Goal: Communication & Community: Share content

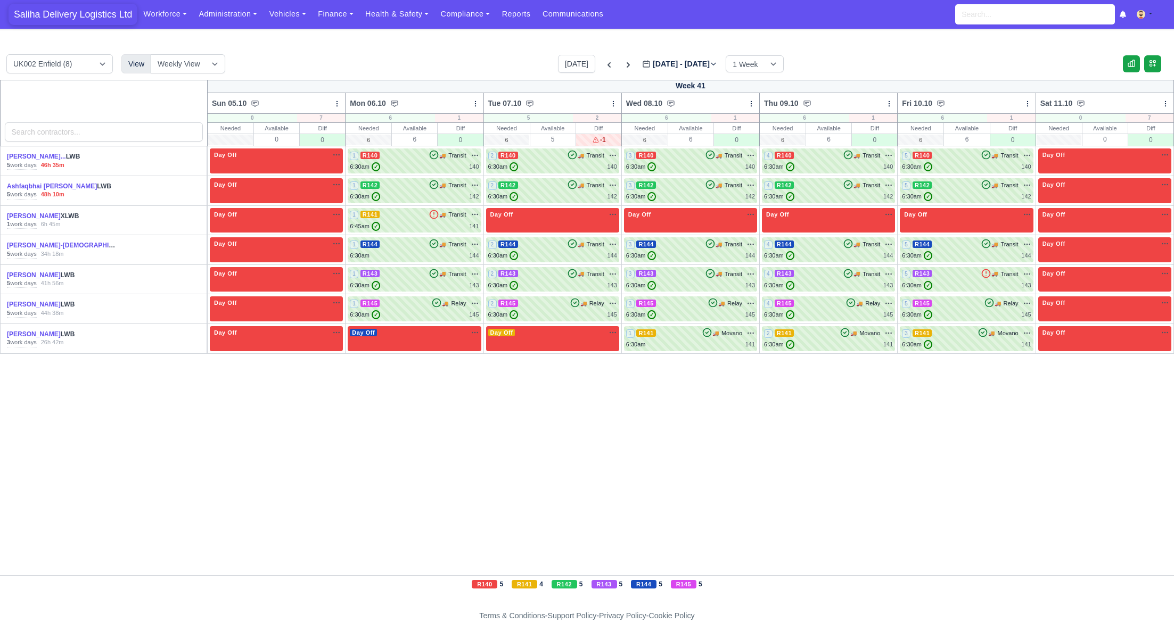
click at [79, 15] on span "Saliha Delivery Logistics Ltd" at bounding box center [73, 14] width 129 height 21
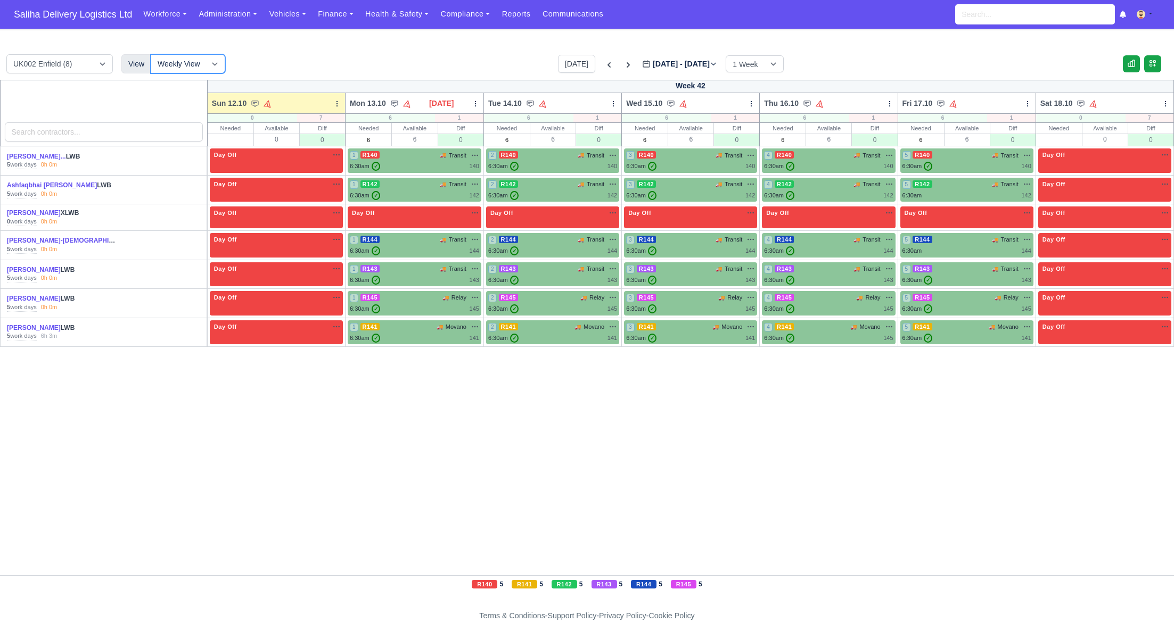
click at [211, 67] on select "Weekly View Wave times Daily Roster" at bounding box center [188, 63] width 75 height 19
select select "roster"
click at [151, 54] on select "Weekly View Wave times Daily Roster" at bounding box center [188, 63] width 75 height 19
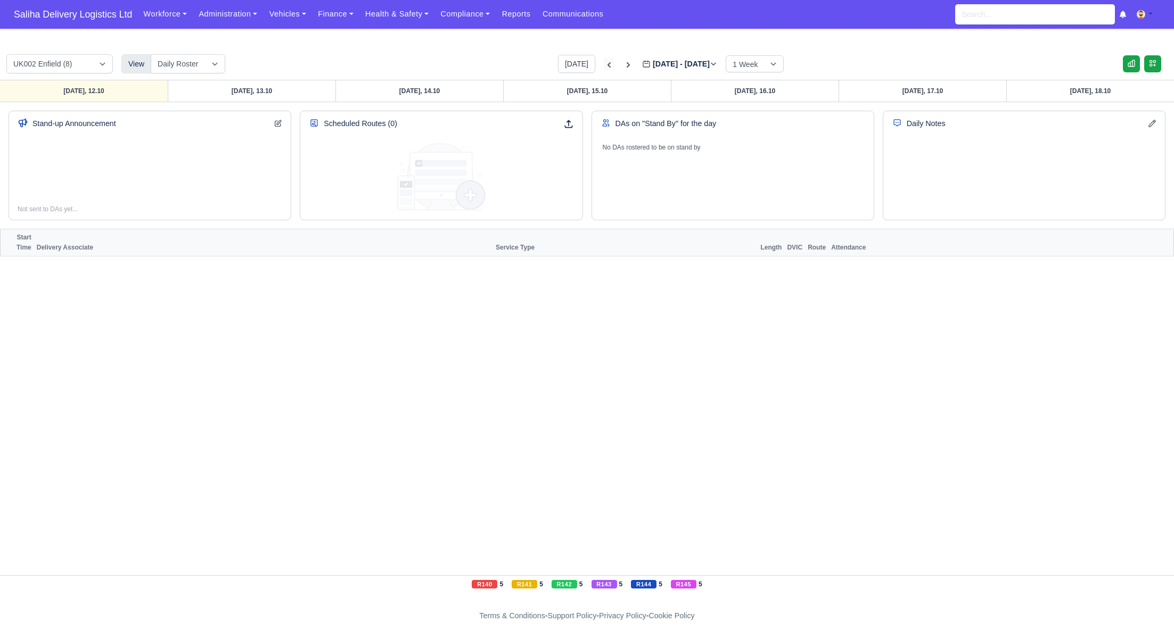
click at [604, 62] on icon at bounding box center [609, 65] width 11 height 11
click at [270, 89] on link "Monday, 06.10" at bounding box center [252, 90] width 168 height 21
type input "2025-10-06"
select select "15"
select select "12"
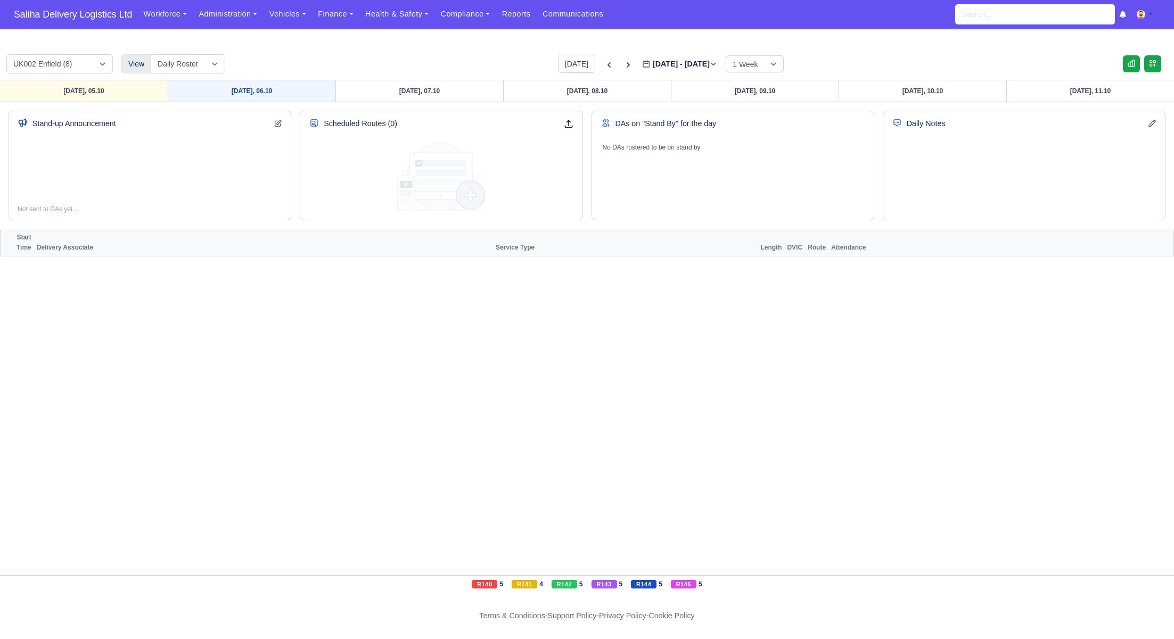
select select "1"
select select "5"
select select "4"
select select "17"
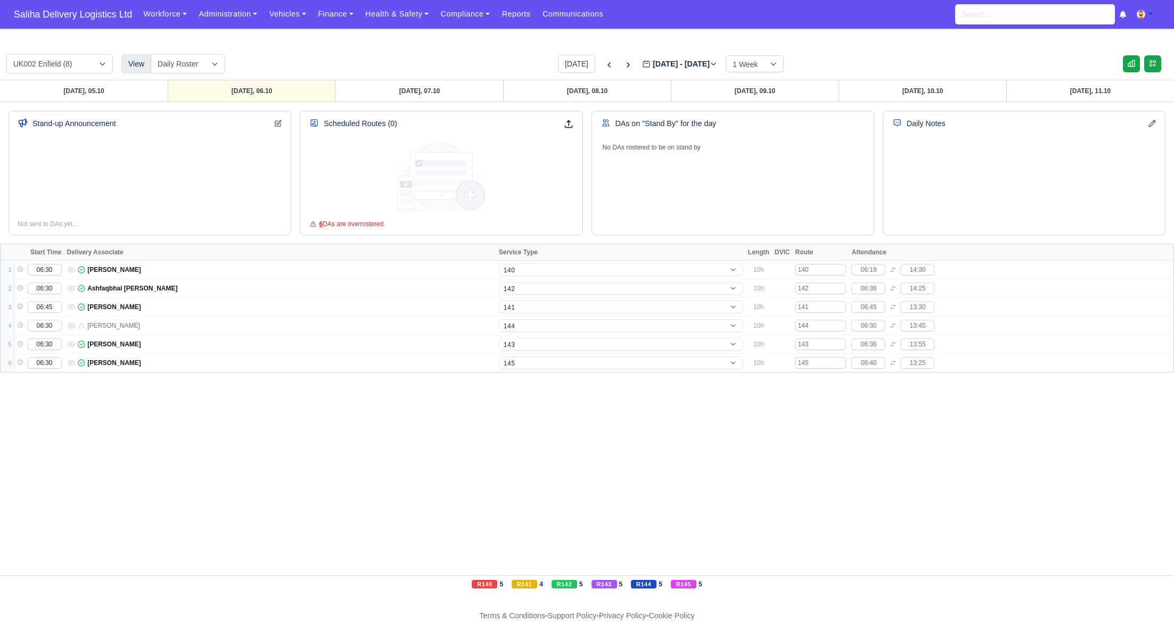
click at [623, 64] on icon at bounding box center [628, 65] width 11 height 11
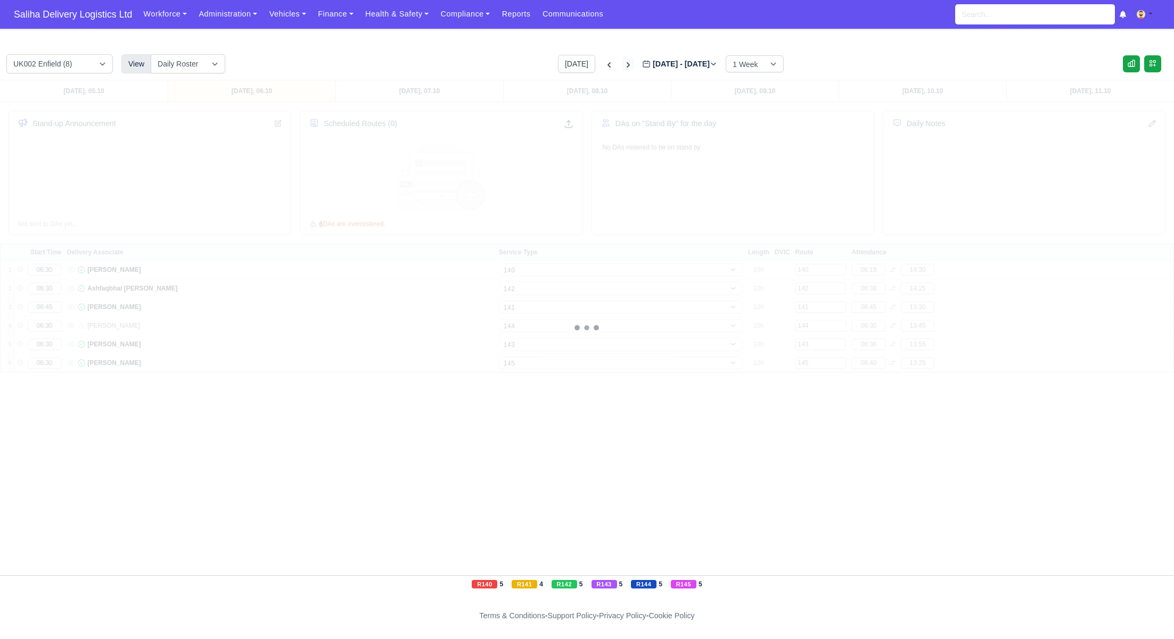
type input "2025-10-13"
select select "15"
select select "12"
select select "5"
select select "4"
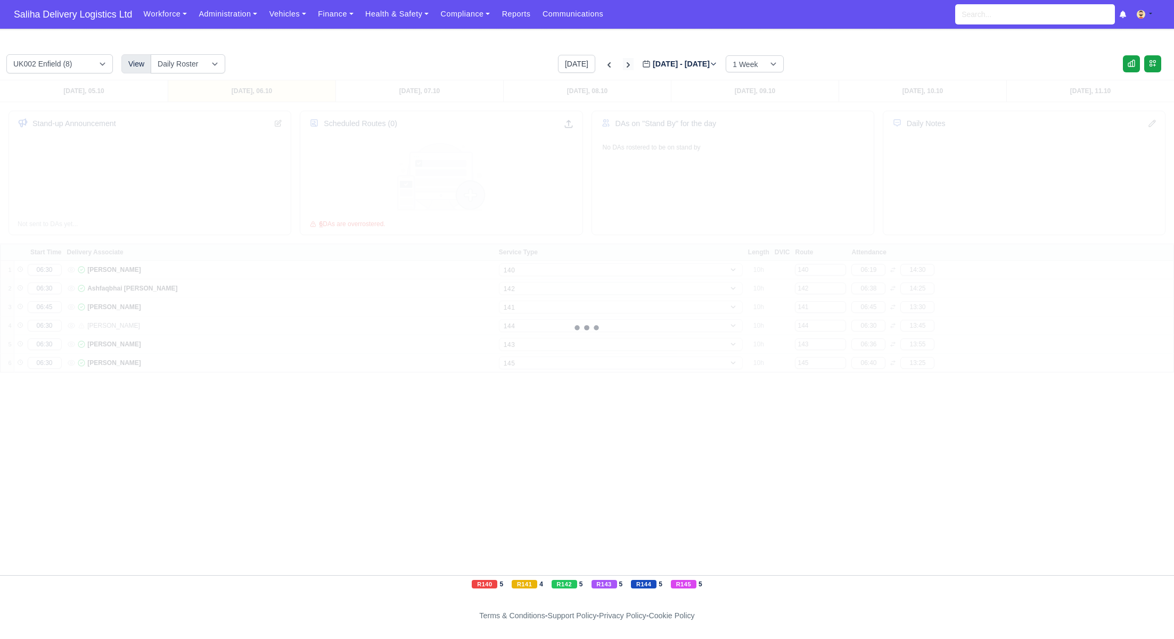
select select "17"
select select "1"
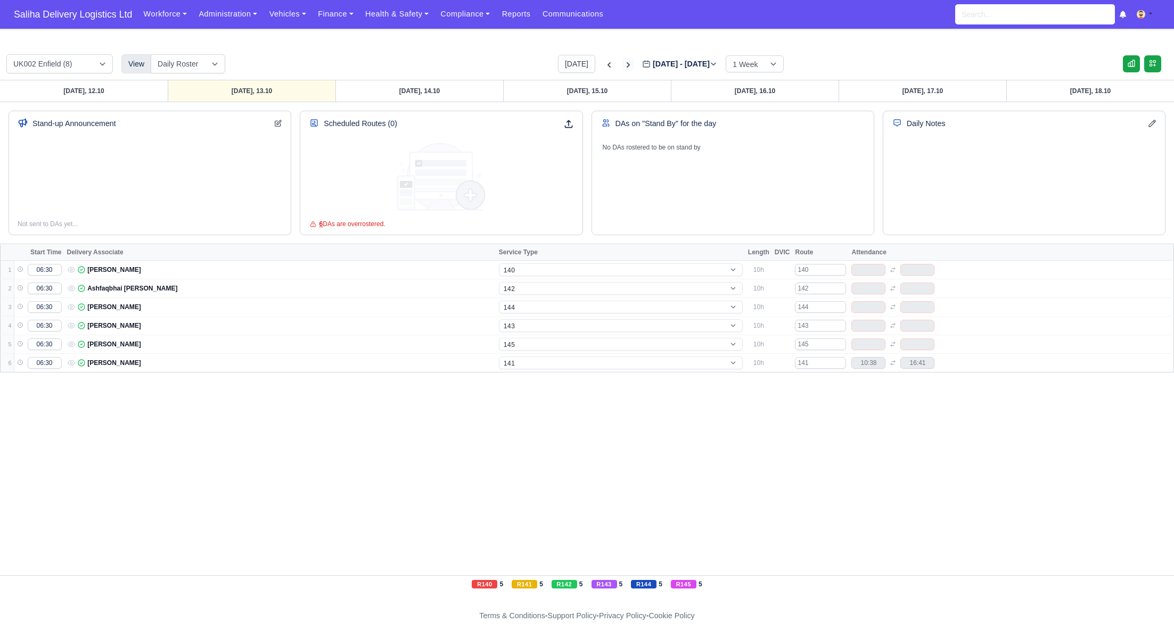
click at [623, 64] on icon at bounding box center [628, 65] width 11 height 11
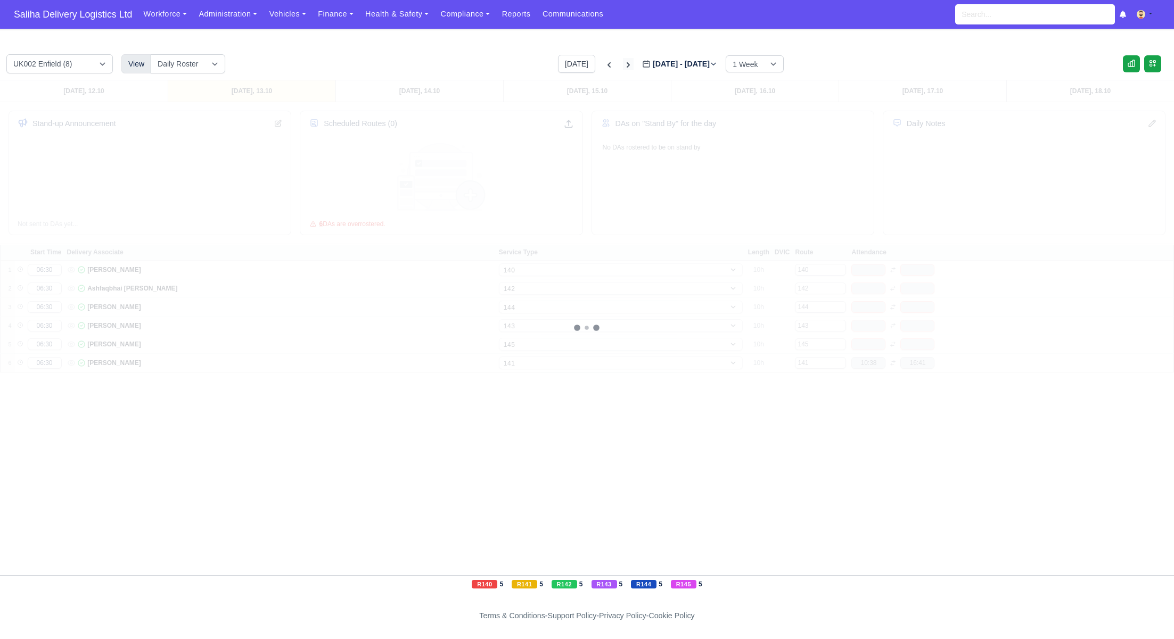
type input "2025-10-20"
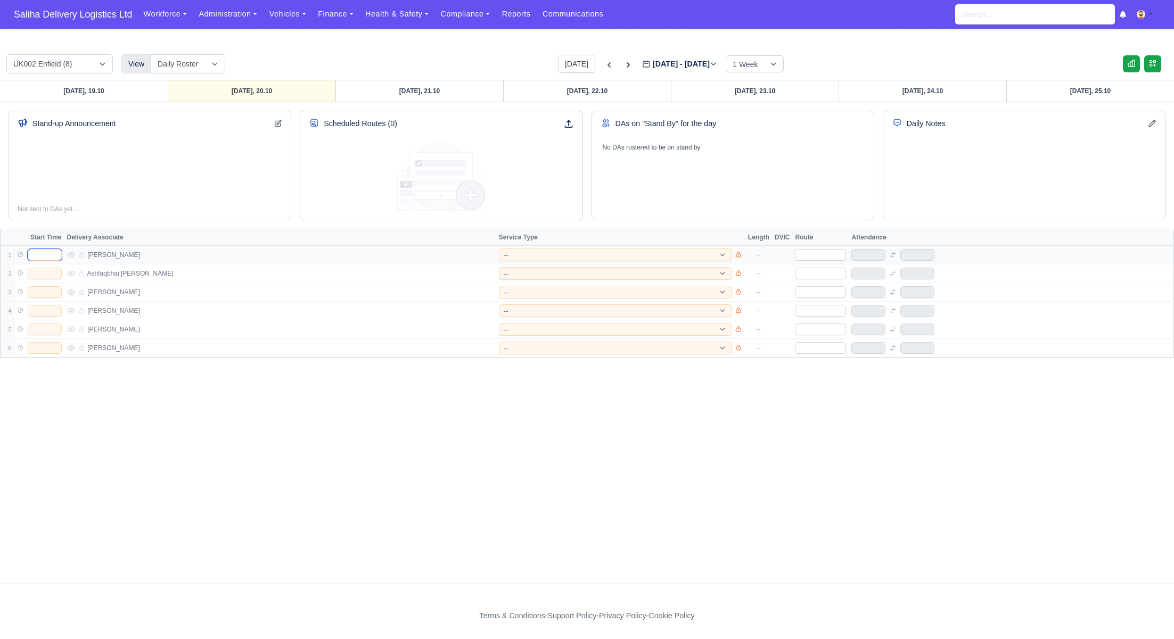
click at [37, 249] on input "text" at bounding box center [45, 255] width 34 height 12
type input "06:30"
click at [48, 277] on input "text" at bounding box center [45, 274] width 34 height 12
type input "06:30"
click at [51, 295] on input "text" at bounding box center [45, 292] width 34 height 12
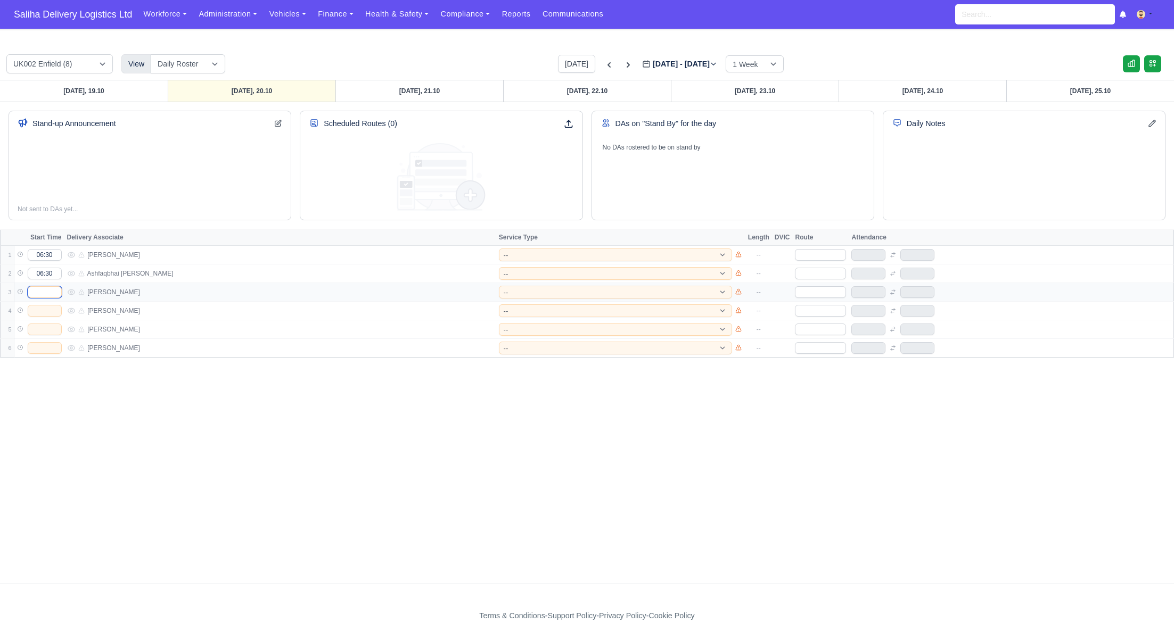
type input "06:30"
click at [51, 314] on input "text" at bounding box center [45, 311] width 34 height 12
type input "06:30"
click at [48, 326] on input "text" at bounding box center [45, 330] width 34 height 12
type input "06:30"
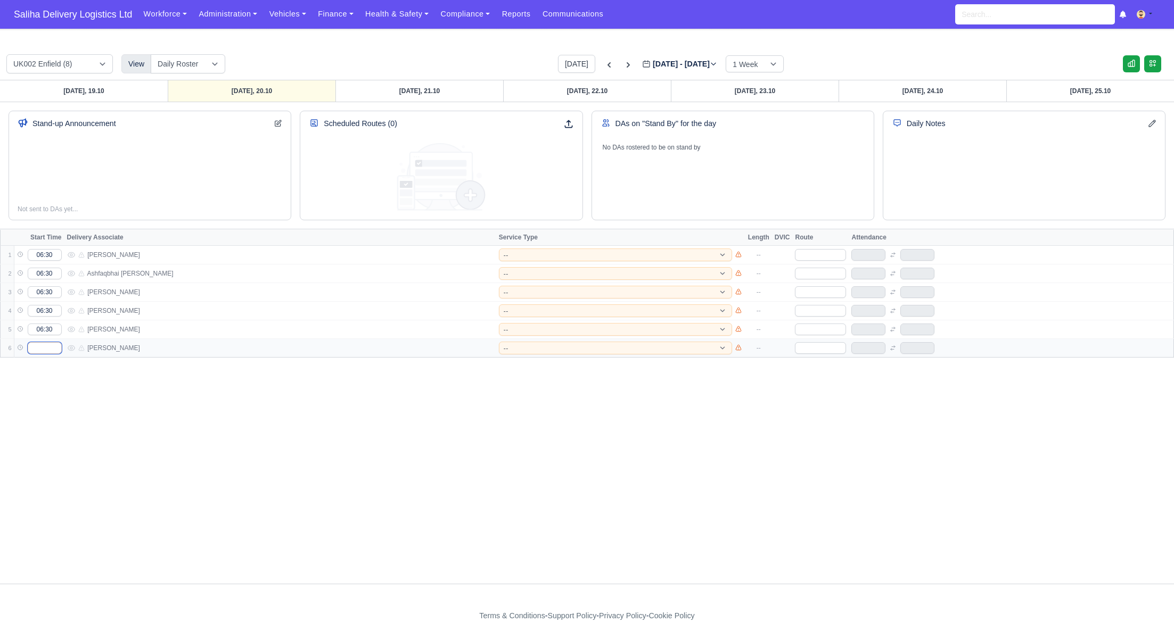
click at [48, 348] on input "text" at bounding box center [45, 348] width 34 height 12
type input "06:30"
click at [560, 257] on select "-- 141 143 144 AdHoc 142 140 Supervisor 145" at bounding box center [615, 255] width 233 height 13
select select "12"
click at [499, 249] on select "-- 141 143 144 AdHoc 142 140 Supervisor 145" at bounding box center [615, 255] width 233 height 13
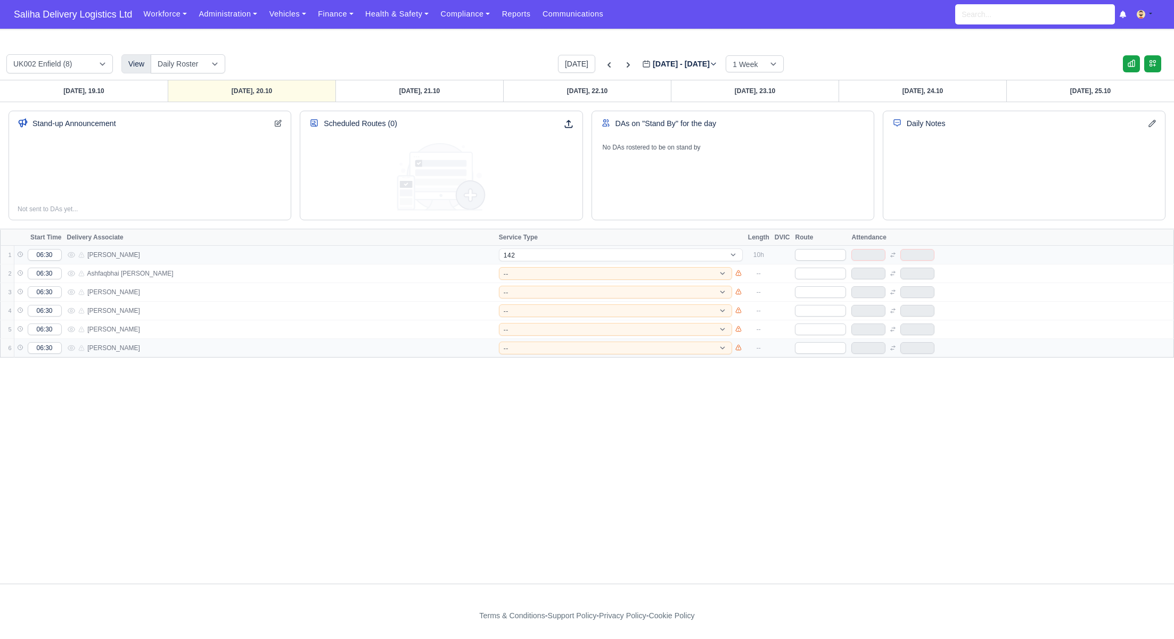
click at [537, 259] on td "-- 141 143 144 AdHoc 142 140 Supervisor 145" at bounding box center [620, 255] width 249 height 19
click at [537, 256] on select "-- 141 143 144 AdHoc 142 140 Supervisor 145" at bounding box center [621, 255] width 244 height 13
select select "15"
click at [499, 249] on select "-- 141 143 144 AdHoc 142 140 Supervisor 145" at bounding box center [621, 255] width 244 height 13
click at [530, 269] on select "-- 141 143 144 AdHoc 142 140 Supervisor 145" at bounding box center [615, 273] width 233 height 13
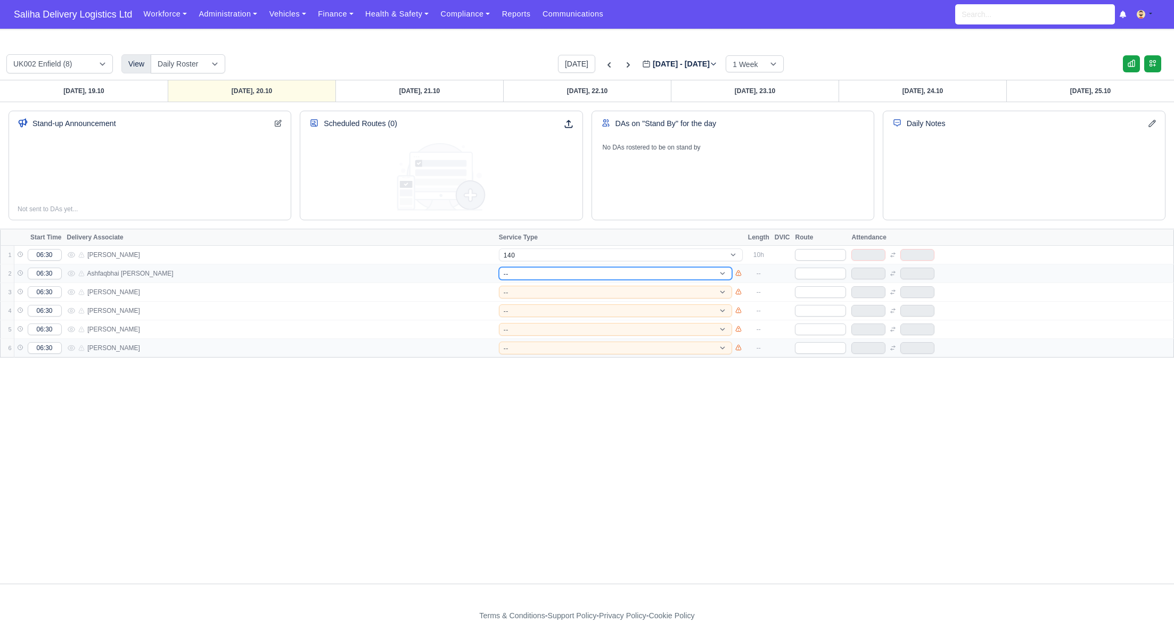
select select "12"
click at [499, 267] on select "-- 141 143 144 AdHoc 142 140 Supervisor 145" at bounding box center [615, 273] width 233 height 13
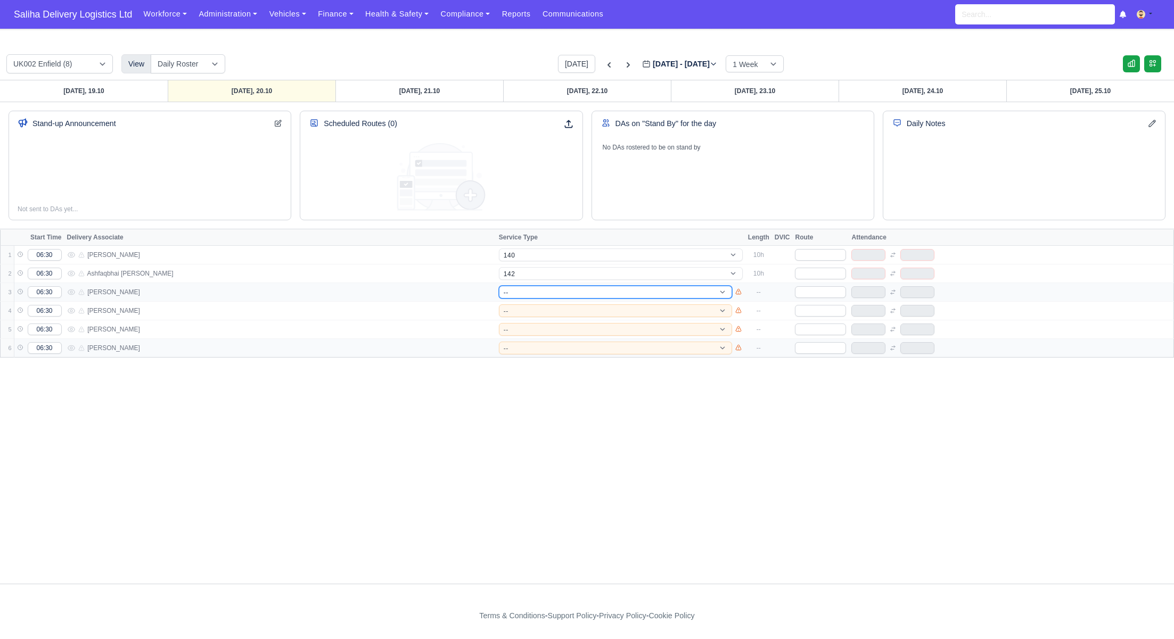
click at [531, 291] on select "-- 141 143 144 AdHoc 142 140 Supervisor 145" at bounding box center [615, 292] width 233 height 13
select select "5"
click at [499, 286] on select "-- 141 143 144 AdHoc 142 140 Supervisor 145" at bounding box center [615, 292] width 233 height 13
click at [531, 311] on select "-- 141 143 144 AdHoc 142 140 Supervisor 145" at bounding box center [615, 311] width 233 height 13
select select "4"
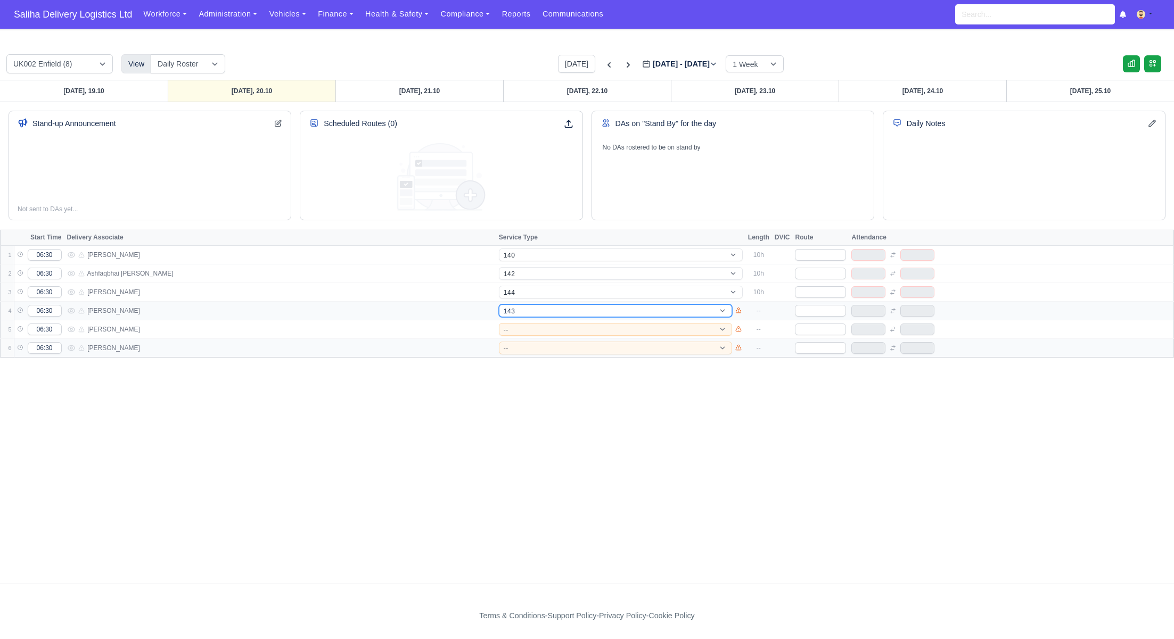
click at [499, 305] on select "-- 141 143 144 AdHoc 142 140 Supervisor 145" at bounding box center [615, 311] width 233 height 13
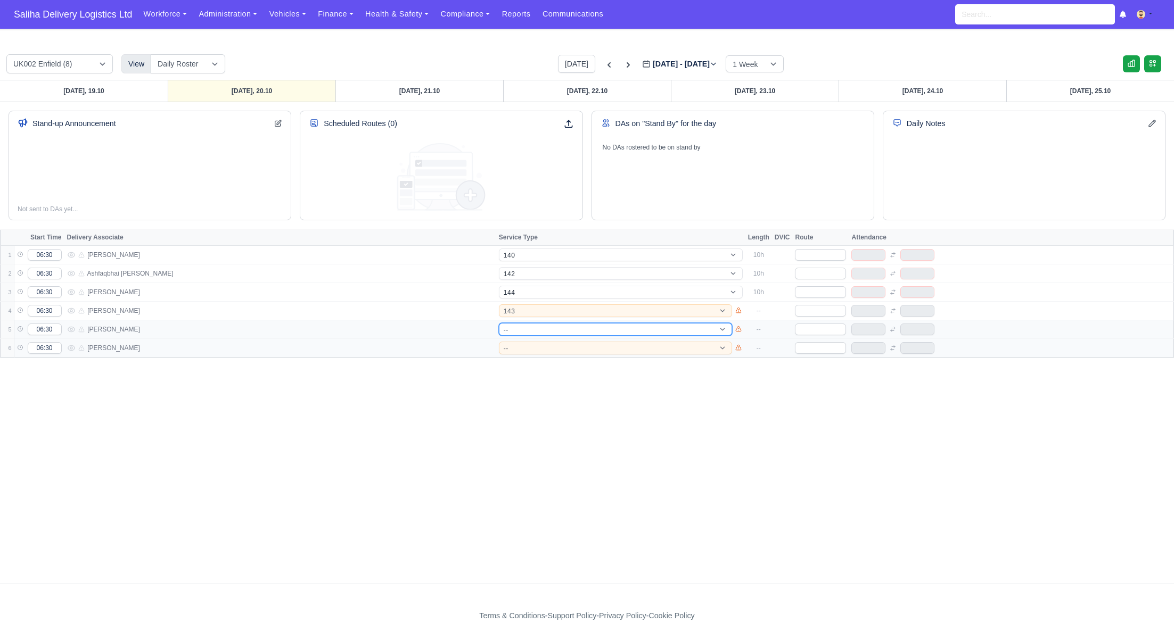
click at [521, 330] on select "-- 141 143 144 AdHoc 142 140 Supervisor 145" at bounding box center [615, 329] width 233 height 13
select select "17"
click at [499, 323] on select "-- 141 143 144 AdHoc 142 140 Supervisor 145" at bounding box center [615, 329] width 233 height 13
click at [536, 346] on select "-- 141 143 144 AdHoc 142 140 Supervisor 145" at bounding box center [615, 348] width 233 height 13
select select "1"
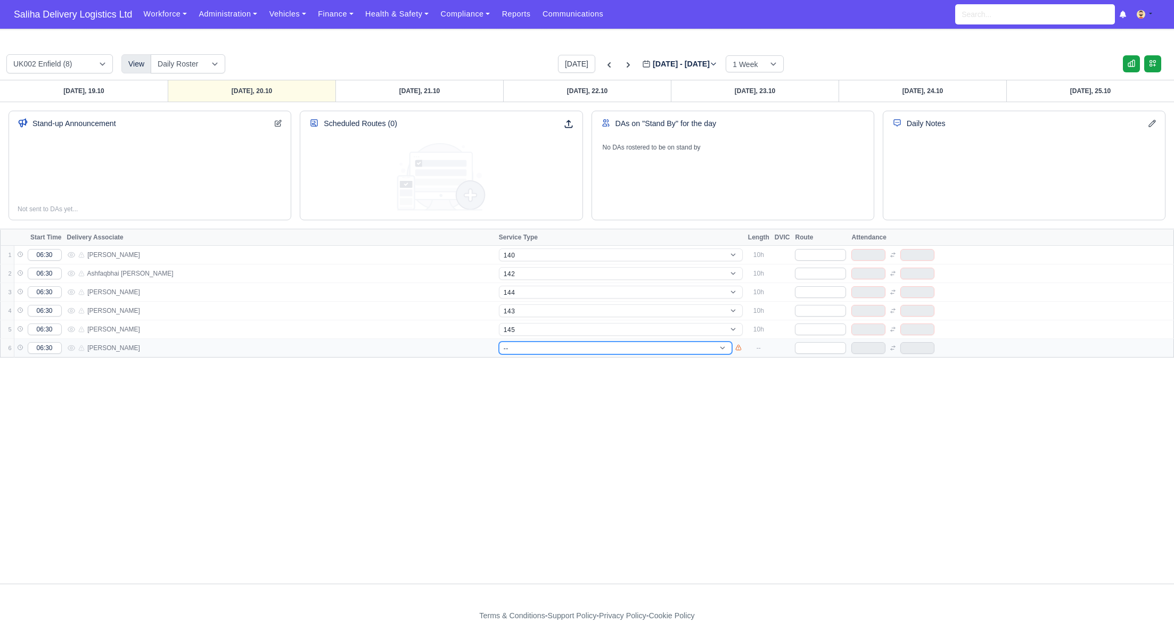
click at [499, 342] on select "-- 141 143 144 AdHoc 142 140 Supervisor 145" at bounding box center [615, 348] width 233 height 13
click at [818, 257] on input "text" at bounding box center [820, 255] width 51 height 12
type input "140"
click at [819, 273] on input "text" at bounding box center [820, 274] width 51 height 12
type input "142"
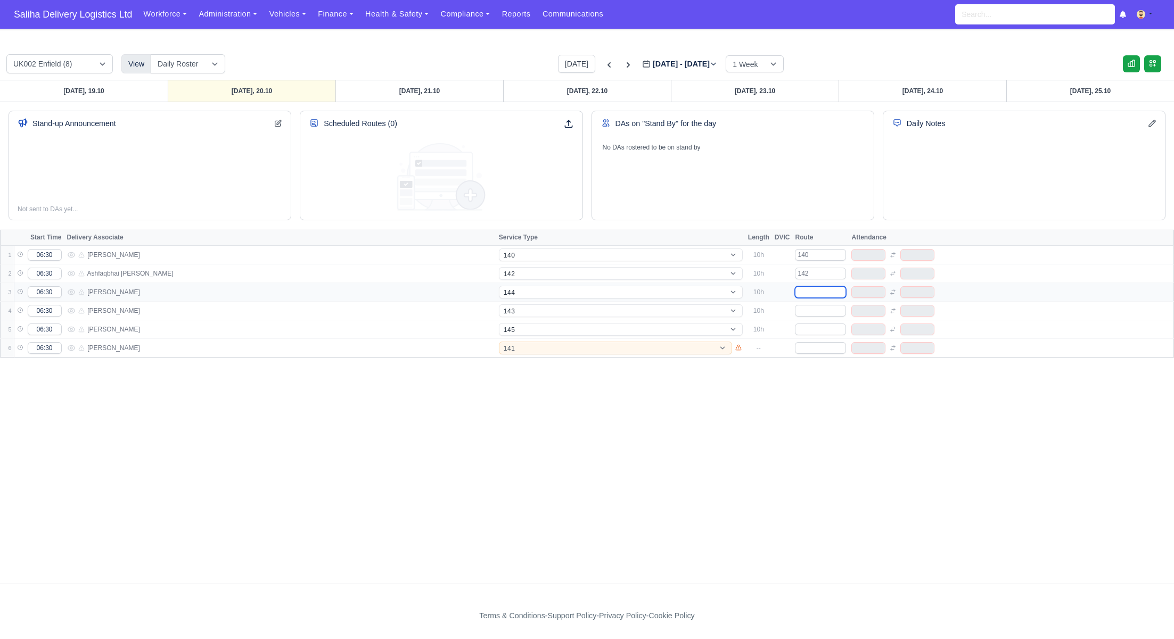
click at [823, 295] on input "text" at bounding box center [820, 292] width 51 height 12
type input "144"
click at [822, 314] on input "text" at bounding box center [820, 311] width 51 height 12
type input "1"
type input "143"
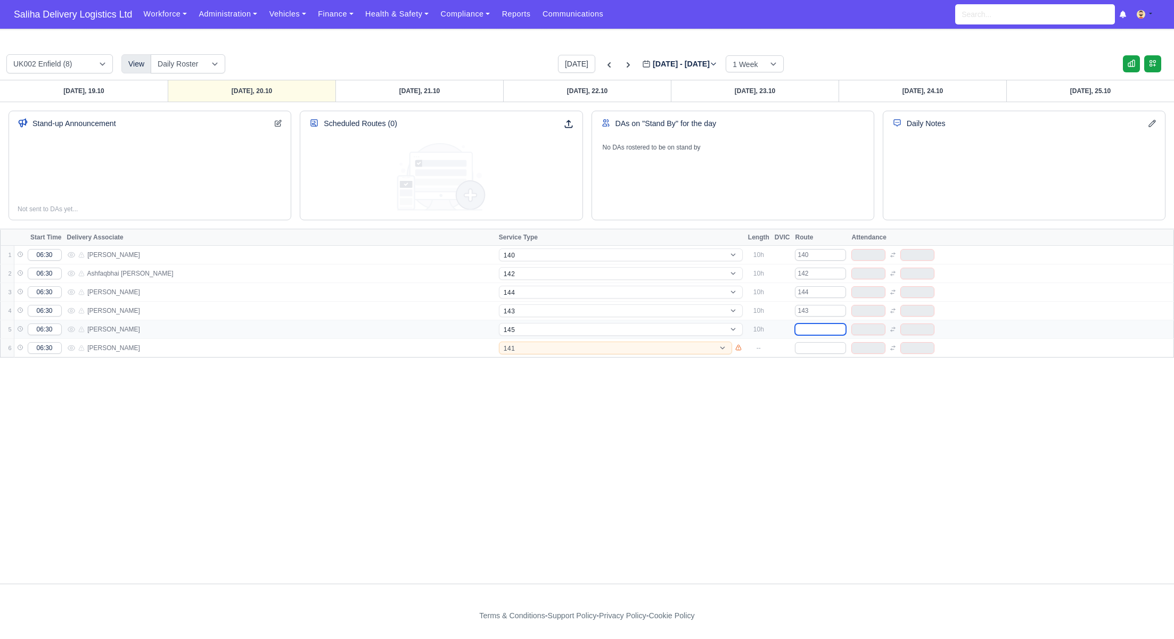
click at [821, 329] on input "text" at bounding box center [820, 330] width 51 height 12
type input "1"
type input "145"
click at [821, 342] on input "text" at bounding box center [820, 348] width 51 height 12
type input "1"
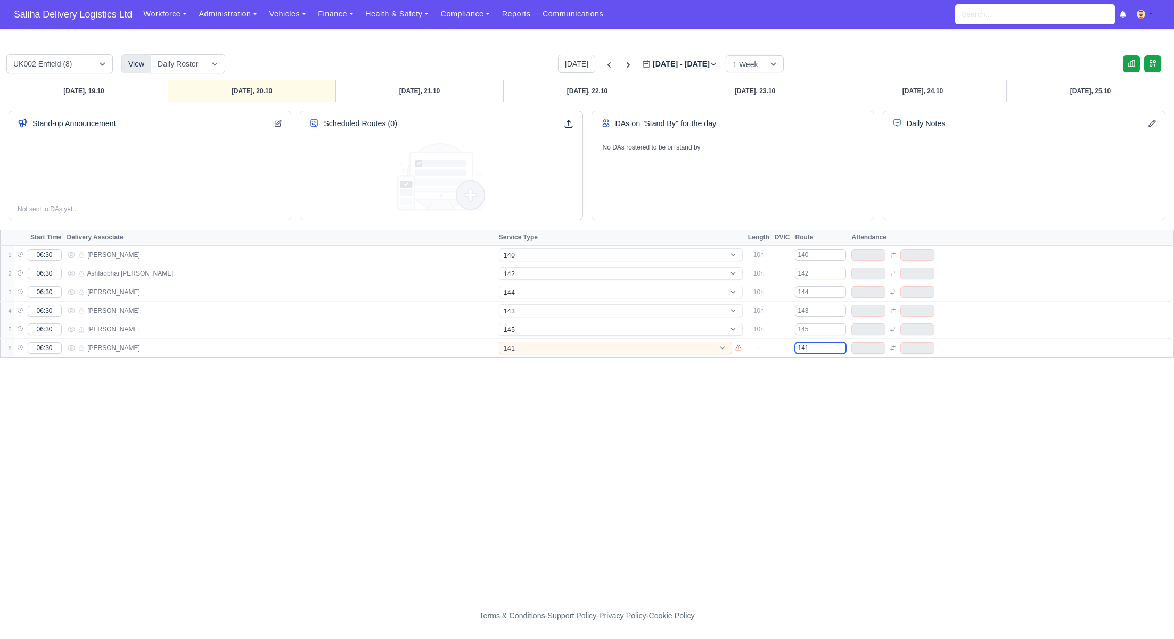
type input "141"
click at [849, 385] on div "Sunday, 19.10 Monday, 20.10 Tuesday, 21.10 Wednesday, 22.10 Thursday, 23.10 Fri…" at bounding box center [587, 332] width 1174 height 504
click at [426, 94] on link "Tuesday, 21.10" at bounding box center [419, 90] width 168 height 21
type input "2025-10-21"
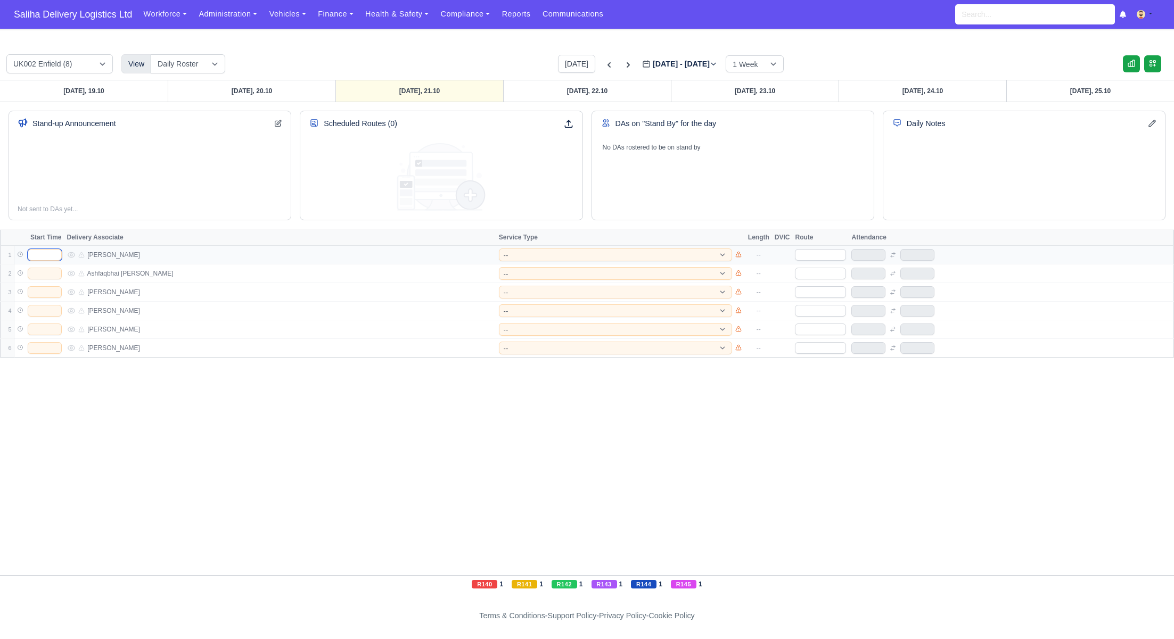
click at [49, 258] on input "text" at bounding box center [45, 255] width 34 height 12
type input "06:30"
click at [54, 275] on input "text" at bounding box center [45, 274] width 34 height 12
type input "06:30"
click at [47, 297] on td at bounding box center [39, 292] width 51 height 19
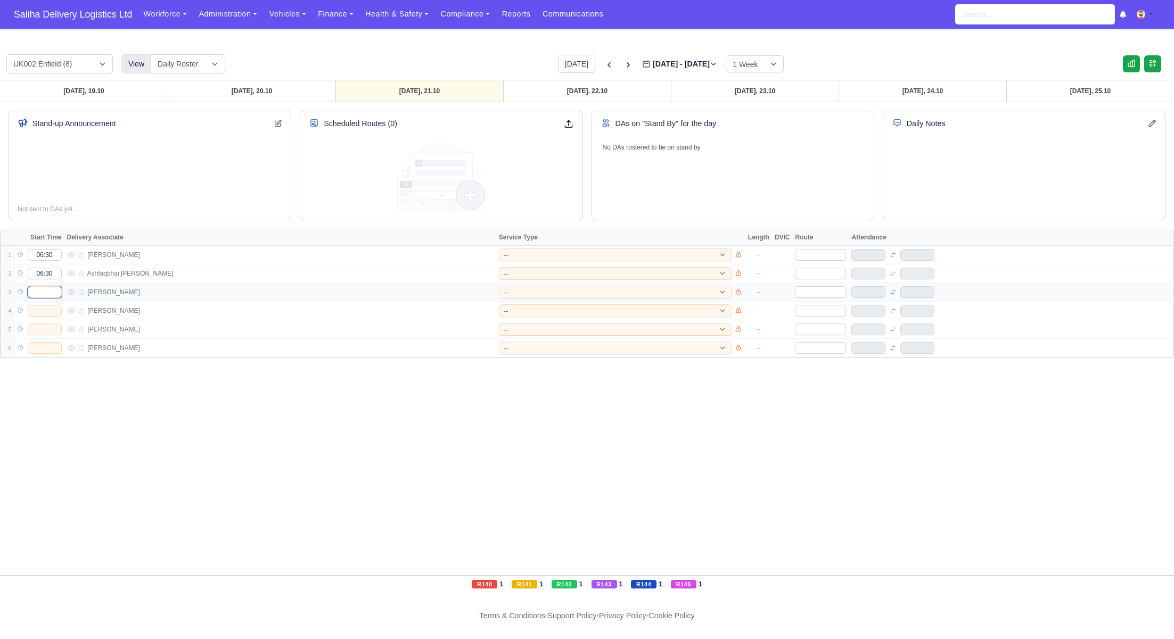
drag, startPoint x: 47, startPoint y: 291, endPoint x: 48, endPoint y: 297, distance: 6.0
click at [47, 291] on input "text" at bounding box center [45, 292] width 34 height 12
type input "06:30"
click at [46, 310] on input "text" at bounding box center [45, 311] width 34 height 12
type input "06:30"
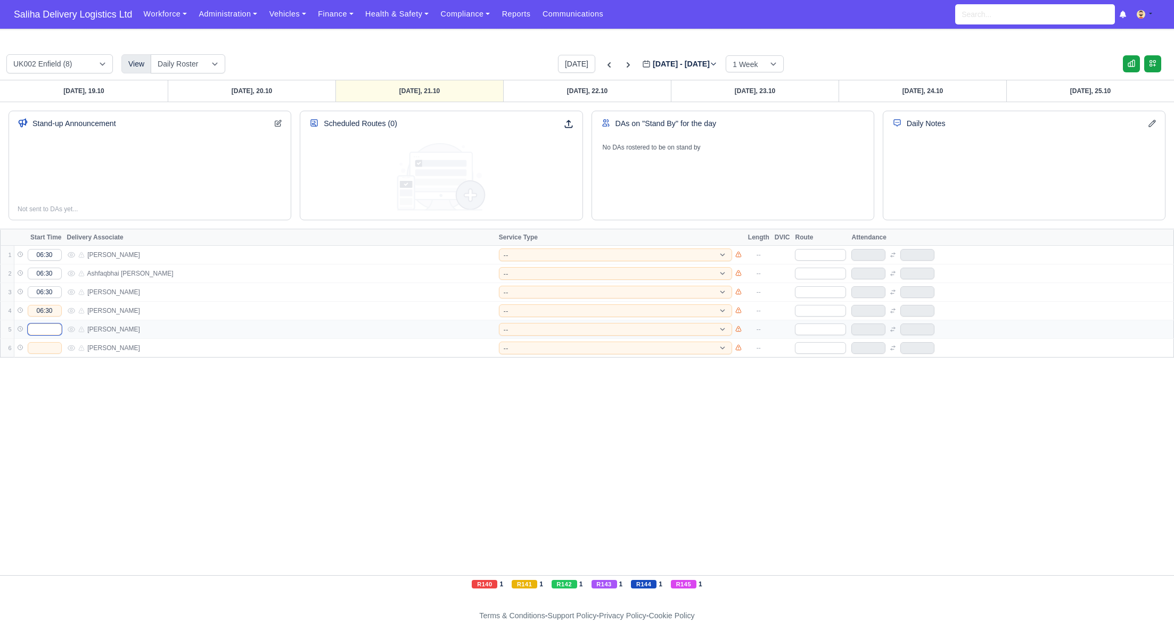
click at [44, 329] on input "text" at bounding box center [45, 330] width 34 height 12
type input "06:30"
click at [44, 347] on input "text" at bounding box center [45, 348] width 34 height 12
type input "06:30"
click at [534, 253] on select "-- 141 143 144 AdHoc 142 140 Supervisor 145" at bounding box center [615, 255] width 233 height 13
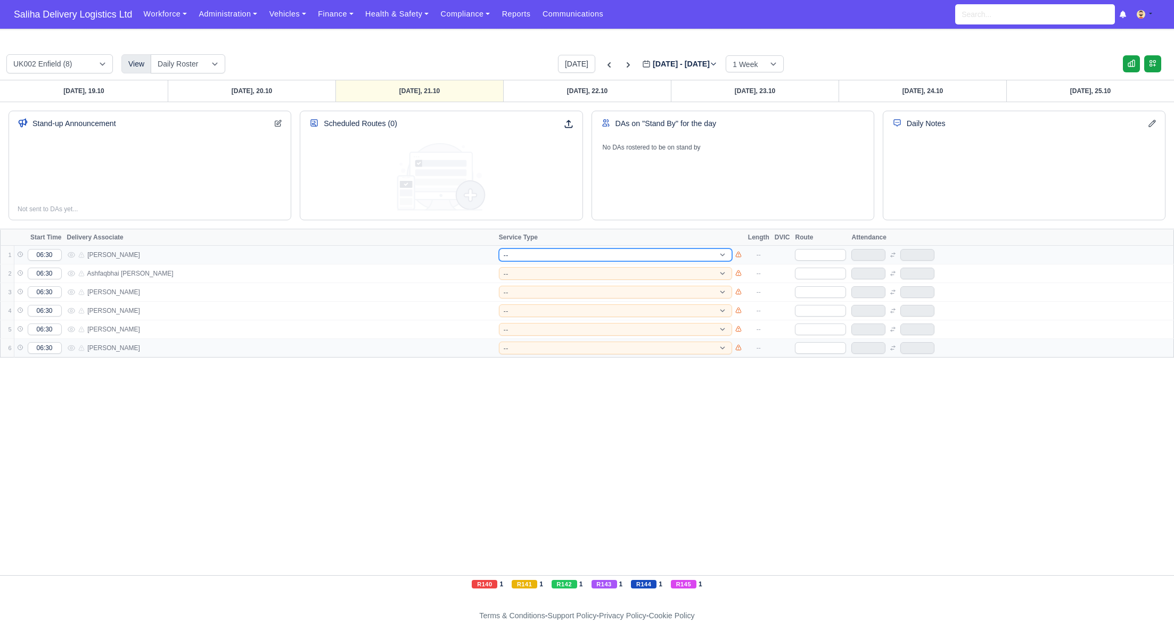
select select "12"
click at [499, 249] on select "-- 141 143 144 AdHoc 142 140 Supervisor 145" at bounding box center [615, 255] width 233 height 13
click at [544, 268] on select "-- 141 143 144 AdHoc 142 140 Supervisor 145" at bounding box center [615, 273] width 233 height 13
click at [534, 253] on select "-- 141 143 144 AdHoc 142 140 Supervisor 145" at bounding box center [621, 255] width 244 height 13
select select "15"
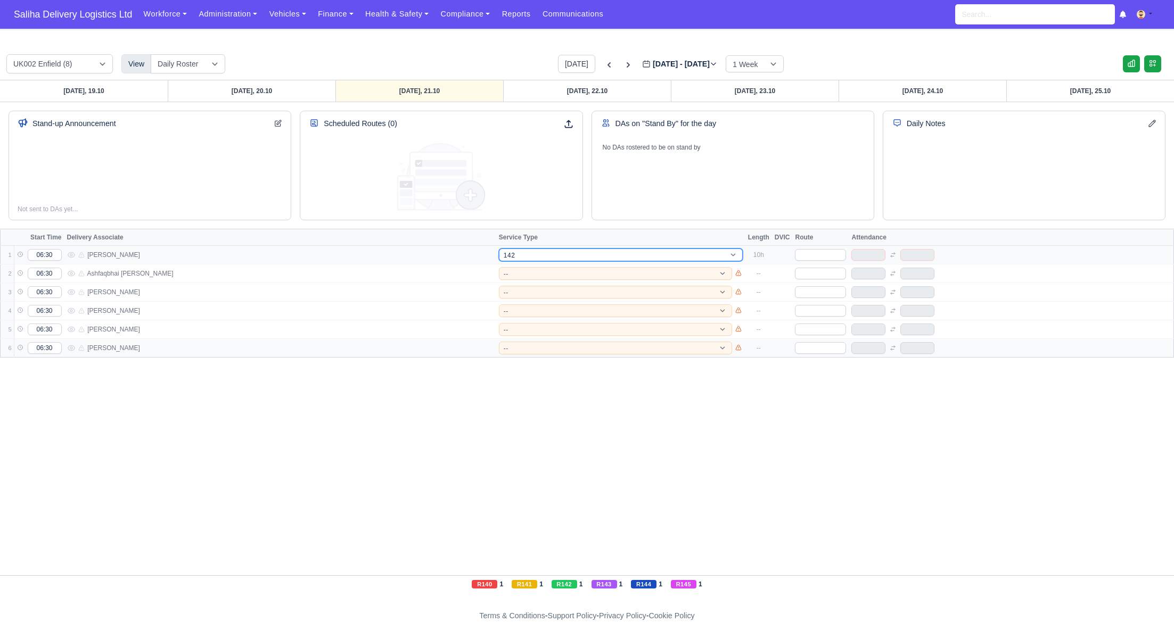
click at [499, 249] on select "-- 141 143 144 AdHoc 142 140 Supervisor 145" at bounding box center [621, 255] width 244 height 13
click at [530, 270] on select "-- 141 143 144 AdHoc 142 140 Supervisor 145" at bounding box center [615, 273] width 233 height 13
select select "12"
click at [499, 267] on select "-- 141 143 144 AdHoc 142 140 Supervisor 145" at bounding box center [615, 273] width 233 height 13
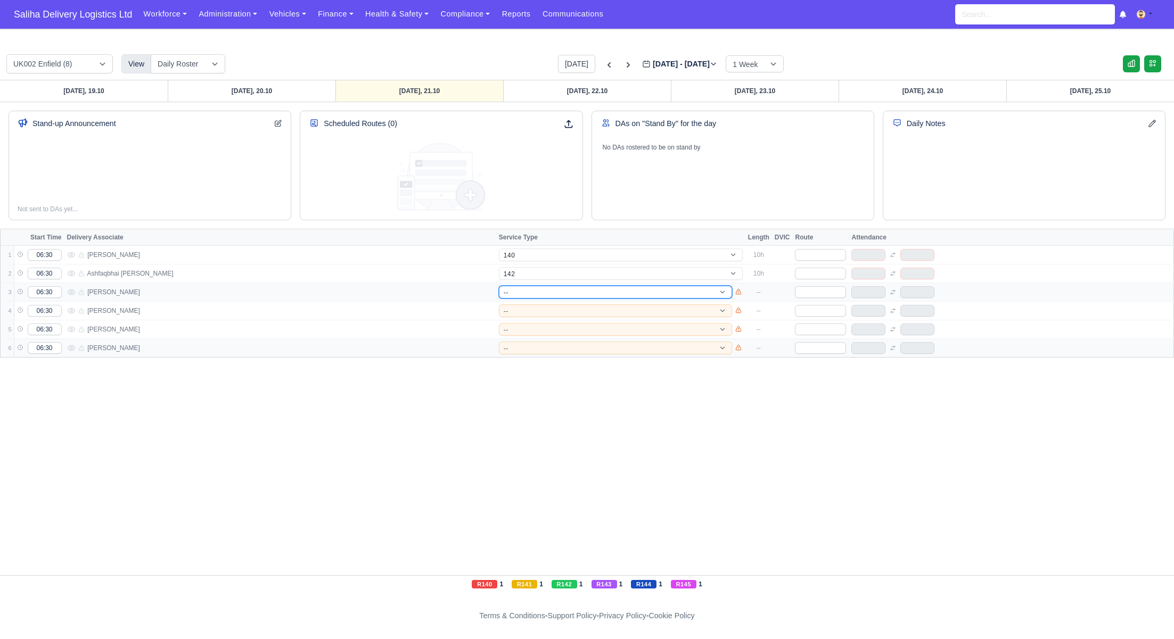
click at [527, 289] on select "-- 141 143 144 AdHoc 142 140 Supervisor 145" at bounding box center [615, 292] width 233 height 13
select select "5"
click at [499, 286] on select "-- 141 143 144 AdHoc 142 140 Supervisor 145" at bounding box center [615, 292] width 233 height 13
click at [524, 311] on select "-- 141 143 144 AdHoc 142 140 Supervisor 145" at bounding box center [615, 311] width 233 height 13
select select "4"
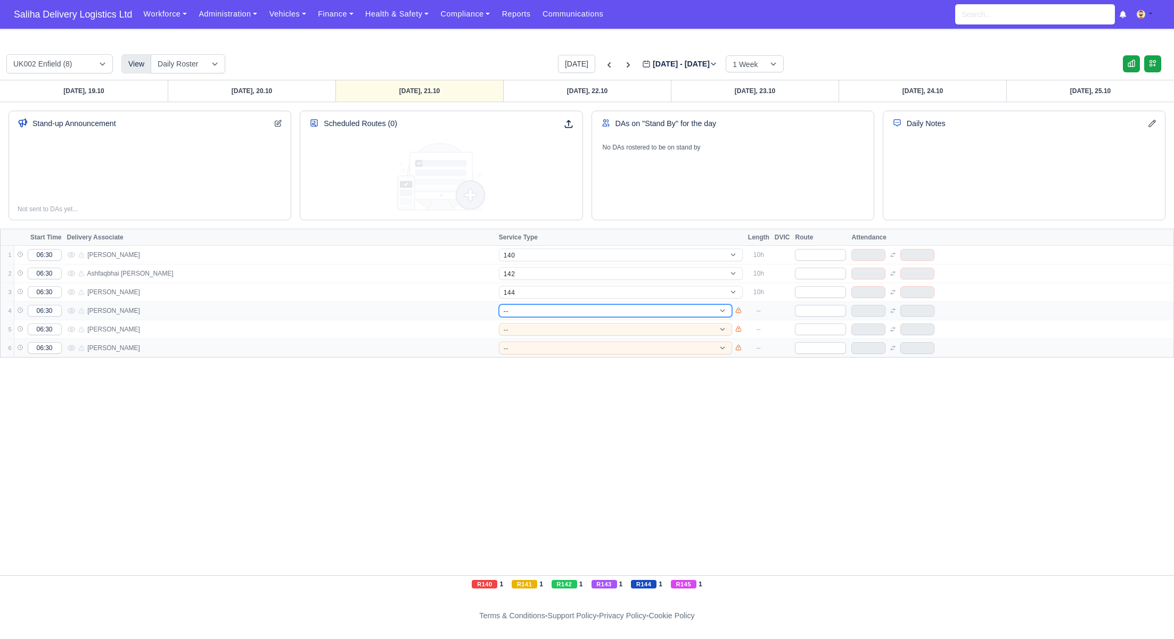
click at [499, 305] on select "-- 141 143 144 AdHoc 142 140 Supervisor 145" at bounding box center [615, 311] width 233 height 13
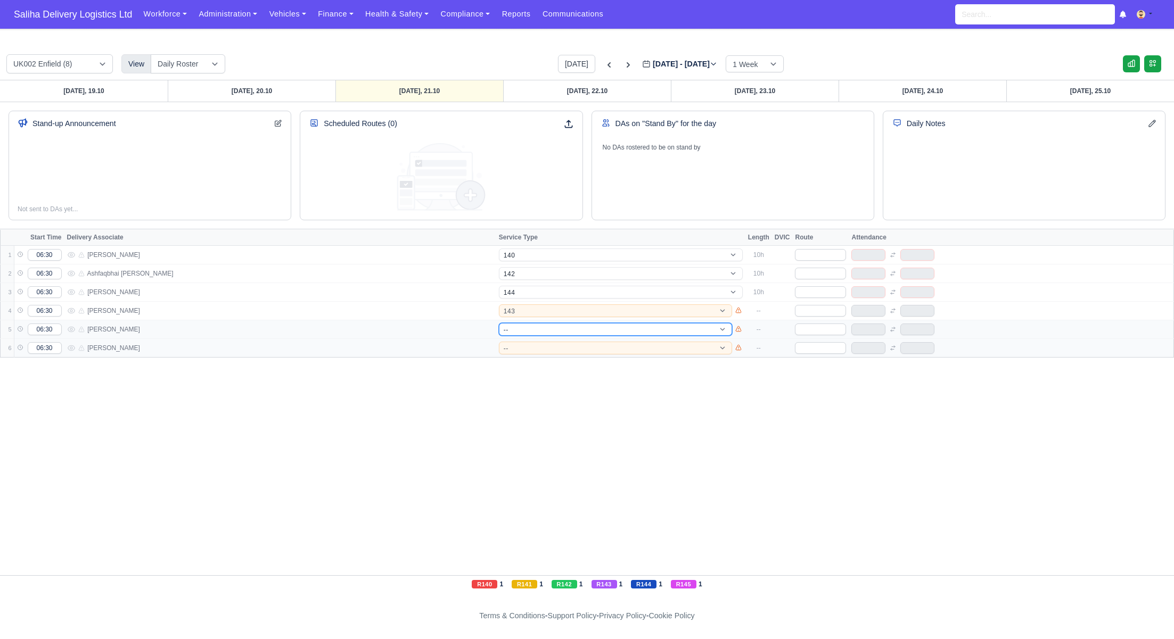
click at [526, 330] on select "-- 141 143 144 AdHoc 142 140 Supervisor 145" at bounding box center [615, 329] width 233 height 13
select select "17"
click at [499, 323] on select "-- 141 143 144 AdHoc 142 140 Supervisor 145" at bounding box center [615, 329] width 233 height 13
click at [523, 345] on select "-- 141 143 144 AdHoc 142 140 Supervisor 145" at bounding box center [615, 348] width 233 height 13
select select "1"
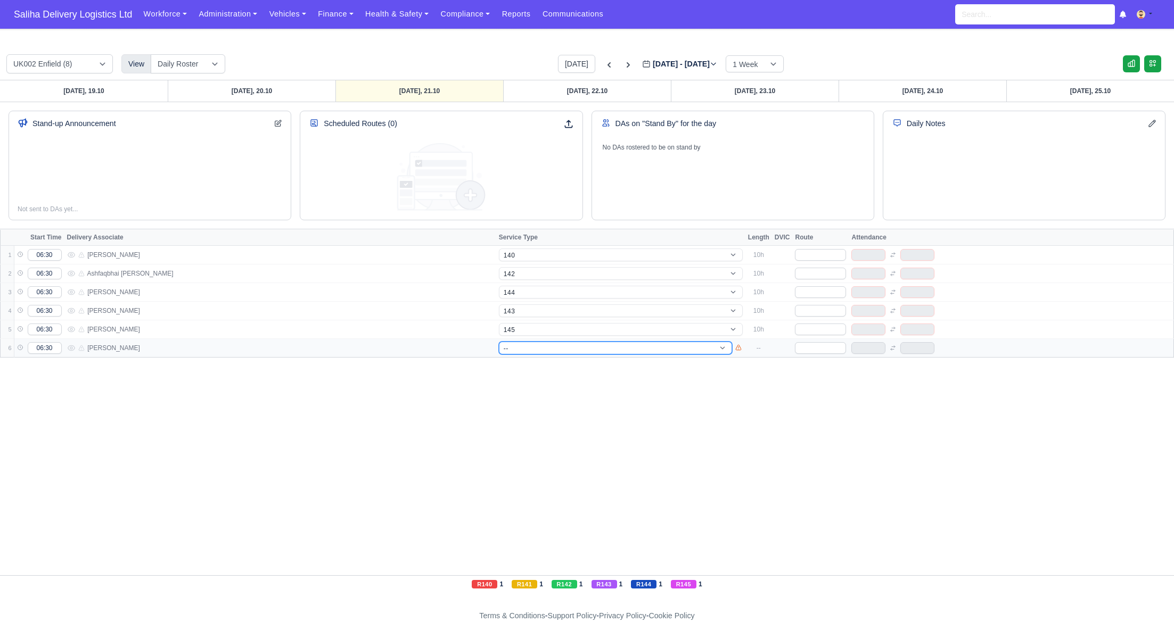
click at [499, 342] on select "-- 141 143 144 AdHoc 142 140 Supervisor 145" at bounding box center [615, 348] width 233 height 13
click at [813, 252] on input "text" at bounding box center [820, 255] width 51 height 12
type input "140"
click at [819, 273] on input "text" at bounding box center [820, 274] width 51 height 12
type input "142"
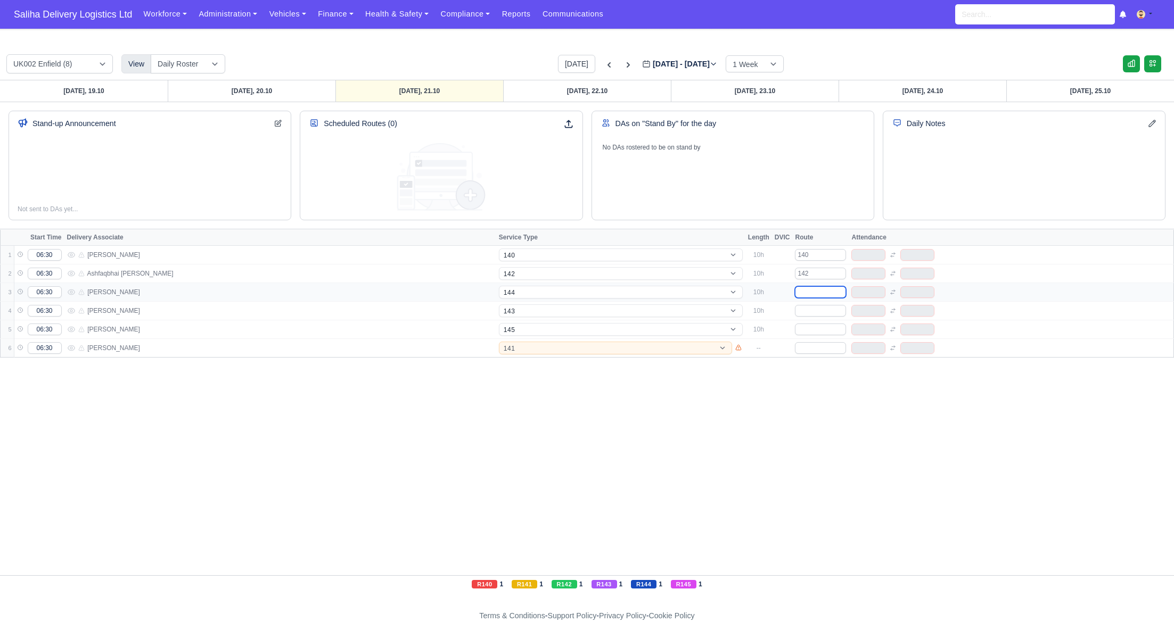
click at [819, 290] on input "text" at bounding box center [820, 292] width 51 height 12
type input "144"
click at [811, 315] on input "text" at bounding box center [820, 311] width 51 height 12
type input "143"
click at [811, 329] on input "text" at bounding box center [820, 330] width 51 height 12
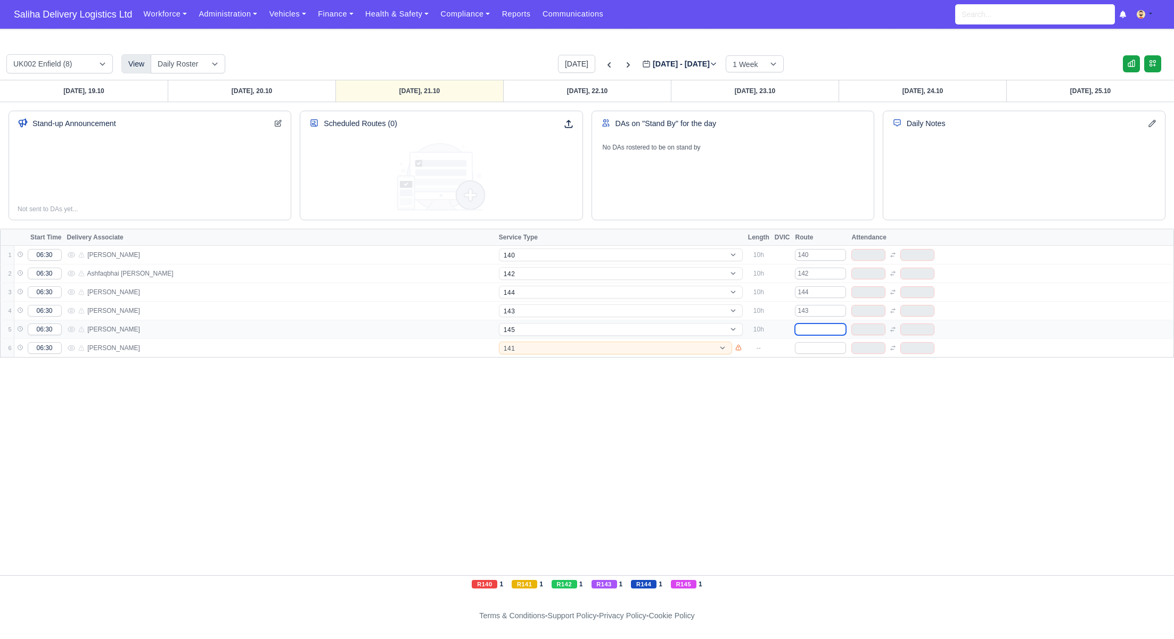
type input "1"
type input "145"
click at [815, 347] on input "text" at bounding box center [820, 348] width 51 height 12
type input "1"
type input "141"
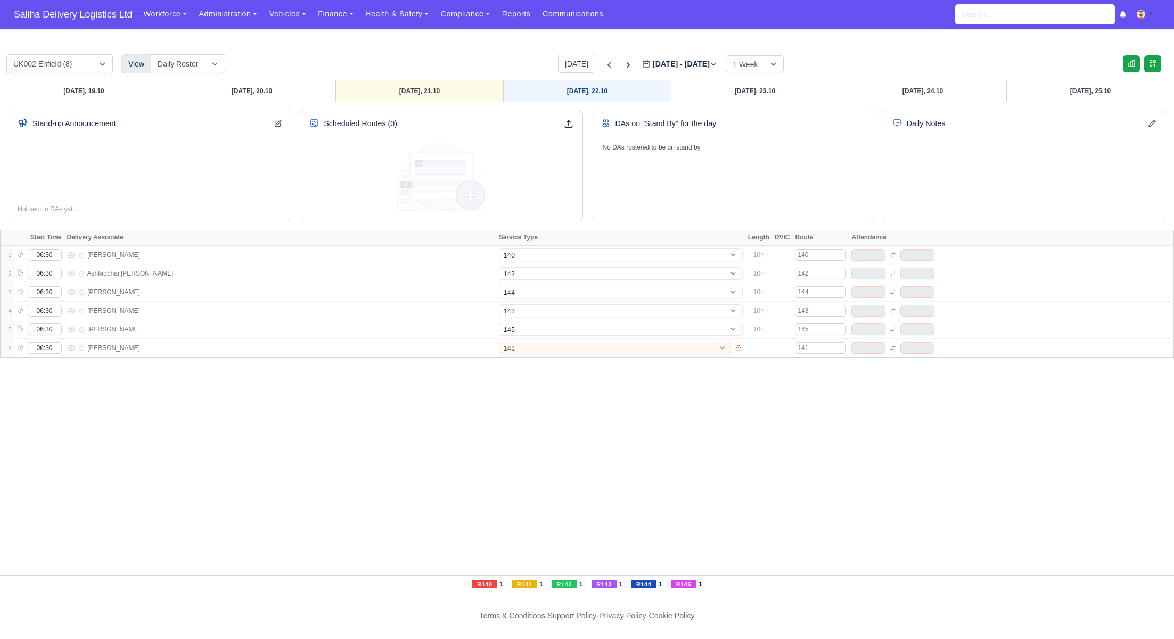
click at [587, 86] on link "Wednesday, 22.10" at bounding box center [587, 90] width 168 height 21
type input "2025-10-22"
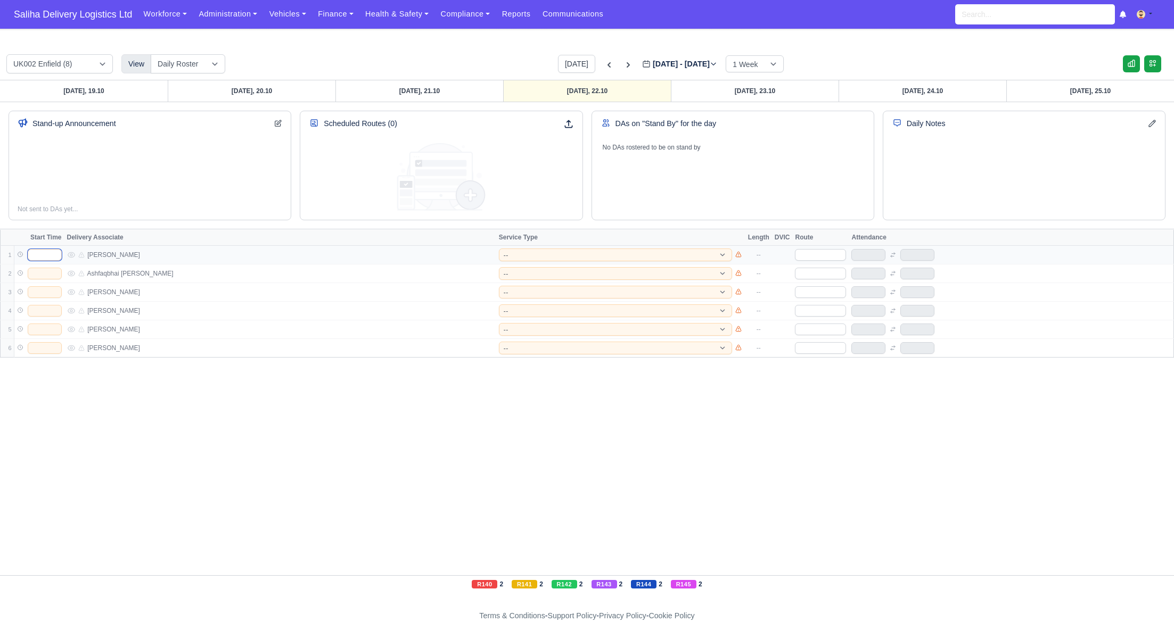
click at [36, 253] on input "text" at bounding box center [45, 255] width 34 height 12
type input "06:30"
click at [49, 275] on input "text" at bounding box center [45, 274] width 34 height 12
type input "06:30"
drag, startPoint x: 49, startPoint y: 292, endPoint x: 52, endPoint y: 297, distance: 5.5
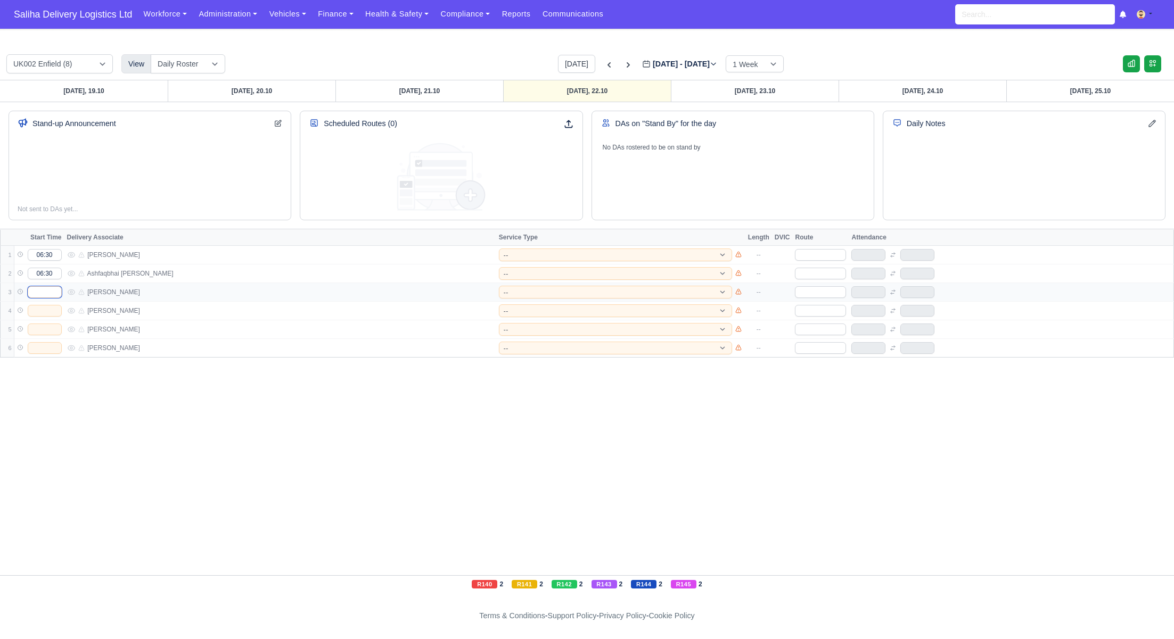
click at [48, 293] on input "text" at bounding box center [45, 292] width 34 height 12
type input "06:30"
click at [44, 307] on input "text" at bounding box center [45, 311] width 34 height 12
type input "06:30"
click at [40, 326] on input "text" at bounding box center [45, 330] width 34 height 12
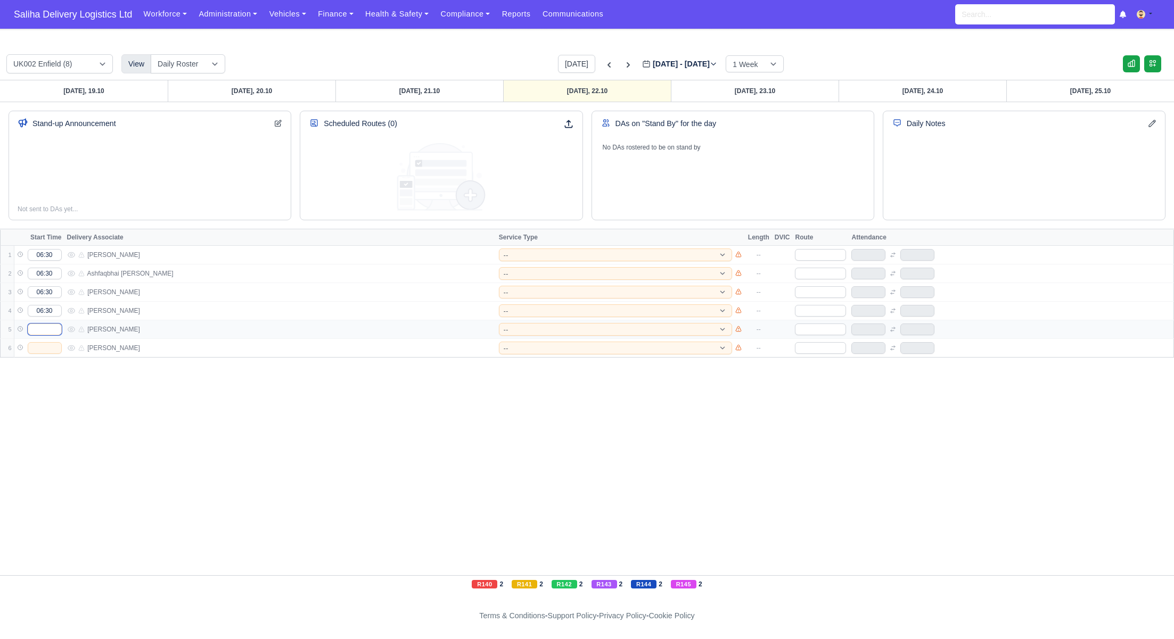
type input "06:30"
click at [47, 348] on input "text" at bounding box center [45, 348] width 34 height 12
type input "06:30"
click at [654, 254] on select "-- 141 143 144 AdHoc 142 140 Supervisor 145" at bounding box center [615, 255] width 233 height 13
select select "15"
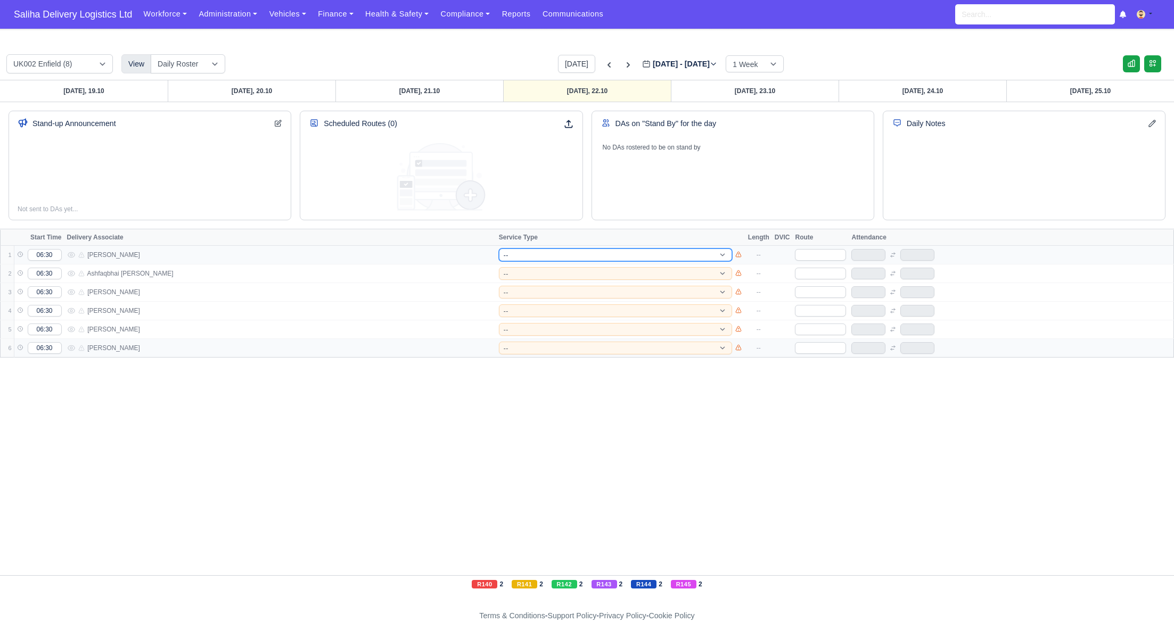
click at [499, 249] on select "-- 141 143 144 AdHoc 142 140 Supervisor 145" at bounding box center [615, 255] width 233 height 13
click at [532, 274] on select "-- 141 143 144 AdHoc 142 140 Supervisor 145" at bounding box center [615, 273] width 233 height 13
select select "12"
click at [499, 267] on select "-- 141 143 144 AdHoc 142 140 Supervisor 145" at bounding box center [615, 273] width 233 height 13
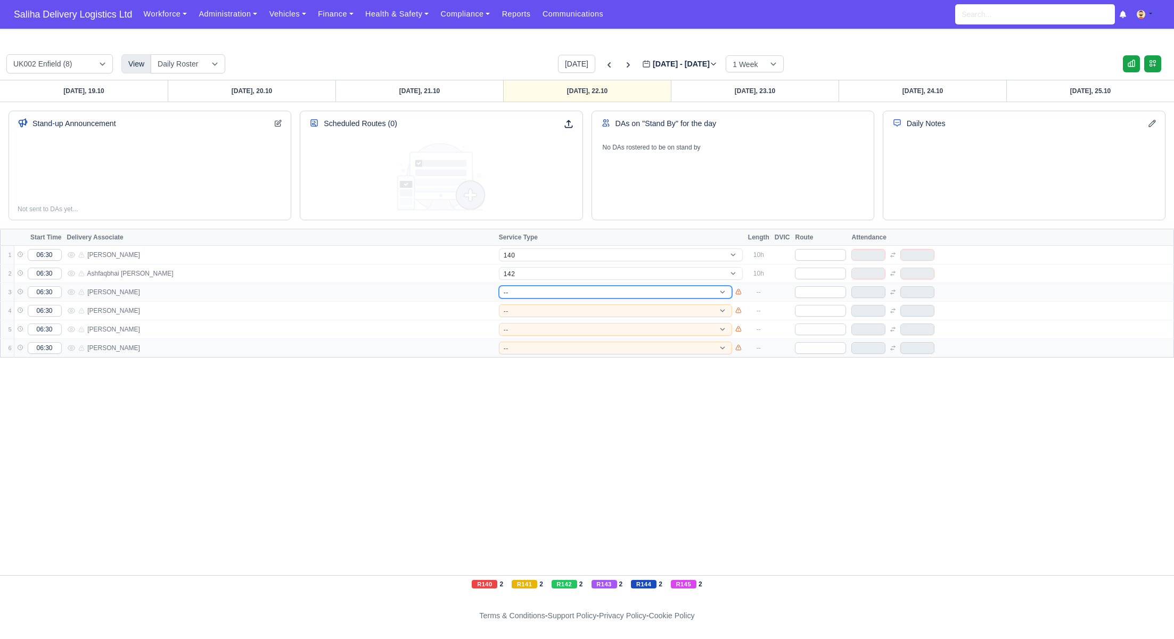
click at [532, 290] on select "-- 141 143 144 AdHoc 142 140 Supervisor 145" at bounding box center [615, 292] width 233 height 13
select select "5"
click at [499, 286] on select "-- 141 143 144 AdHoc 142 140 Supervisor 145" at bounding box center [615, 292] width 233 height 13
click at [534, 309] on select "-- 141 143 144 AdHoc 142 140 Supervisor 145" at bounding box center [615, 311] width 233 height 13
select select "1"
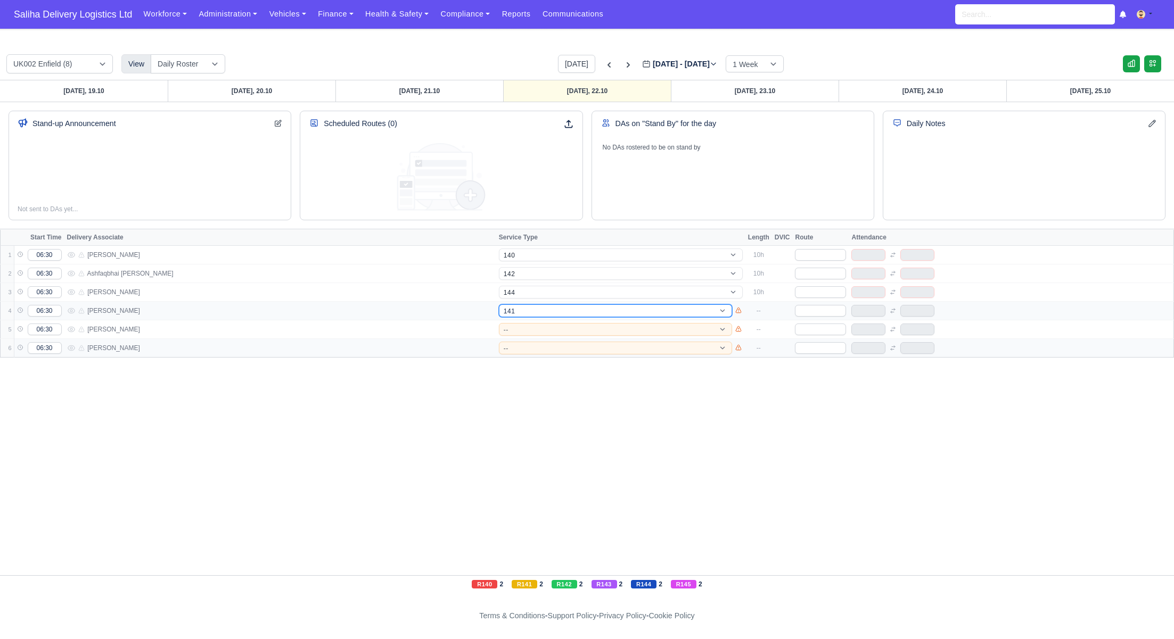
click at [499, 305] on select "-- 141 143 144 AdHoc 142 140 Supervisor 145" at bounding box center [615, 311] width 233 height 13
click at [527, 309] on select "-- 141 143 144 AdHoc 142 140 Supervisor 145" at bounding box center [621, 311] width 244 height 13
select select "4"
click at [499, 305] on select "-- 141 143 144 AdHoc 142 140 Supervisor 145" at bounding box center [621, 311] width 244 height 13
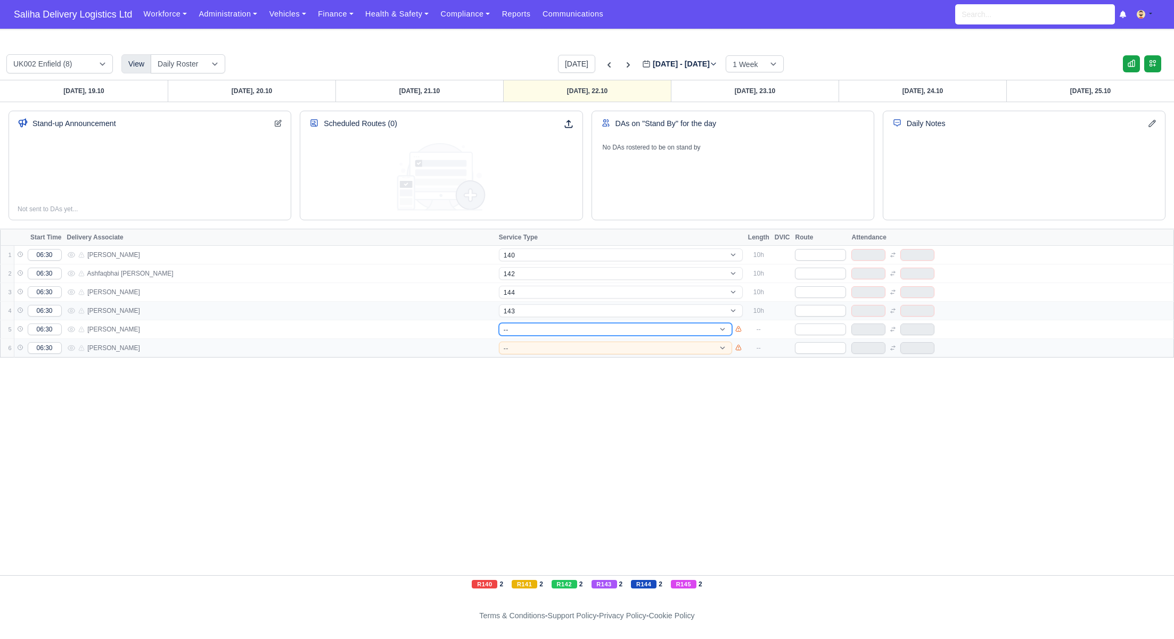
click at [523, 324] on select "-- 141 143 144 AdHoc 142 140 Supervisor 145" at bounding box center [615, 329] width 233 height 13
select select "17"
click at [499, 323] on select "-- 141 143 144 AdHoc 142 140 Supervisor 145" at bounding box center [615, 329] width 233 height 13
click at [539, 348] on select "-- 141 143 144 AdHoc 142 140 Supervisor 145" at bounding box center [615, 348] width 233 height 13
select select "1"
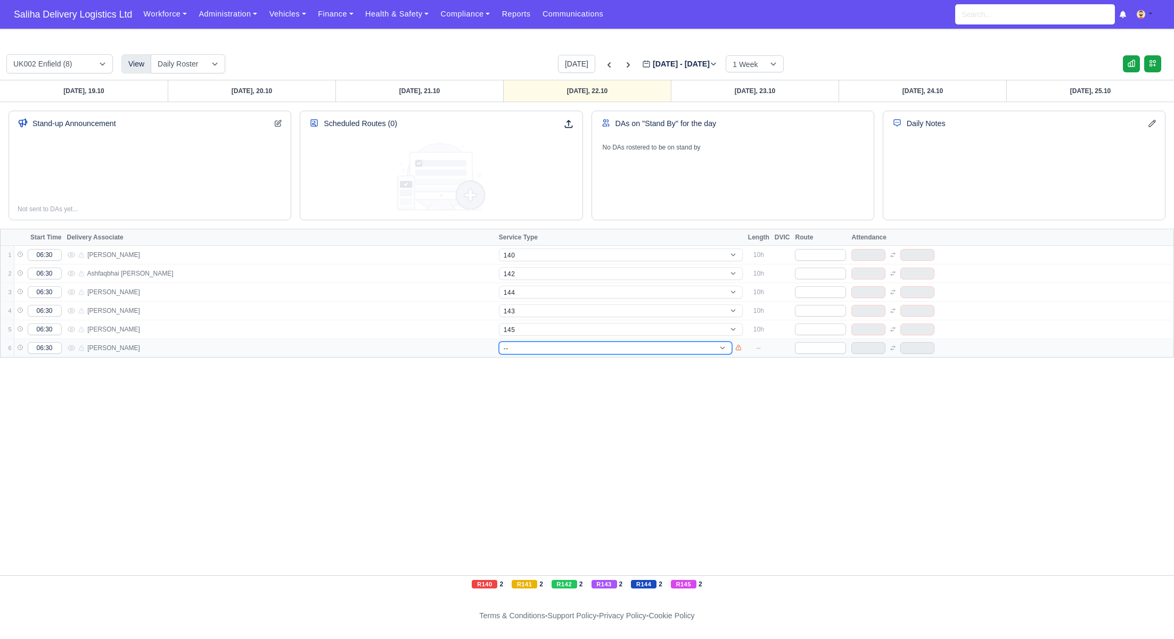
click at [499, 342] on select "-- 141 143 144 AdHoc 142 140 Supervisor 145" at bounding box center [615, 348] width 233 height 13
click at [815, 258] on input "text" at bounding box center [820, 255] width 51 height 12
type input "140"
click at [816, 272] on input "text" at bounding box center [820, 274] width 51 height 12
type input "1"
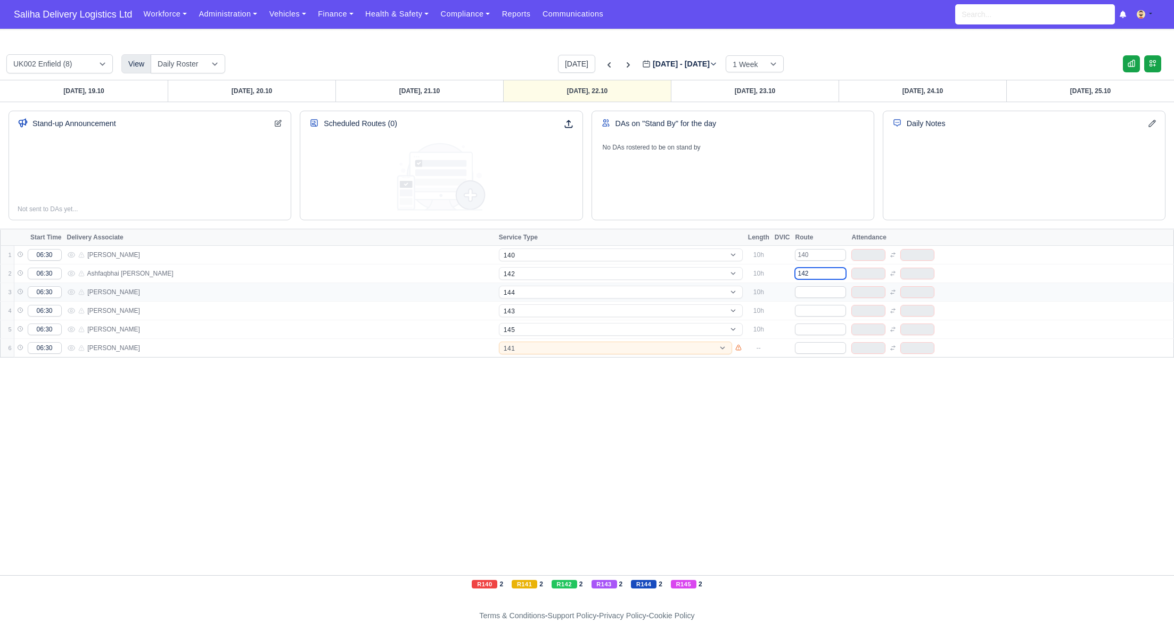
type input "142"
click at [816, 295] on input "text" at bounding box center [820, 292] width 51 height 12
type input "14"
type input "144"
click at [816, 309] on input "text" at bounding box center [820, 311] width 51 height 12
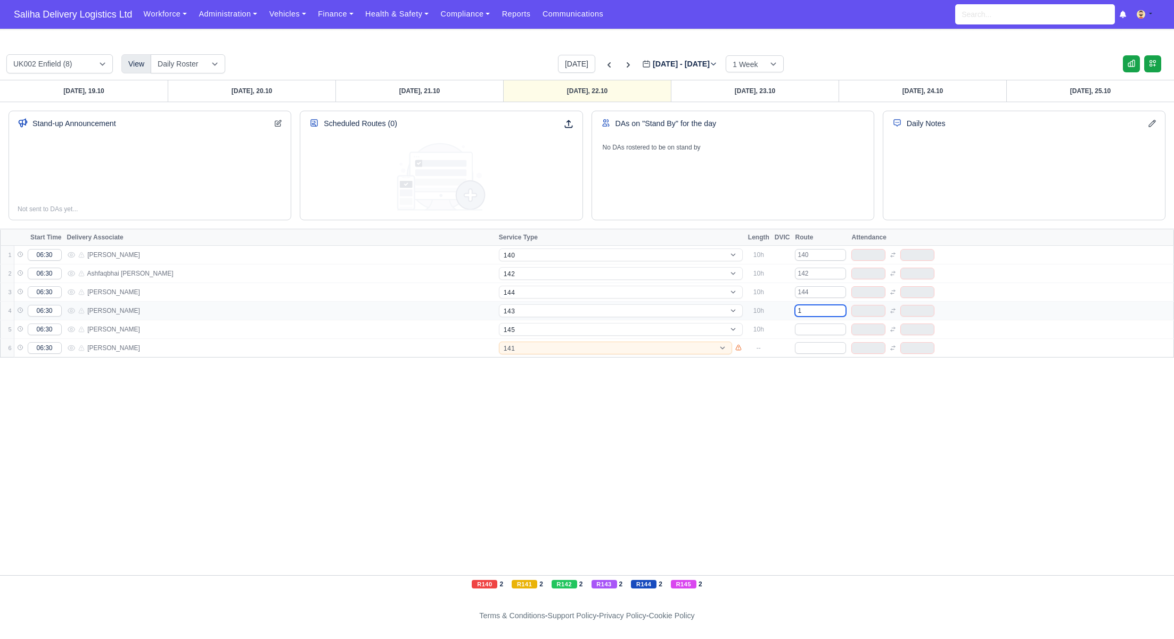
type input "14"
type input "143"
click at [815, 328] on input "text" at bounding box center [820, 330] width 51 height 12
type input "1"
type input "145"
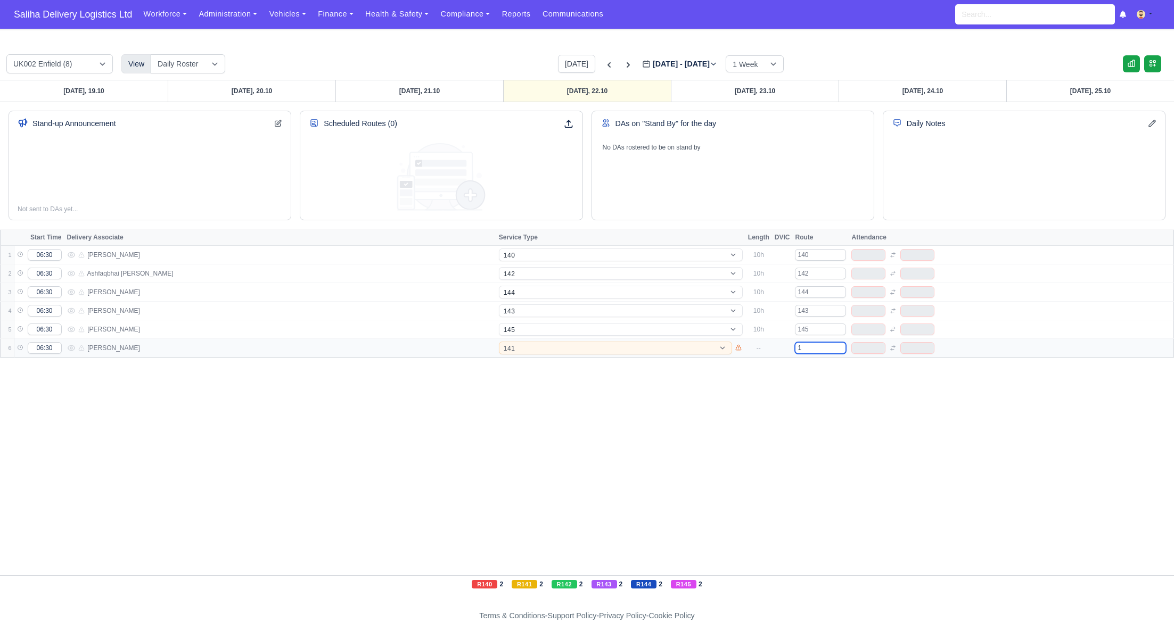
click at [816, 348] on input "1" at bounding box center [820, 348] width 51 height 12
type input "14"
type input "141"
click at [836, 372] on div "Sunday, 19.10 Monday, 20.10 Tuesday, 21.10 Wednesday, 22.10 Thursday, 23.10 Fri…" at bounding box center [587, 328] width 1174 height 496
click at [731, 95] on link "Thursday, 23.10" at bounding box center [755, 90] width 168 height 21
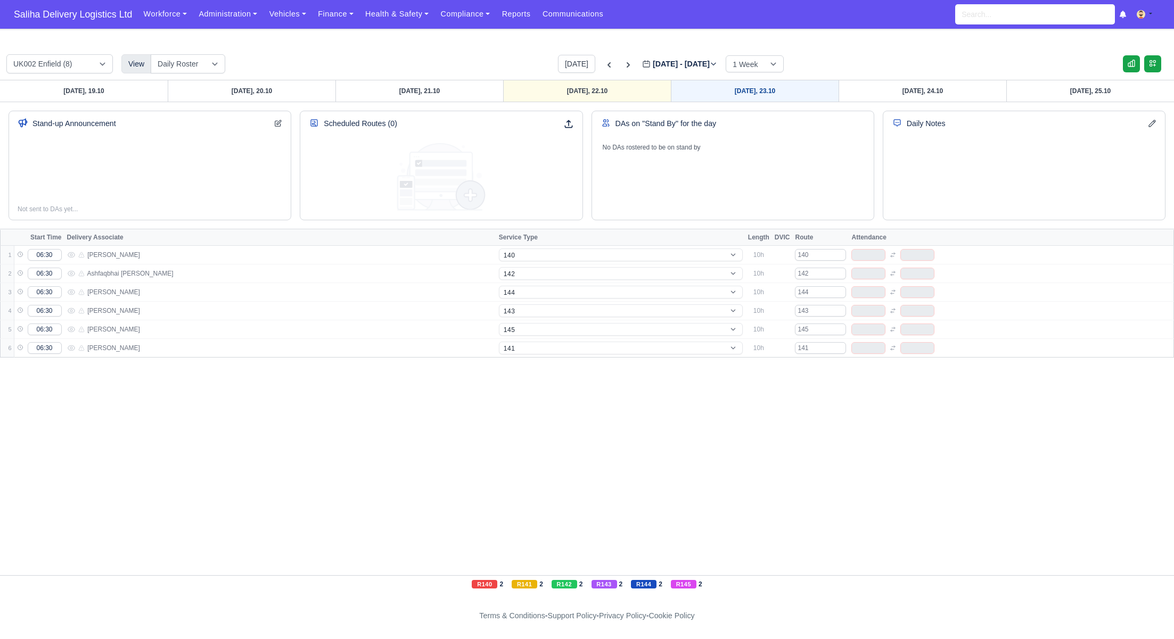
type input "2025-10-23"
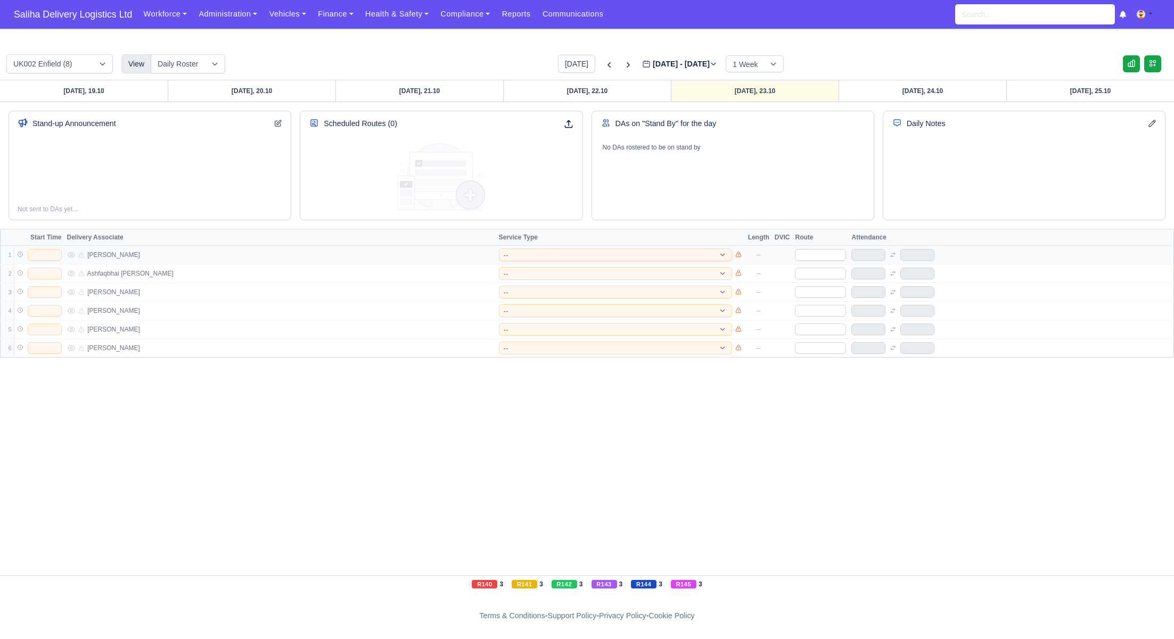
click at [822, 262] on td at bounding box center [820, 255] width 56 height 19
click at [820, 254] on input "text" at bounding box center [820, 255] width 51 height 12
type input "140"
click at [819, 278] on input "1" at bounding box center [820, 274] width 51 height 12
type input "14"
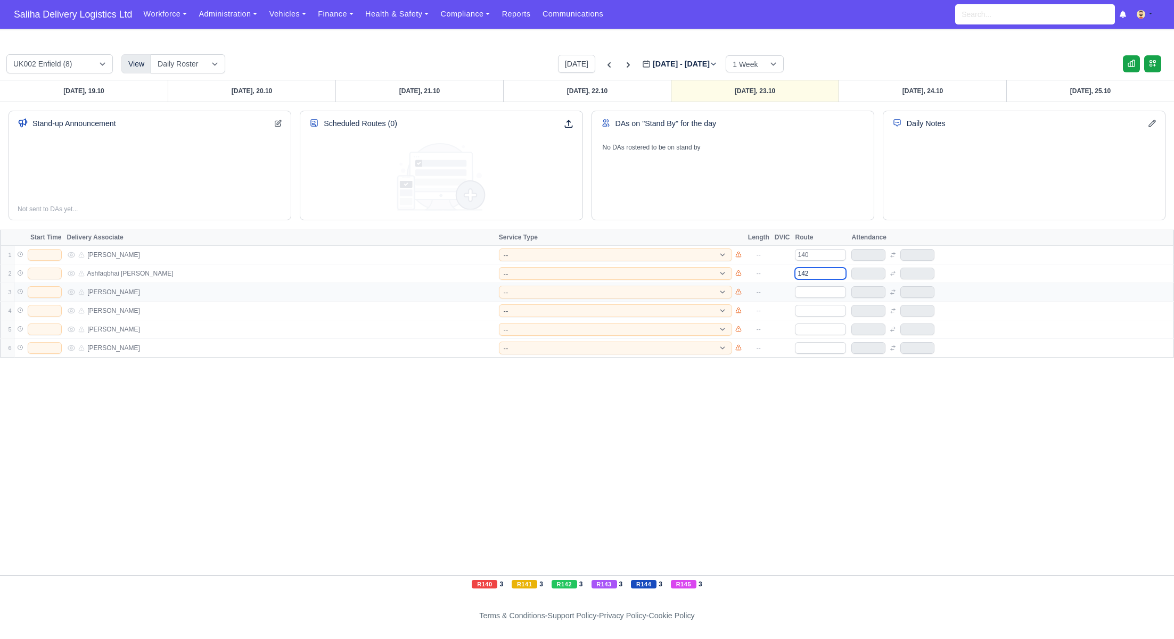
type input "142"
click at [819, 292] on input "text" at bounding box center [820, 292] width 51 height 12
type input "144"
click at [818, 310] on input "text" at bounding box center [820, 311] width 51 height 12
type input "143"
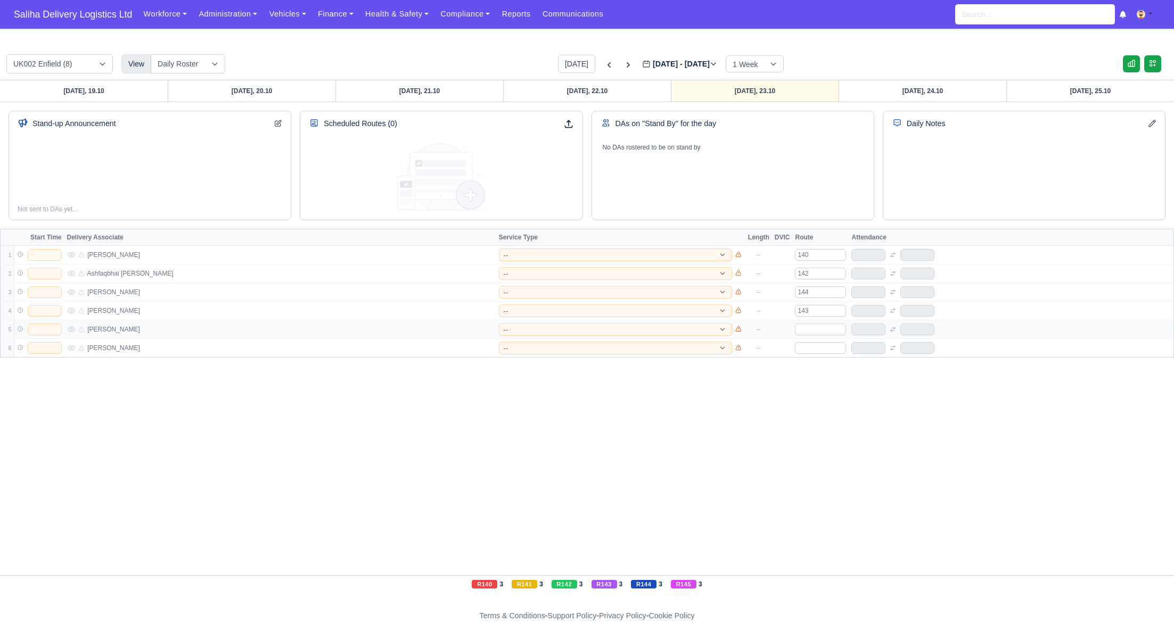
click at [821, 320] on td at bounding box center [820, 329] width 56 height 19
click at [820, 324] on input "text" at bounding box center [820, 330] width 51 height 12
type input "145"
click at [818, 345] on input "text" at bounding box center [820, 348] width 51 height 12
type input "141"
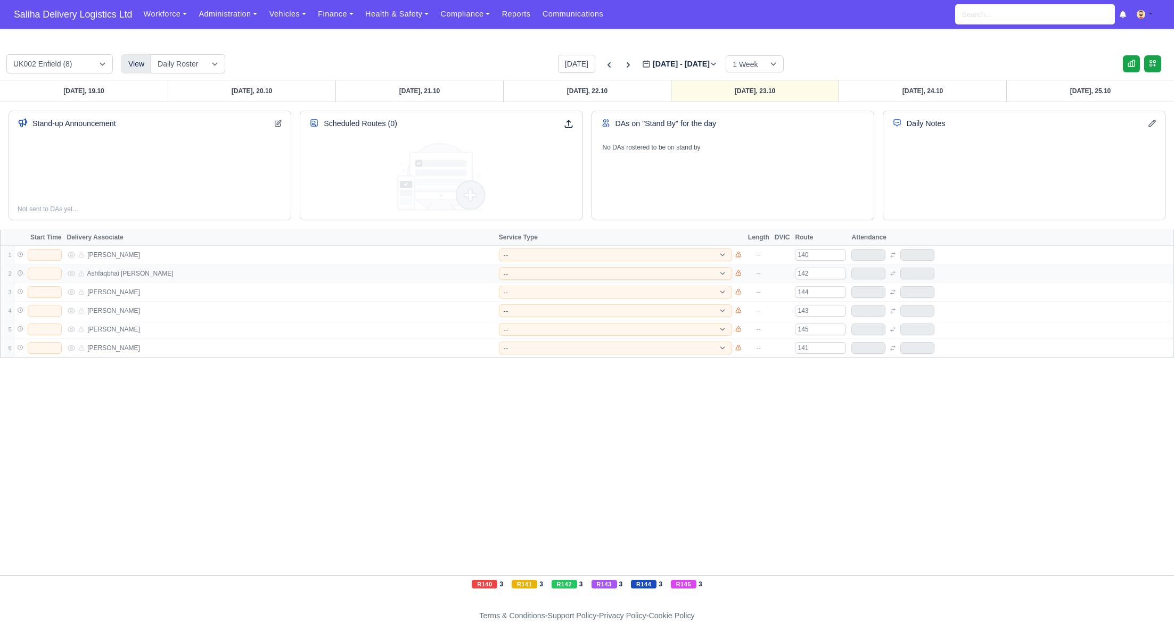
click at [51, 265] on td at bounding box center [39, 274] width 51 height 19
click at [52, 255] on input "text" at bounding box center [45, 255] width 34 height 12
type input "06:30"
click at [53, 280] on td at bounding box center [39, 274] width 51 height 19
click at [53, 275] on input "text" at bounding box center [45, 274] width 34 height 12
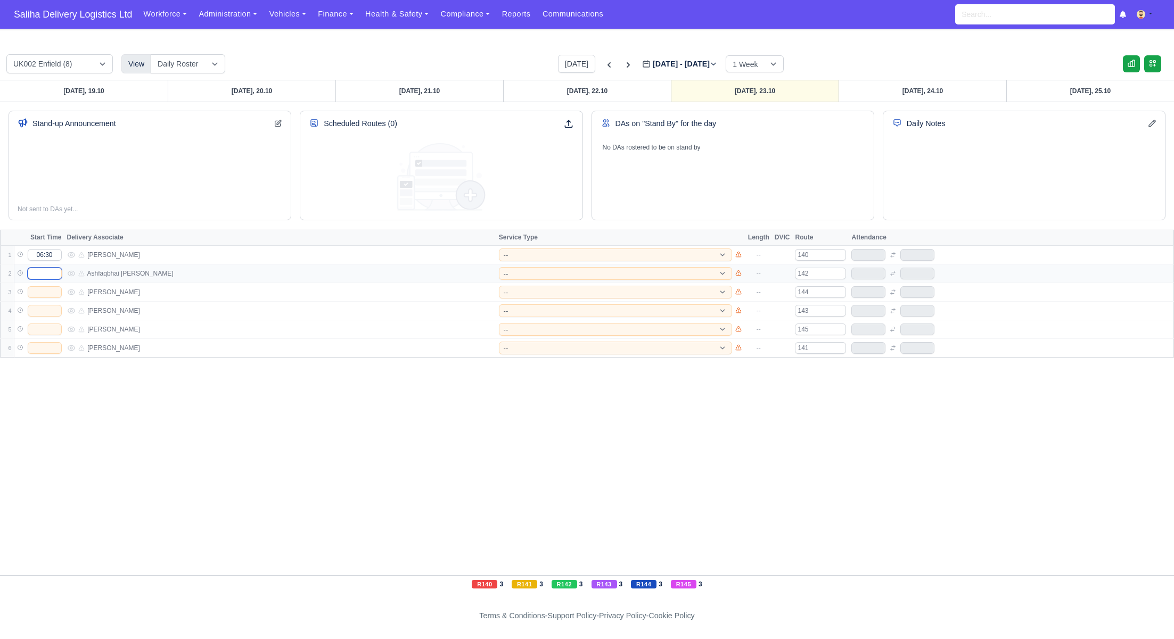
type input "06:30"
click at [42, 291] on input "text" at bounding box center [45, 292] width 34 height 12
drag, startPoint x: 34, startPoint y: 309, endPoint x: 38, endPoint y: 314, distance: 6.8
click at [35, 310] on input "text" at bounding box center [45, 311] width 34 height 12
click at [43, 327] on input "text" at bounding box center [45, 330] width 34 height 12
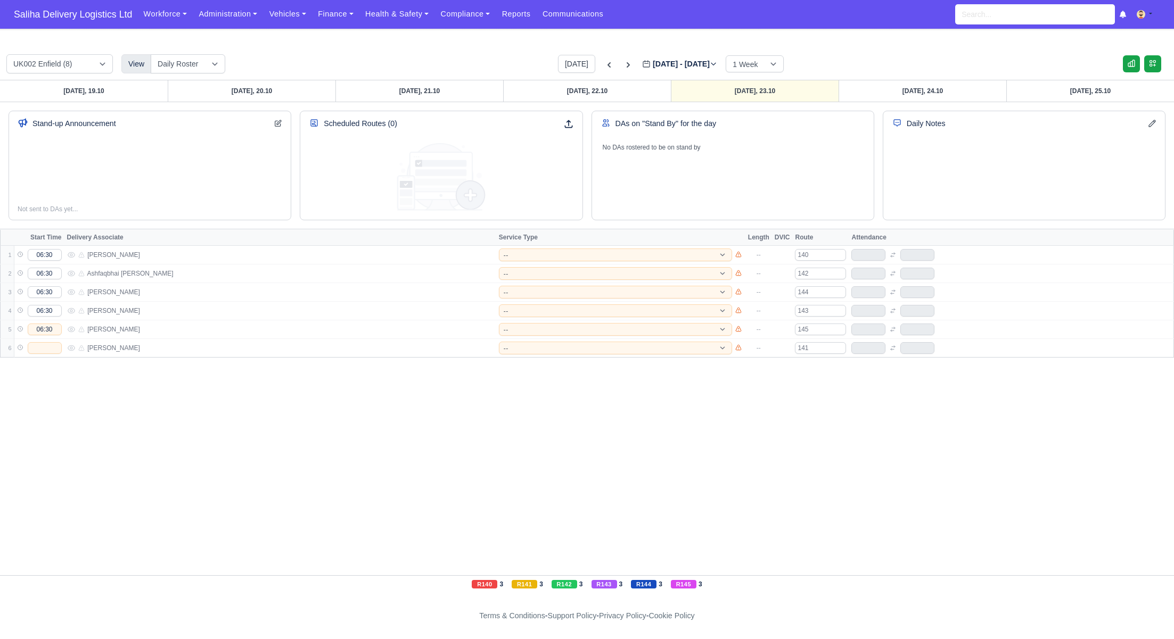
click at [47, 359] on div "Sunday, 19.10 Monday, 20.10 Tuesday, 21.10 Wednesday, 22.10 Thursday, 23.10 Fri…" at bounding box center [587, 328] width 1174 height 496
click at [49, 351] on input "text" at bounding box center [45, 348] width 34 height 12
click at [528, 254] on select "-- 141 143 144 AdHoc 142 140 Supervisor 145" at bounding box center [615, 255] width 233 height 13
click at [499, 249] on select "-- 141 143 144 AdHoc 142 140 Supervisor 145" at bounding box center [615, 255] width 233 height 13
click at [534, 268] on select "-- 141 143 144 AdHoc 142 140 Supervisor 145" at bounding box center [615, 273] width 233 height 13
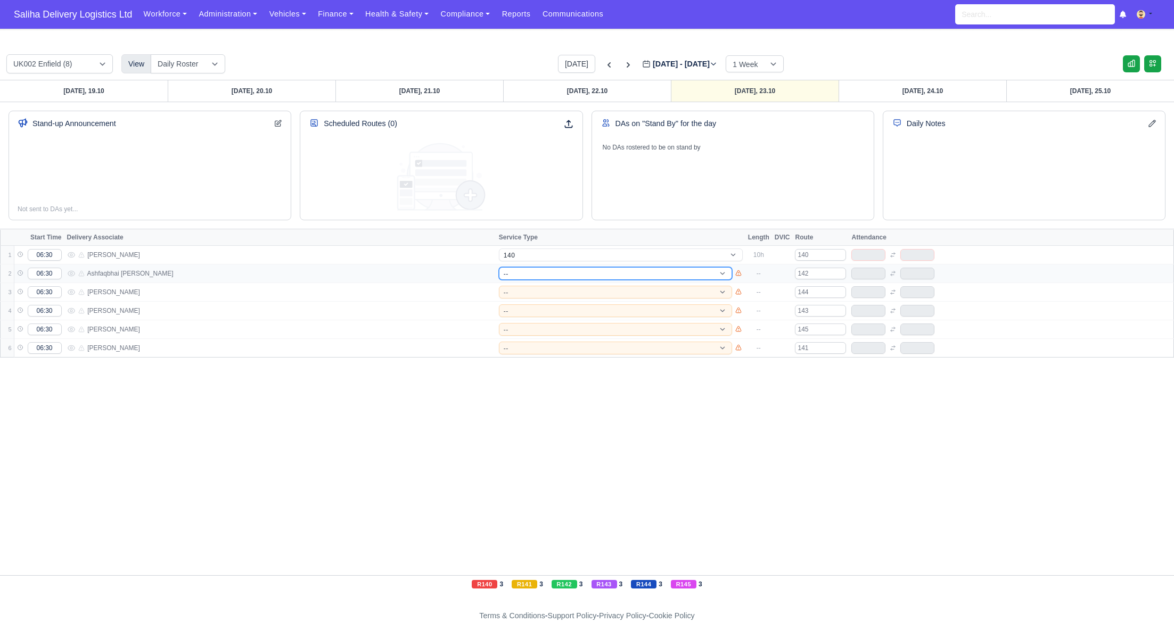
click at [499, 267] on select "-- 141 143 144 AdHoc 142 140 Supervisor 145" at bounding box center [615, 273] width 233 height 13
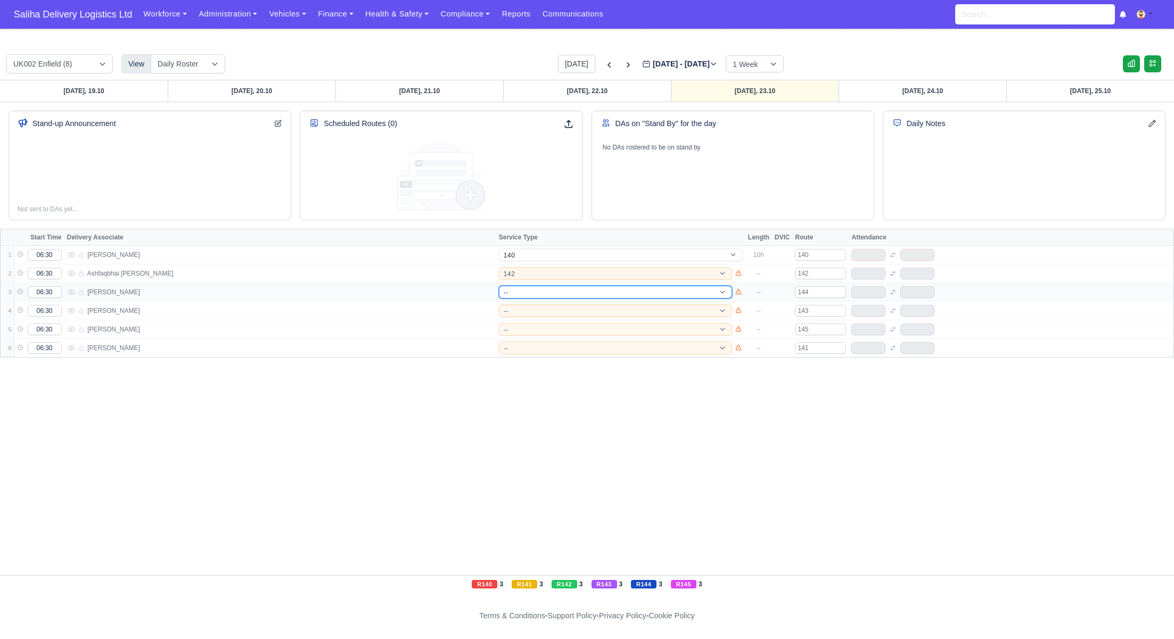
click at [536, 288] on select "-- 141 143 144 AdHoc 142 140 Supervisor 145" at bounding box center [615, 292] width 233 height 13
click at [499, 286] on select "-- 141 143 144 AdHoc 142 140 Supervisor 145" at bounding box center [615, 292] width 233 height 13
click at [525, 293] on select "-- 141 143 144 AdHoc 142 140 Supervisor 145" at bounding box center [615, 292] width 233 height 13
click at [499, 286] on select "-- 141 143 144 AdHoc 142 140 Supervisor 145" at bounding box center [621, 292] width 244 height 13
click at [525, 305] on select "-- 141 143 144 AdHoc 142 140 Supervisor 145" at bounding box center [615, 311] width 233 height 13
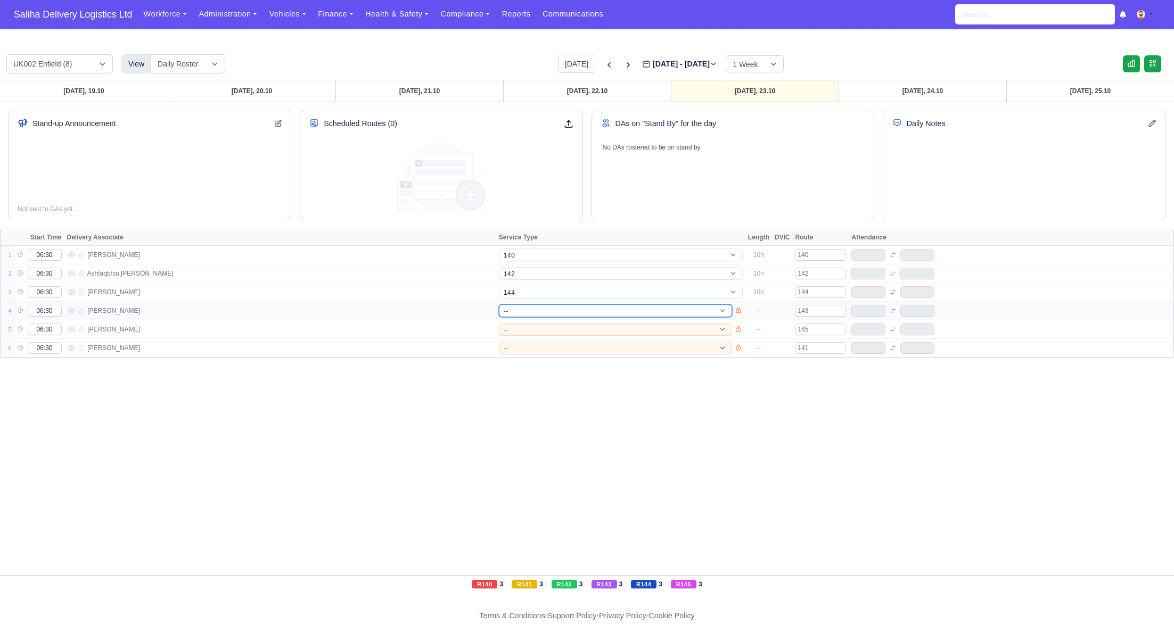
click at [499, 305] on select "-- 141 143 144 AdHoc 142 140 Supervisor 145" at bounding box center [615, 311] width 233 height 13
click at [528, 339] on td "-- 141 143 144 AdHoc 142 140 Supervisor 145" at bounding box center [620, 348] width 249 height 19
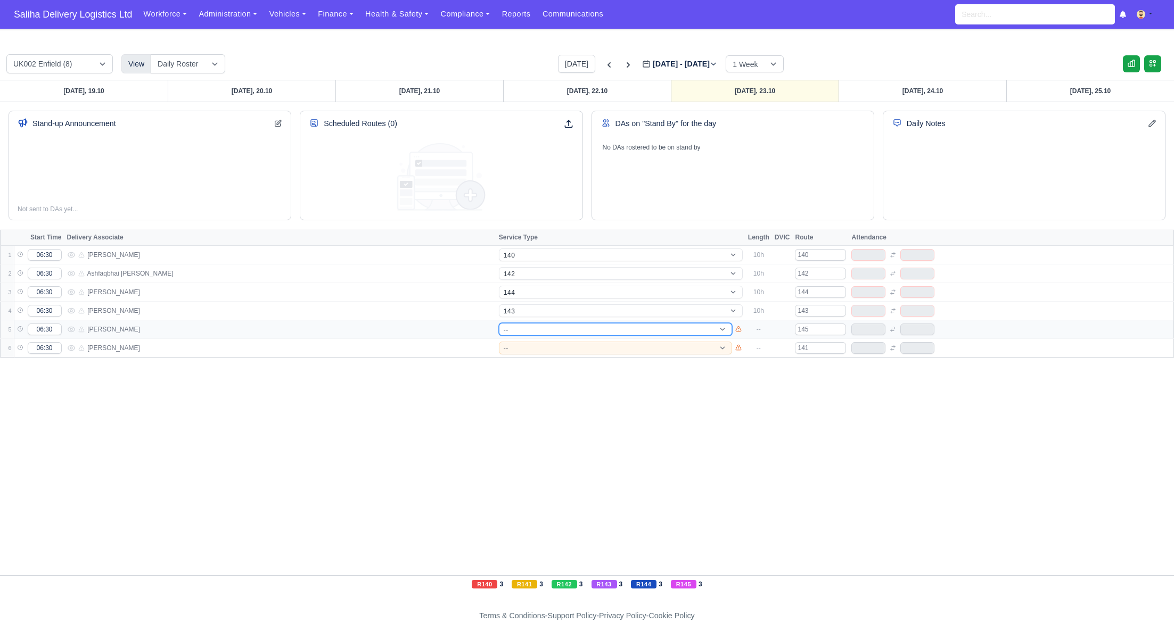
click at [527, 327] on select "-- 141 143 144 AdHoc 142 140 Supervisor 145" at bounding box center [615, 329] width 233 height 13
click at [499, 323] on select "-- 141 143 144 AdHoc 142 140 Supervisor 145" at bounding box center [615, 329] width 233 height 13
click at [516, 336] on td "-- 141 143 144 AdHoc 142 140 Supervisor 145" at bounding box center [620, 329] width 249 height 19
click at [515, 344] on select "-- 141 143 144 AdHoc 142 140 Supervisor 145" at bounding box center [615, 348] width 233 height 13
click at [499, 342] on select "-- 141 143 144 AdHoc 142 140 Supervisor 145" at bounding box center [615, 348] width 233 height 13
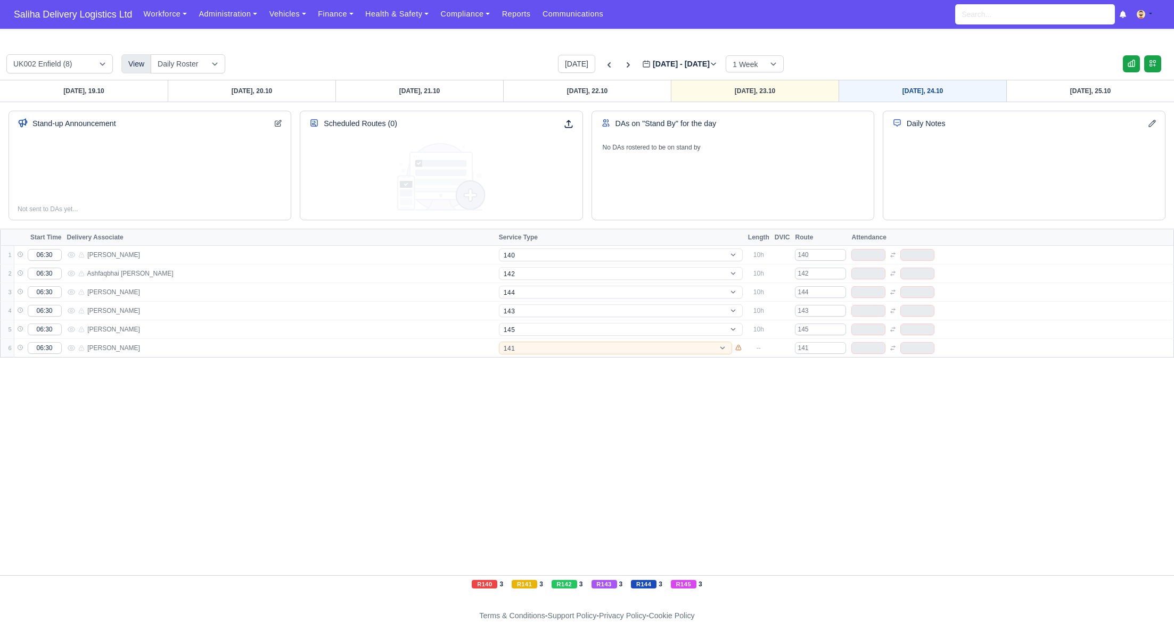
click at [889, 89] on link "Friday, 24.10" at bounding box center [922, 90] width 168 height 21
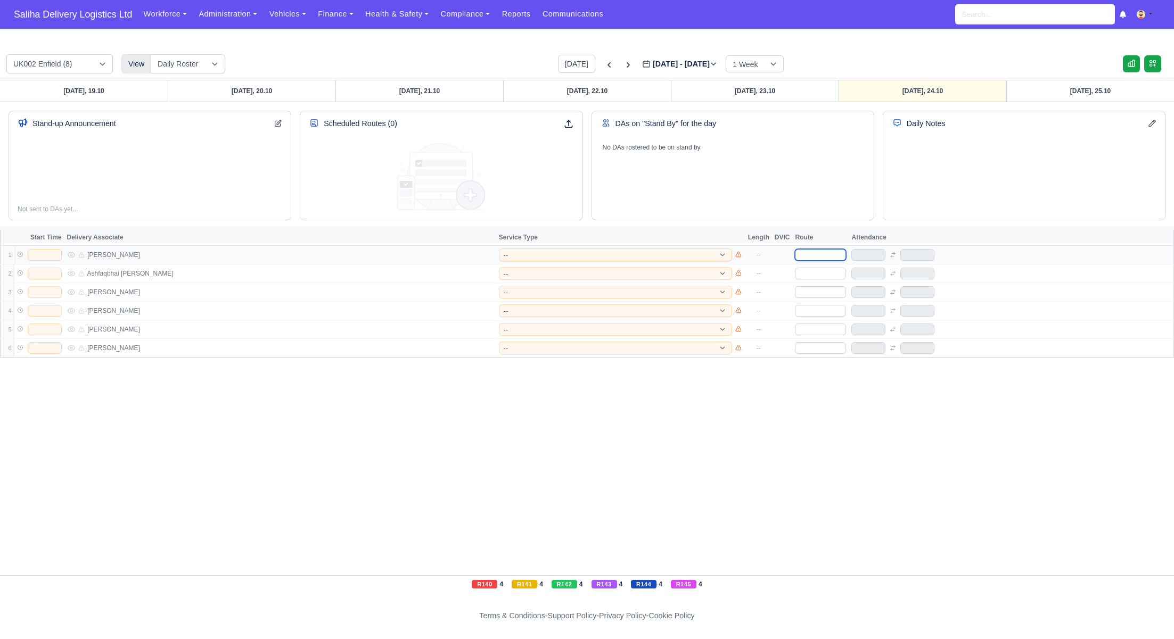
click at [817, 253] on input "text" at bounding box center [820, 255] width 51 height 12
click at [809, 270] on input "text" at bounding box center [820, 274] width 51 height 12
click at [811, 295] on input "text" at bounding box center [820, 292] width 51 height 12
click at [811, 308] on input "1" at bounding box center [820, 311] width 51 height 12
click at [812, 331] on input "text" at bounding box center [820, 330] width 51 height 12
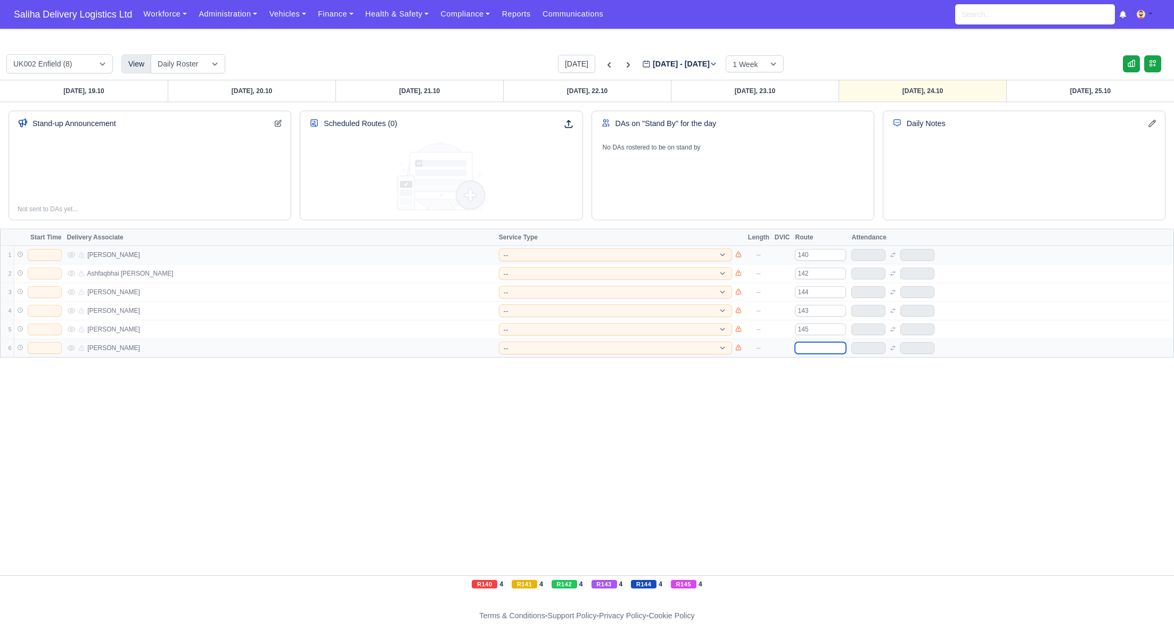
click at [814, 344] on input "text" at bounding box center [820, 348] width 51 height 12
click at [42, 256] on input "text" at bounding box center [45, 255] width 34 height 12
drag, startPoint x: 50, startPoint y: 279, endPoint x: 60, endPoint y: 287, distance: 12.9
click at [51, 279] on td at bounding box center [39, 274] width 51 height 19
drag, startPoint x: 50, startPoint y: 272, endPoint x: 53, endPoint y: 277, distance: 6.1
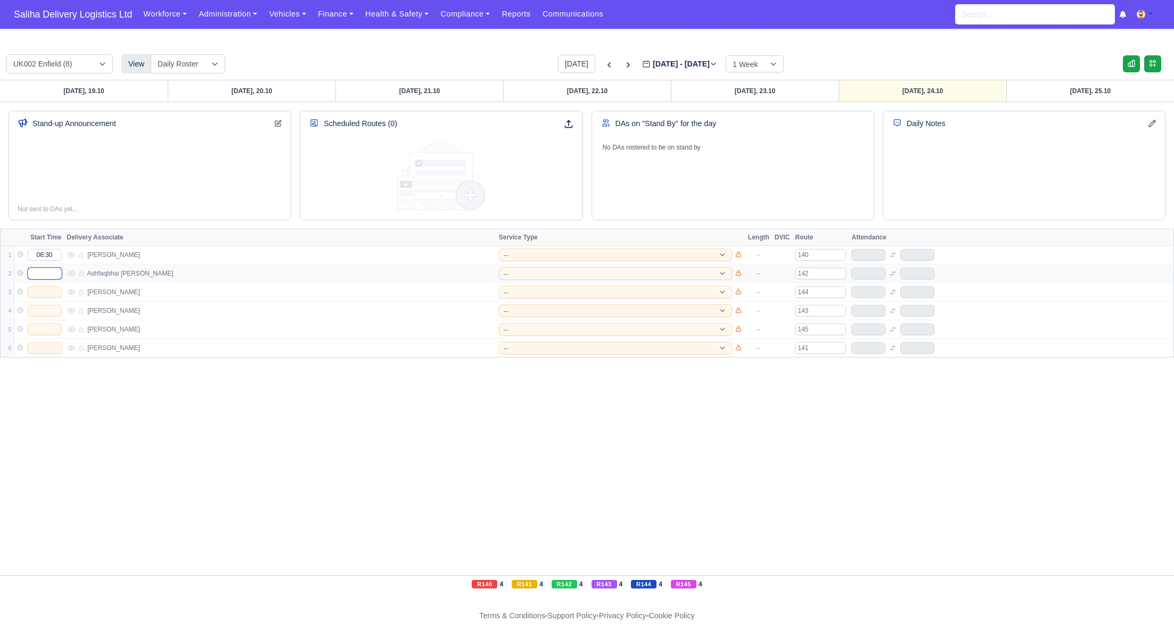
click at [51, 274] on input "text" at bounding box center [45, 274] width 34 height 12
click at [49, 296] on input "text" at bounding box center [45, 292] width 34 height 12
click at [45, 308] on input "text" at bounding box center [45, 311] width 34 height 12
click at [39, 328] on input "text" at bounding box center [45, 330] width 34 height 12
drag, startPoint x: 39, startPoint y: 328, endPoint x: 47, endPoint y: 332, distance: 8.6
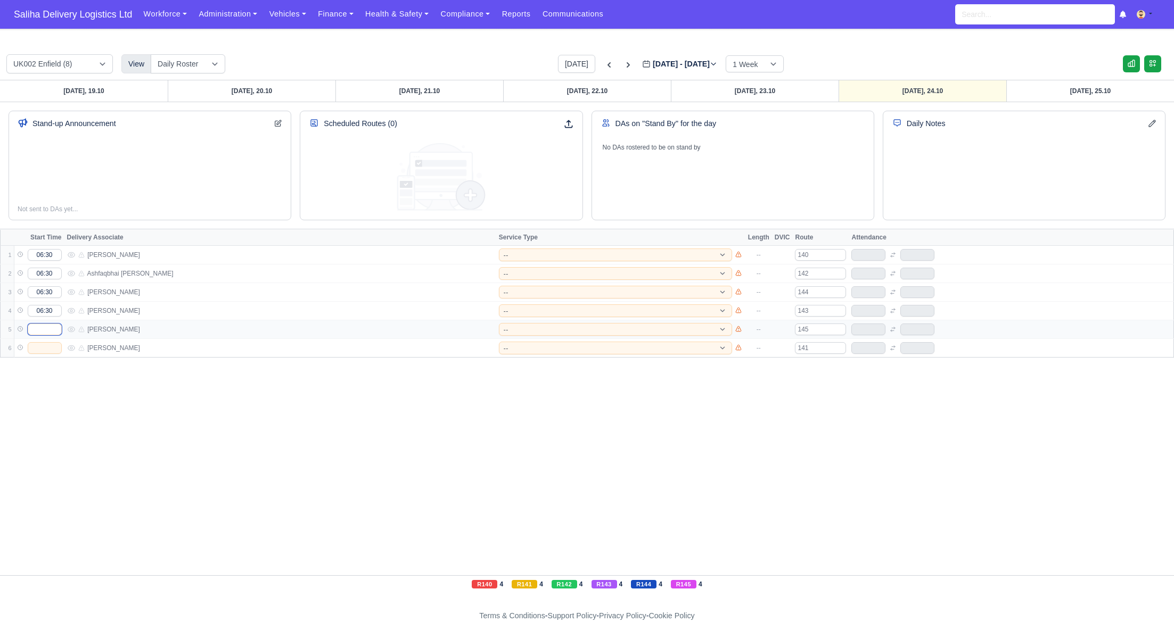
click at [39, 329] on input "text" at bounding box center [45, 330] width 34 height 12
click at [45, 347] on input "text" at bounding box center [45, 348] width 34 height 12
click at [572, 251] on select "-- 141 143 144 AdHoc 142 140 Supervisor 145" at bounding box center [615, 255] width 233 height 13
click at [499, 249] on select "-- 141 143 144 AdHoc 142 140 Supervisor 145" at bounding box center [615, 255] width 233 height 13
click at [534, 270] on select "-- 141 143 144 AdHoc 142 140 Supervisor 145" at bounding box center [615, 273] width 233 height 13
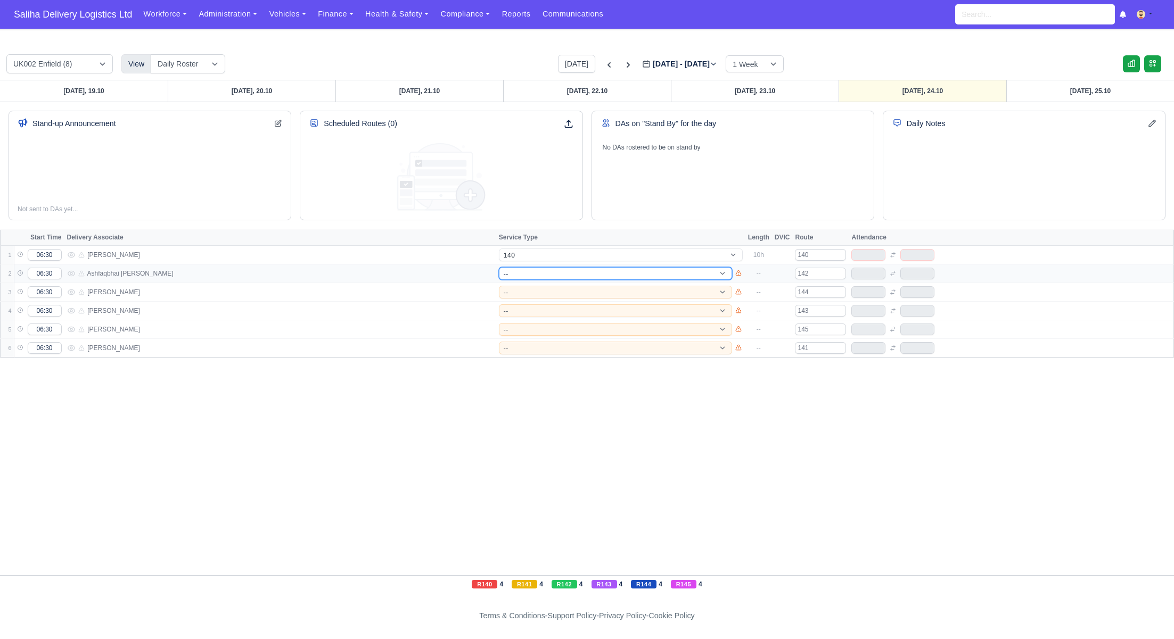
click at [499, 267] on select "-- 141 143 144 AdHoc 142 140 Supervisor 145" at bounding box center [615, 273] width 233 height 13
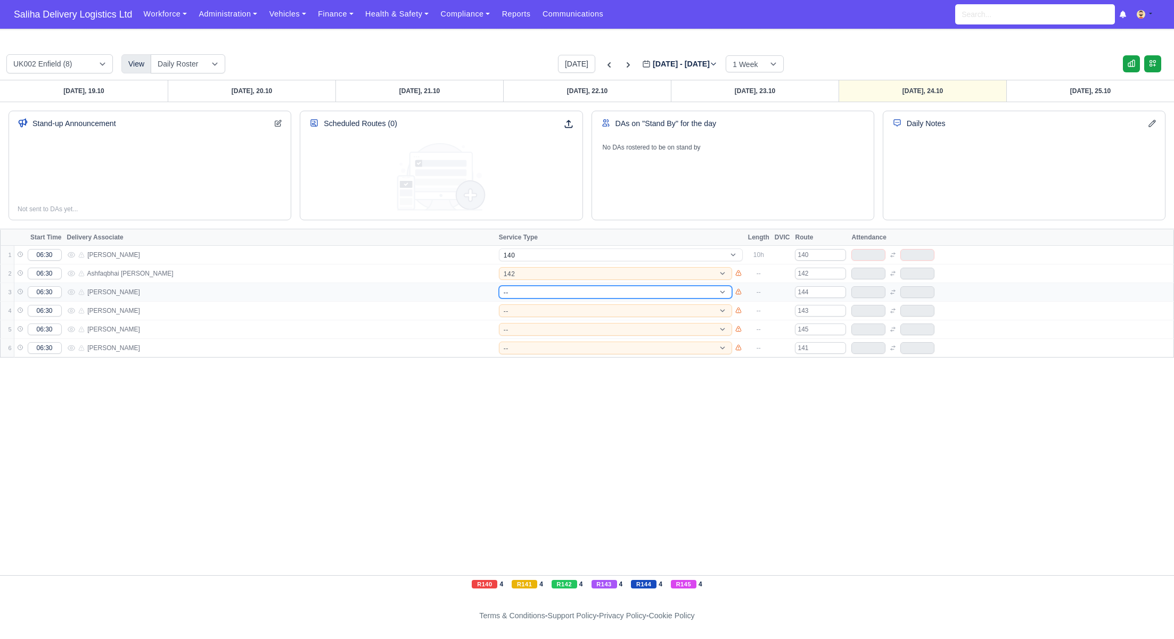
click at [517, 287] on select "-- 141 143 144 AdHoc 142 140 Supervisor 145" at bounding box center [615, 292] width 233 height 13
click at [499, 286] on select "-- 141 143 144 AdHoc 142 140 Supervisor 145" at bounding box center [615, 292] width 233 height 13
click at [521, 309] on select "-- 141 143 144 AdHoc 142 140 Supervisor 145" at bounding box center [615, 311] width 233 height 13
click at [499, 305] on select "-- 141 143 144 AdHoc 142 140 Supervisor 145" at bounding box center [615, 311] width 233 height 13
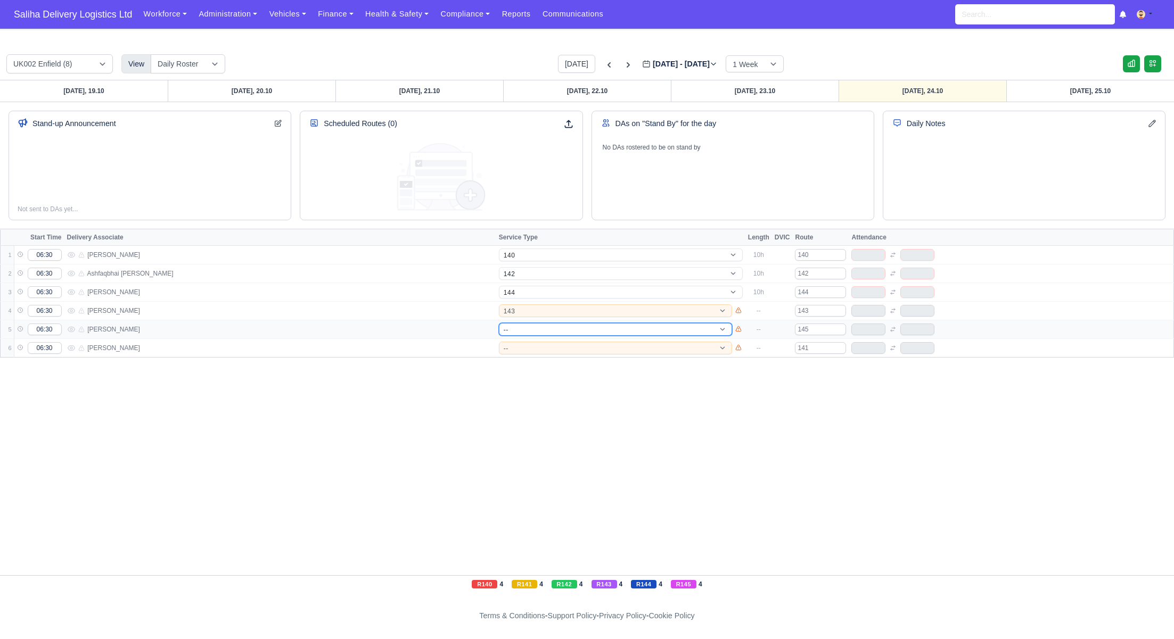
click at [521, 327] on select "-- 141 143 144 AdHoc 142 140 Supervisor 145" at bounding box center [615, 329] width 233 height 13
click at [499, 323] on select "-- 141 143 144 AdHoc 142 140 Supervisor 145" at bounding box center [615, 329] width 233 height 13
click at [543, 339] on td "-- 141 143 144 AdHoc 142 140 Supervisor 145" at bounding box center [620, 348] width 249 height 19
click at [542, 344] on select "-- 141 143 144 AdHoc 142 140 Supervisor 145" at bounding box center [615, 348] width 233 height 13
click at [499, 342] on select "-- 141 143 144 AdHoc 142 140 Supervisor 145" at bounding box center [615, 348] width 233 height 13
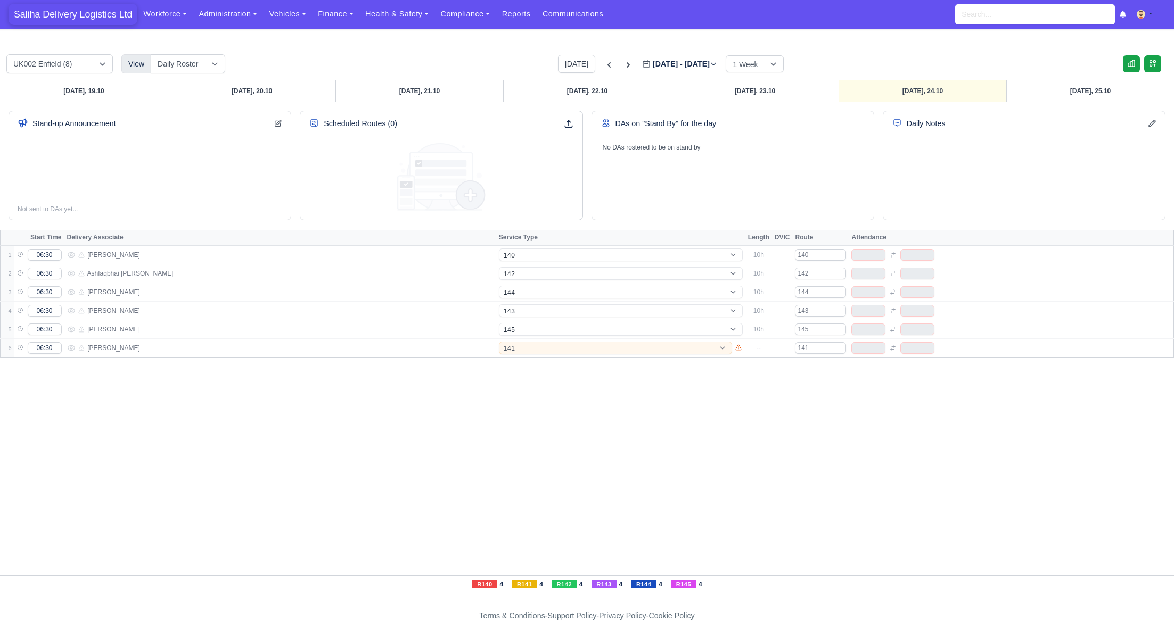
click at [106, 12] on span "Saliha Delivery Logistics Ltd" at bounding box center [73, 14] width 129 height 21
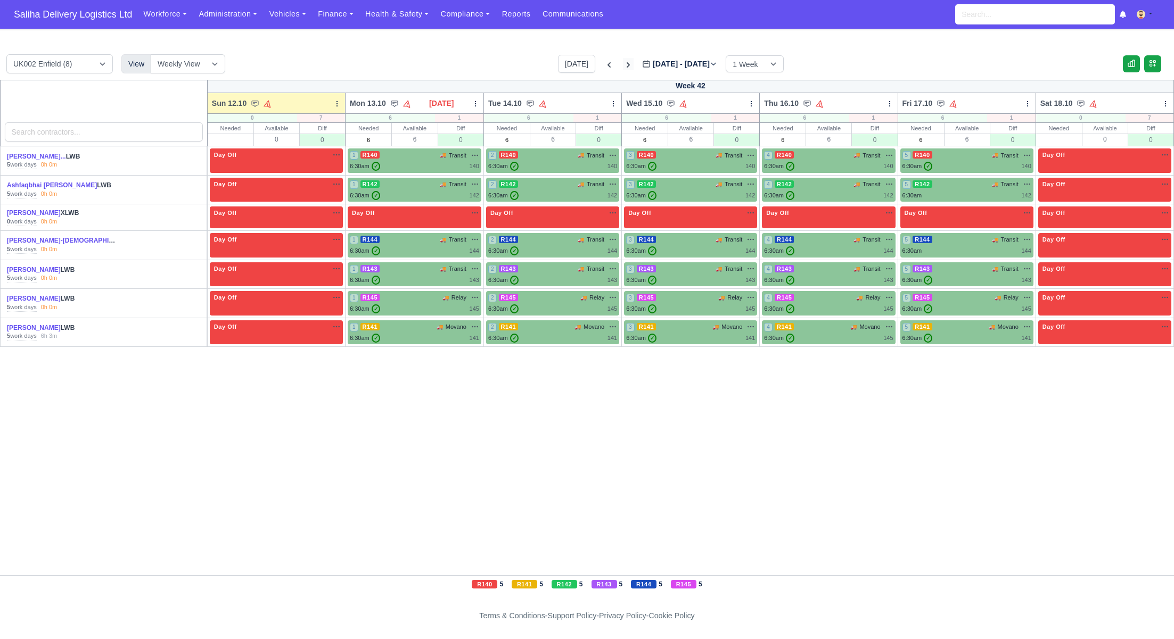
click at [623, 63] on icon at bounding box center [628, 65] width 11 height 11
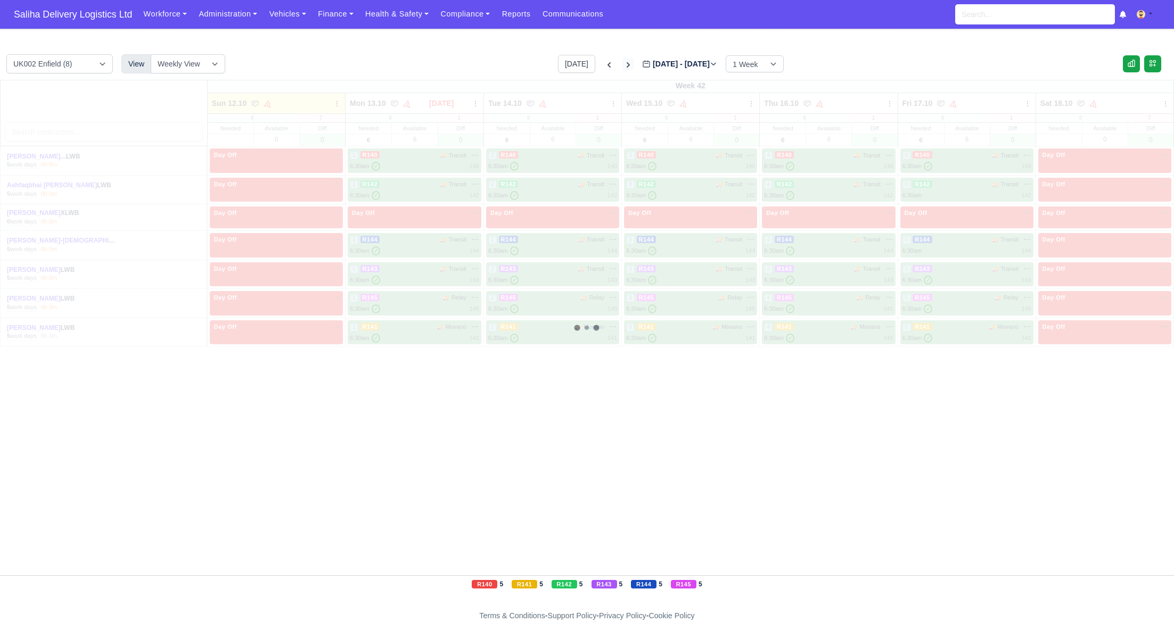
type input "[DATE]"
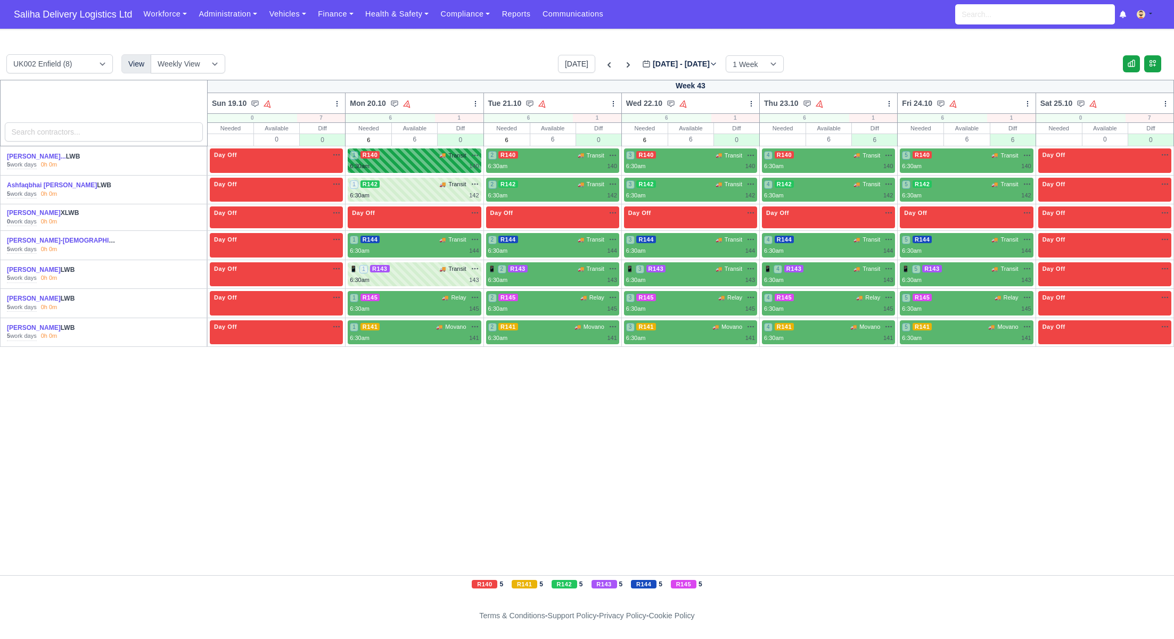
click at [423, 161] on div "1 R140 🚚 Transit" at bounding box center [414, 161] width 129 height 20
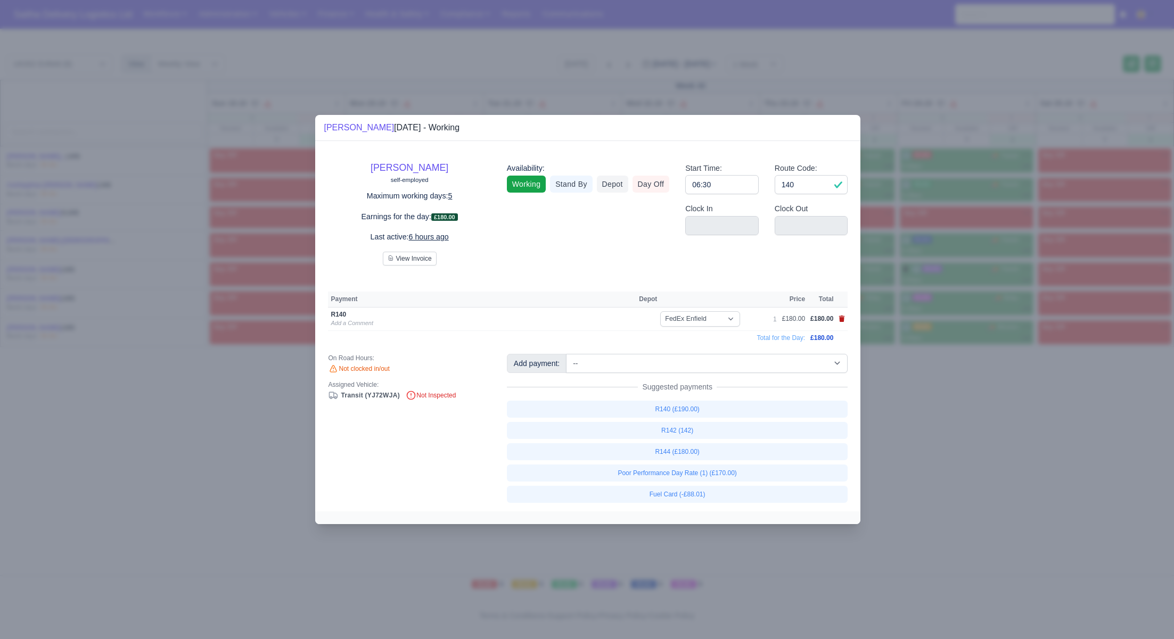
click at [843, 320] on icon at bounding box center [842, 319] width 6 height 6
select select
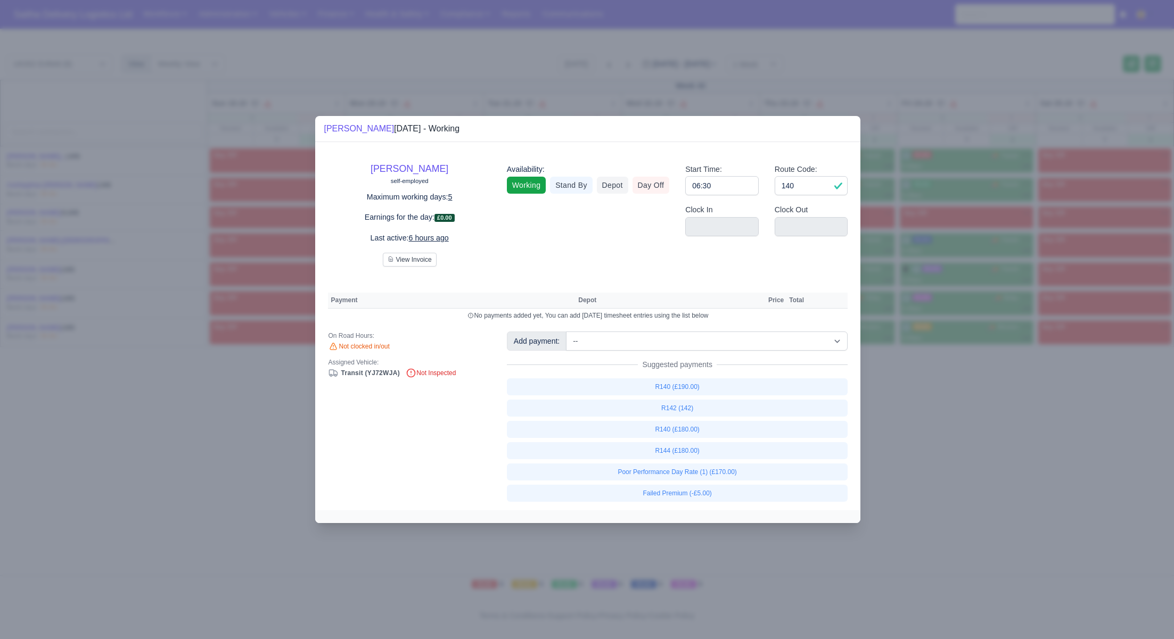
drag, startPoint x: 948, startPoint y: 423, endPoint x: 841, endPoint y: 352, distance: 127.9
click at [936, 416] on div at bounding box center [587, 319] width 1174 height 639
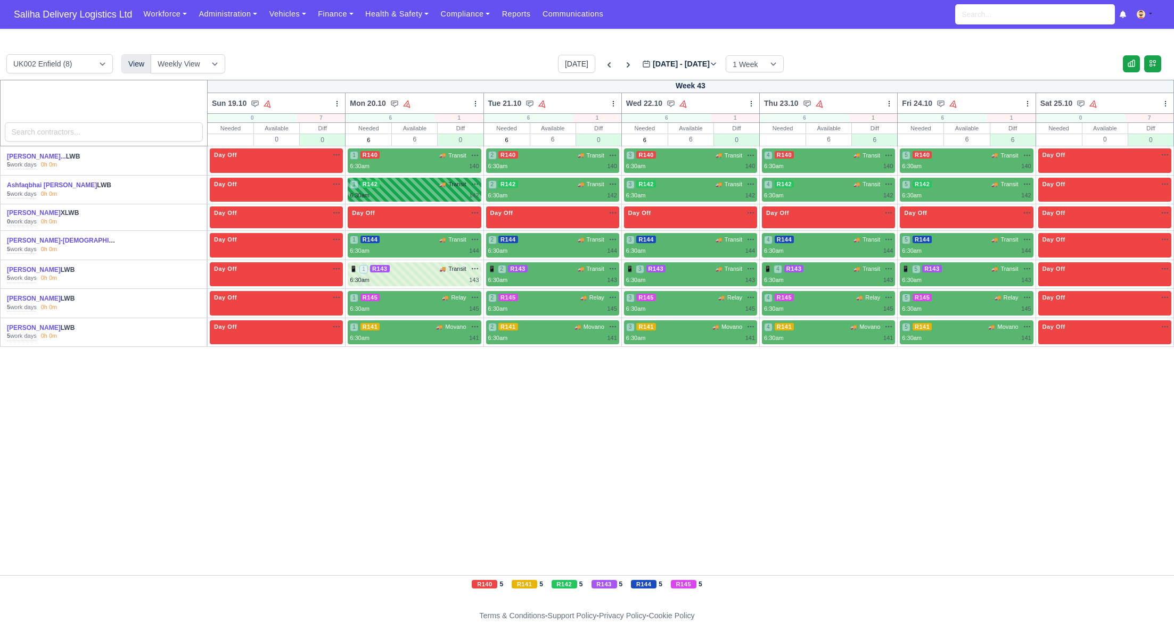
click at [409, 186] on div "1 R142 🚚 Transit" at bounding box center [414, 184] width 129 height 9
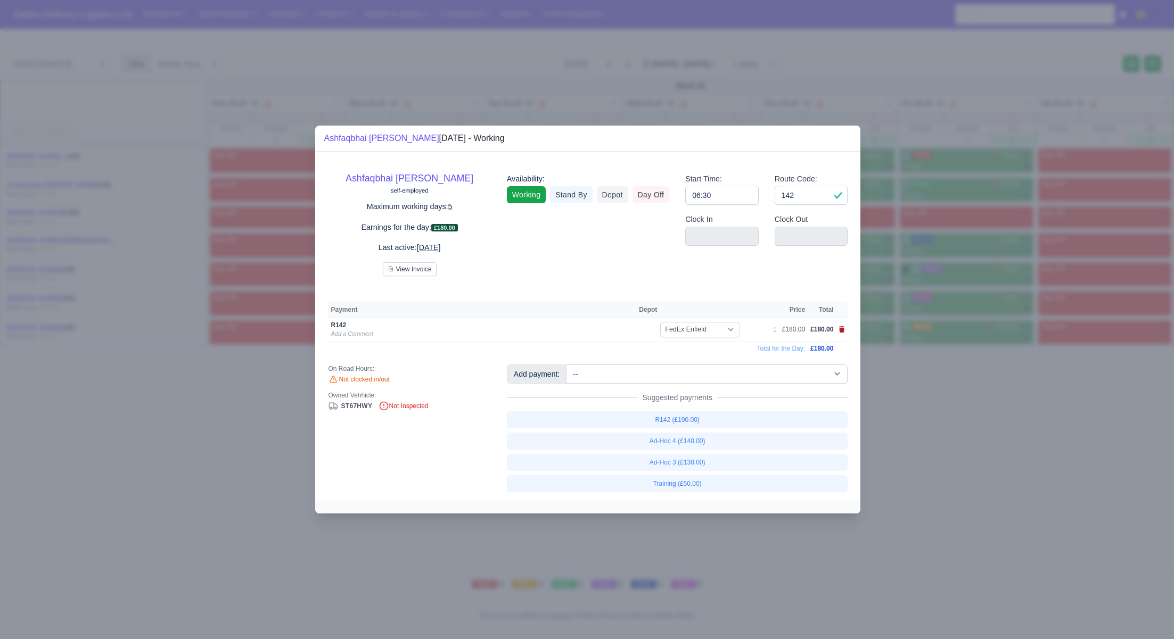
click at [841, 330] on icon at bounding box center [842, 329] width 6 height 6
select select
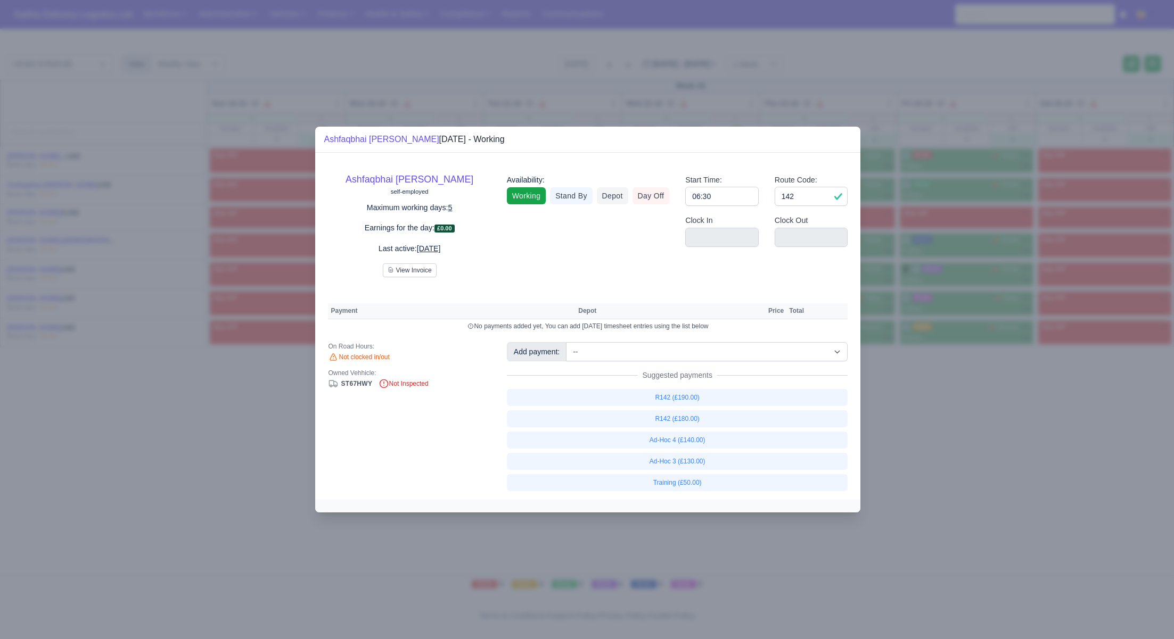
drag, startPoint x: 929, startPoint y: 423, endPoint x: 767, endPoint y: 372, distance: 170.4
click at [907, 417] on div at bounding box center [587, 319] width 1174 height 639
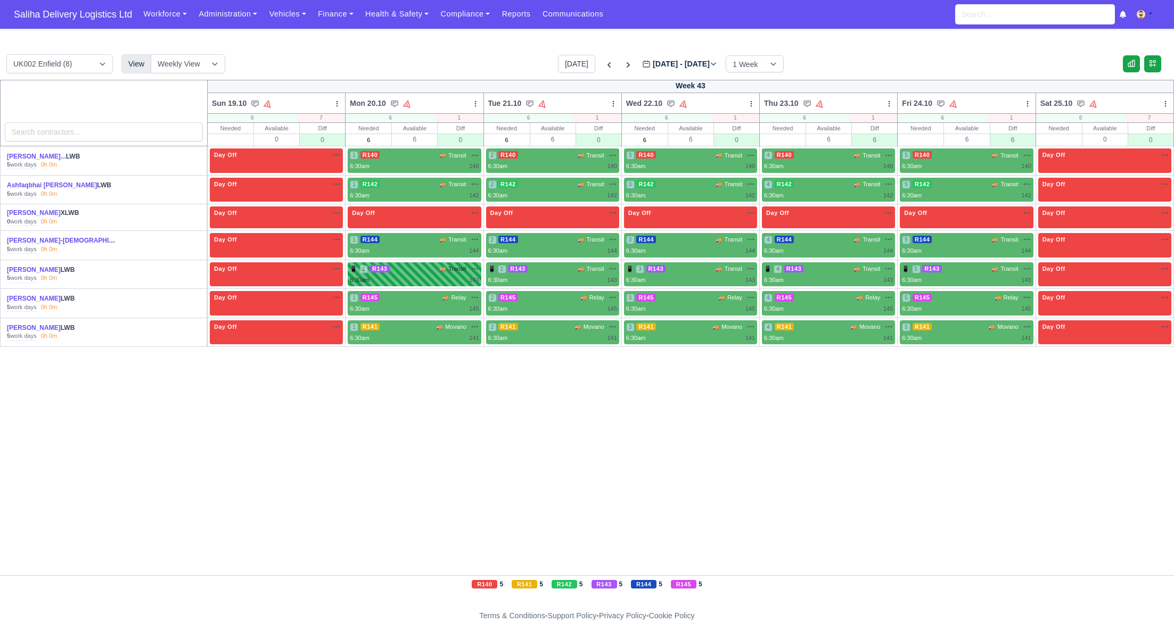
click at [407, 273] on div "📱 1 R143 🚚 Transit" at bounding box center [414, 275] width 129 height 20
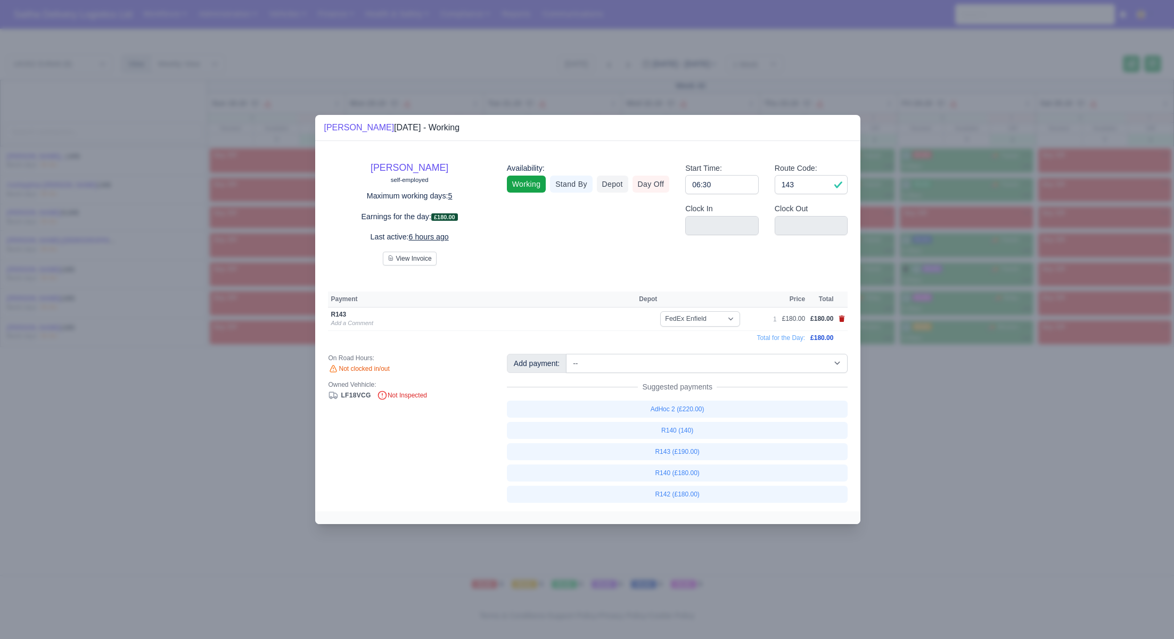
click at [842, 316] on icon at bounding box center [842, 319] width 6 height 6
select select
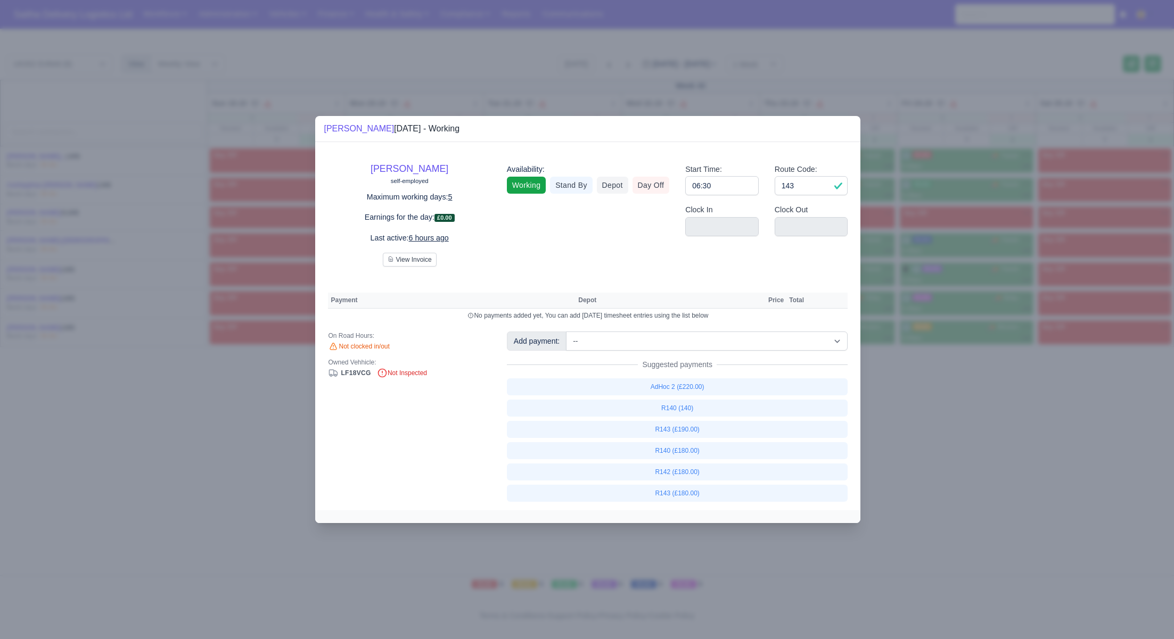
click at [907, 402] on div at bounding box center [587, 319] width 1174 height 639
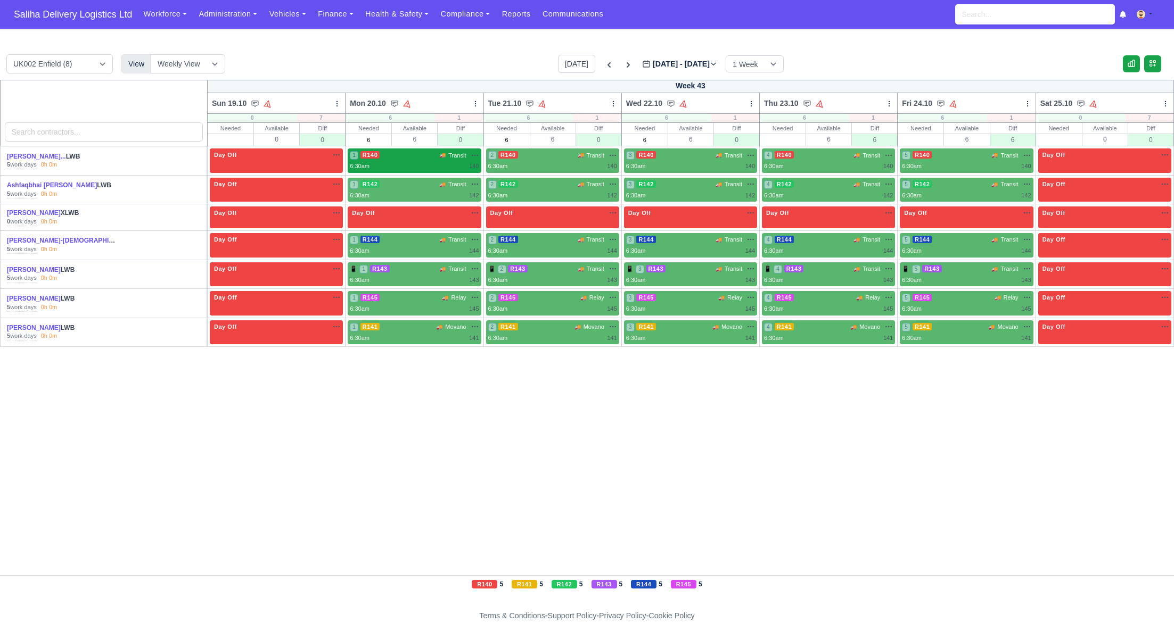
click at [427, 162] on div "6:30am 140" at bounding box center [414, 166] width 129 height 9
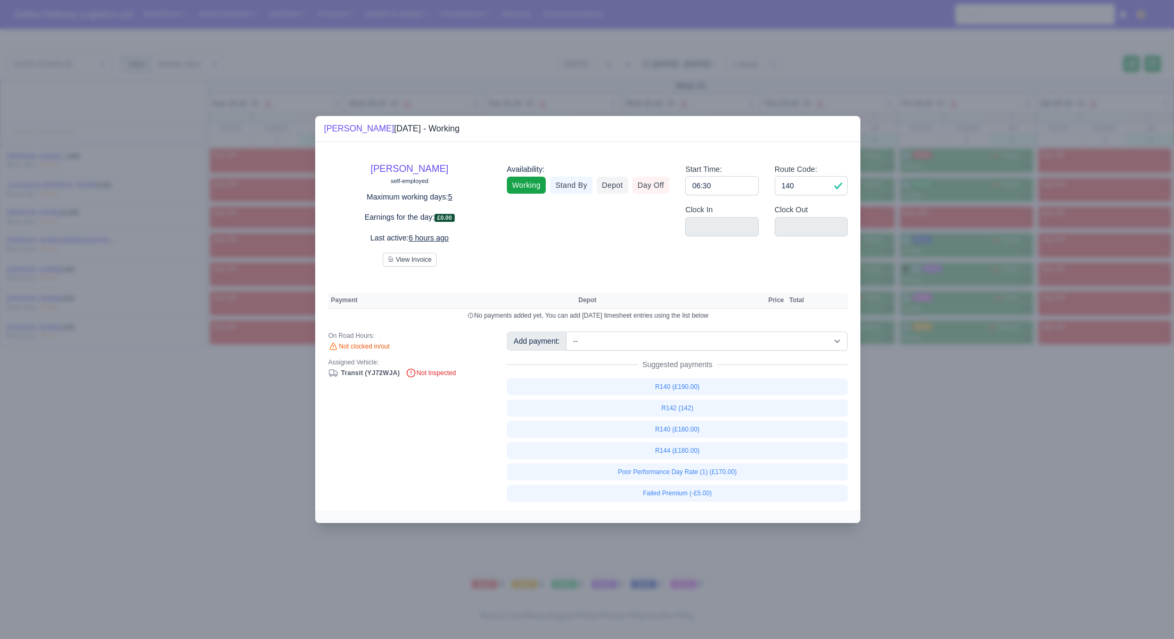
drag, startPoint x: 994, startPoint y: 448, endPoint x: 989, endPoint y: 444, distance: 6.9
click at [993, 447] on div at bounding box center [587, 319] width 1174 height 639
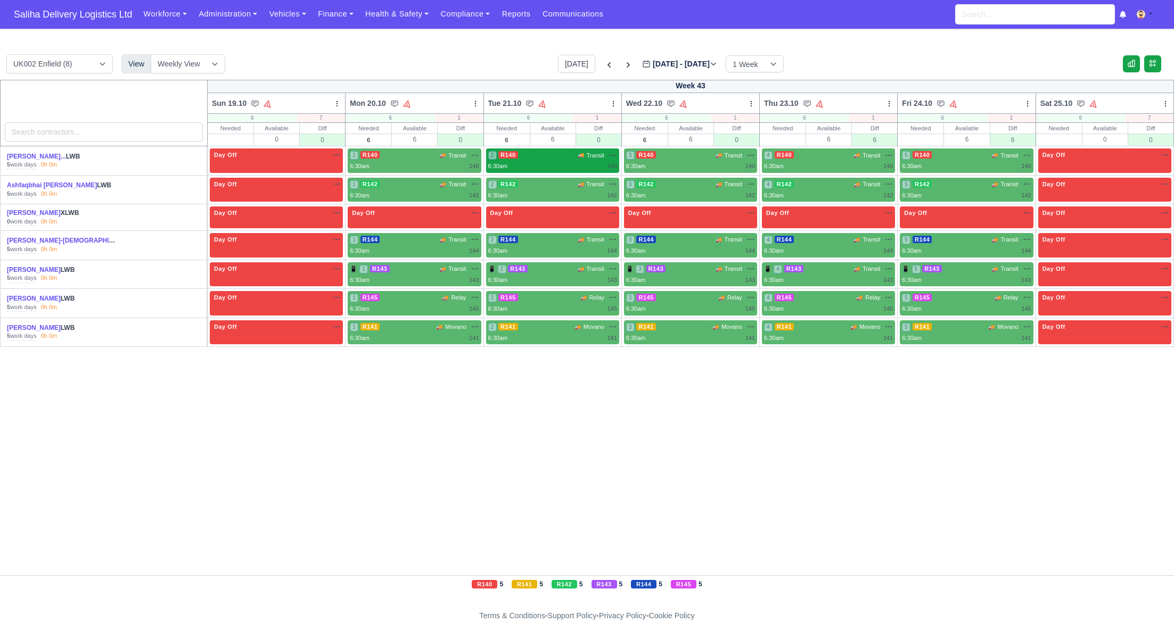
click at [533, 160] on div "2 R140 🚚 Transit" at bounding box center [552, 161] width 129 height 20
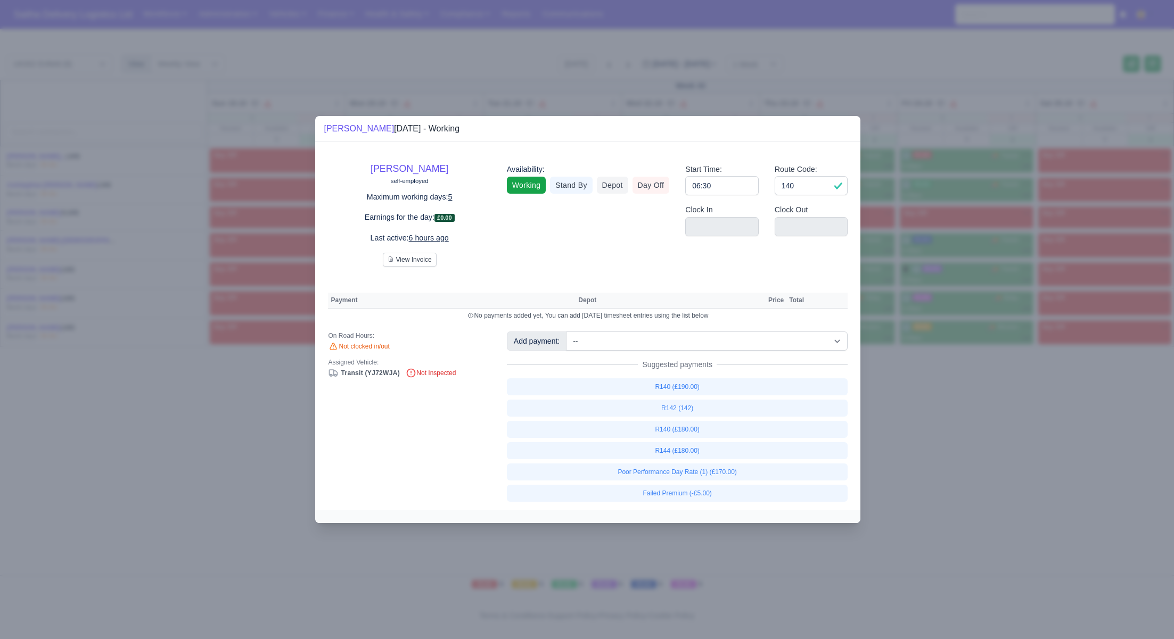
click at [959, 437] on div at bounding box center [587, 319] width 1174 height 639
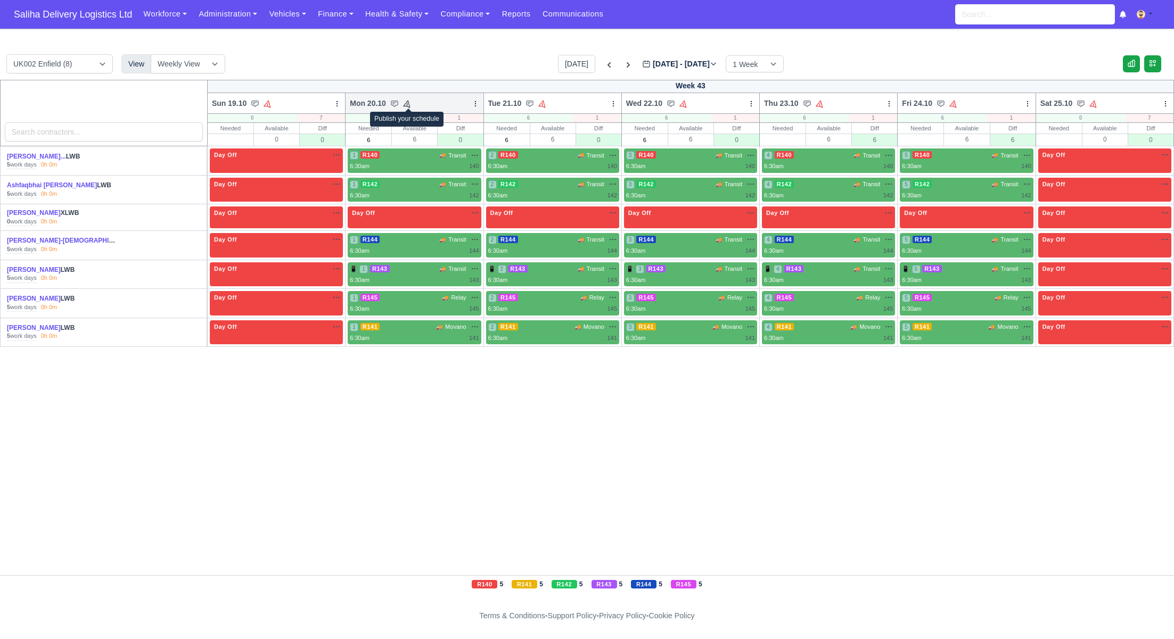
click at [410, 102] on icon at bounding box center [407, 103] width 10 height 10
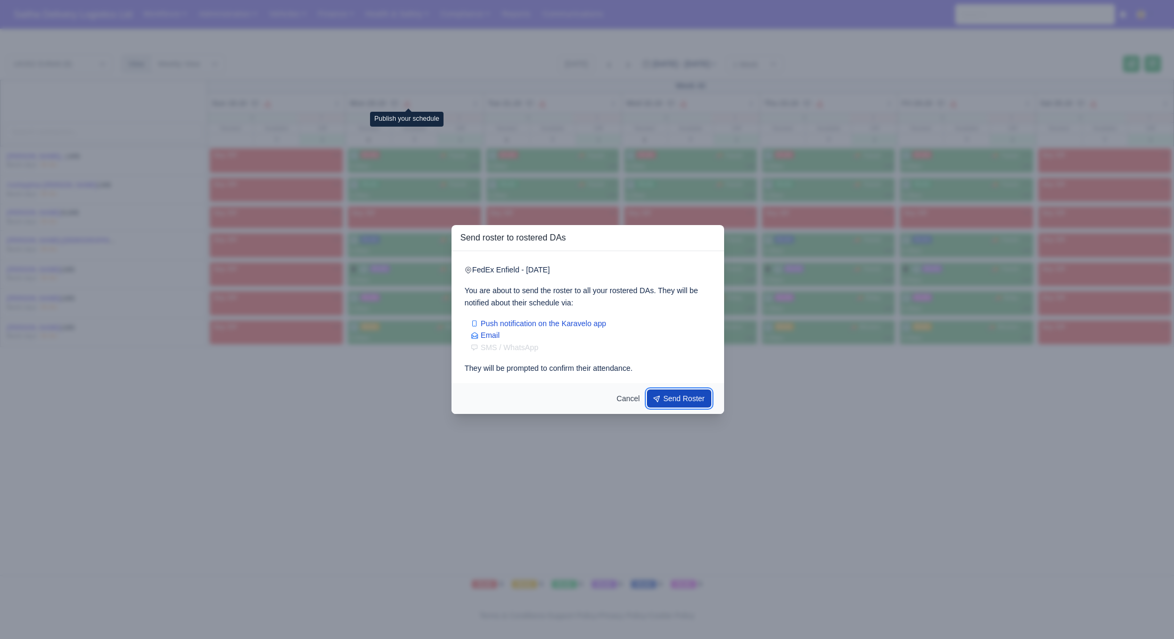
drag, startPoint x: 672, startPoint y: 397, endPoint x: 616, endPoint y: 268, distance: 140.2
click at [672, 396] on button "Send Roster" at bounding box center [679, 399] width 65 height 18
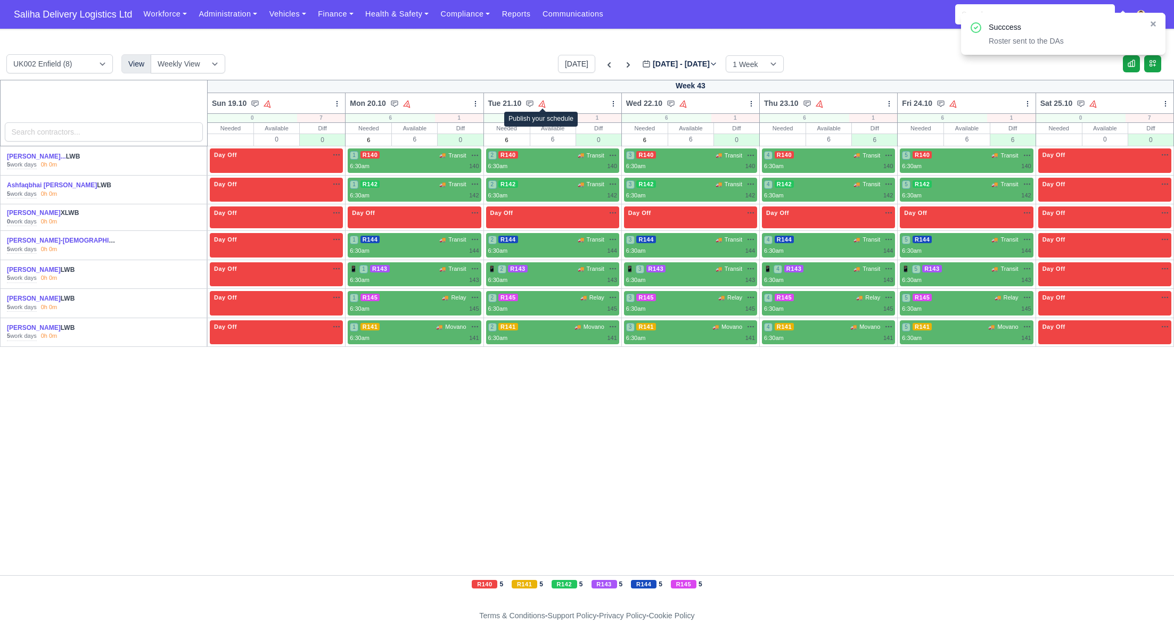
drag, startPoint x: 542, startPoint y: 101, endPoint x: 547, endPoint y: 114, distance: 13.6
click at [542, 102] on icon at bounding box center [543, 103] width 10 height 10
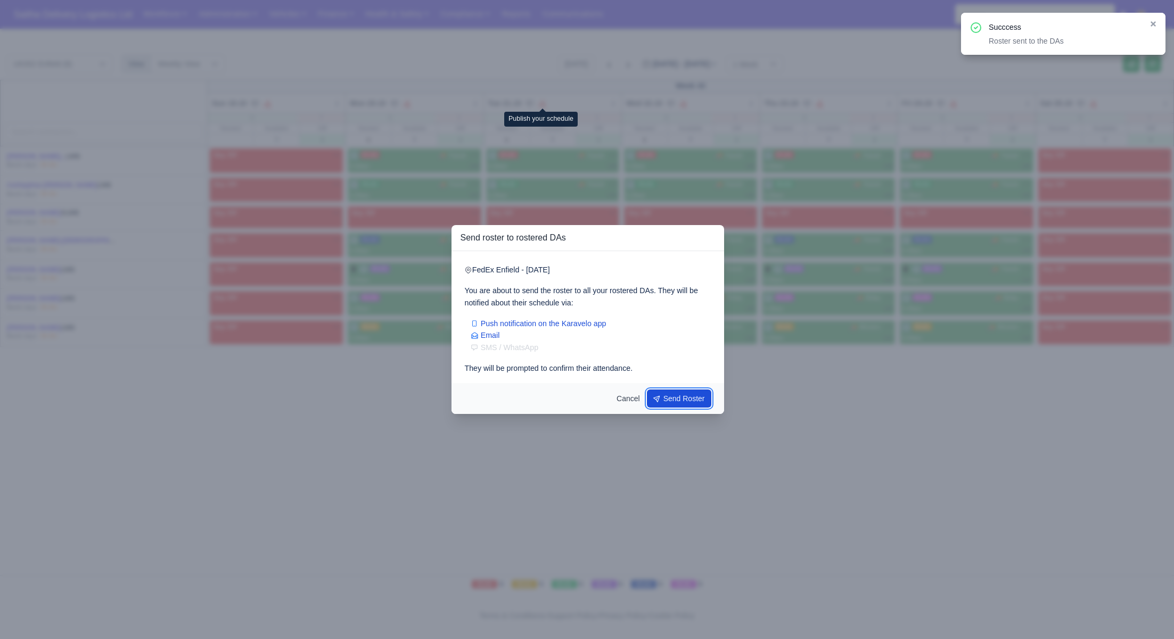
click at [669, 397] on button "Send Roster" at bounding box center [679, 399] width 65 height 18
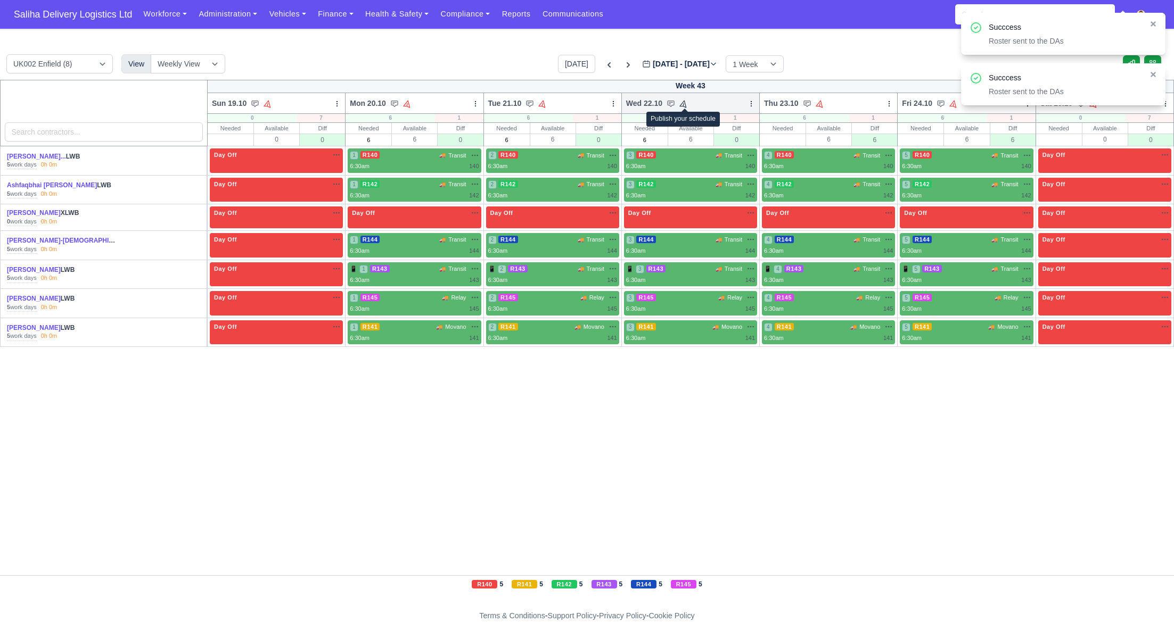
click at [688, 101] on icon at bounding box center [684, 103] width 10 height 10
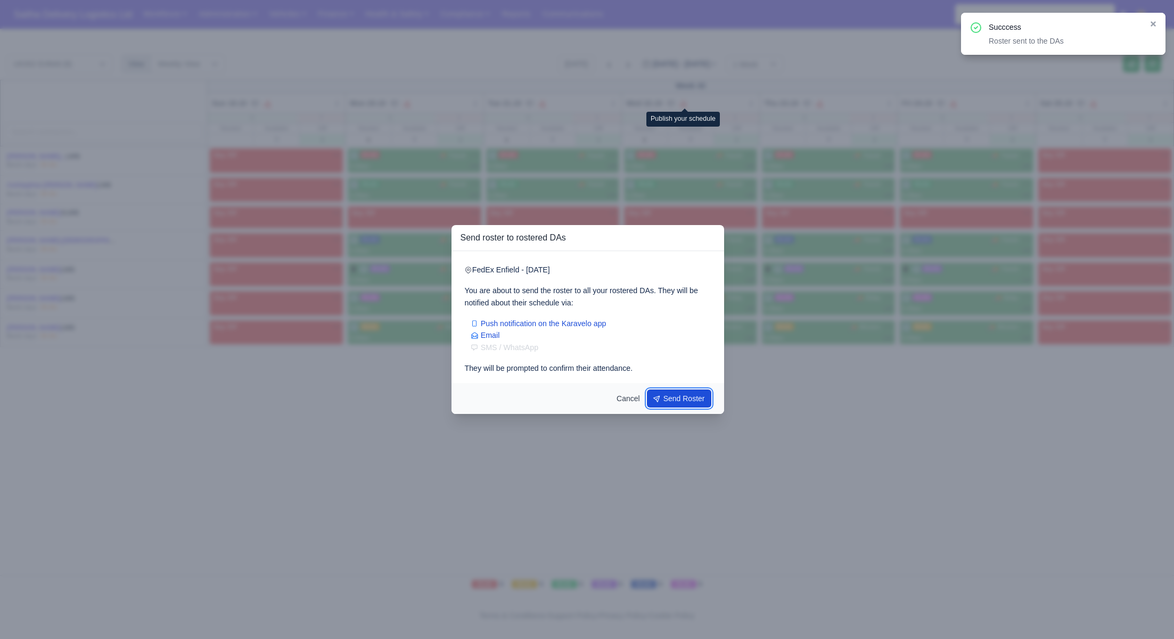
click at [662, 400] on button "Send Roster" at bounding box center [679, 399] width 65 height 18
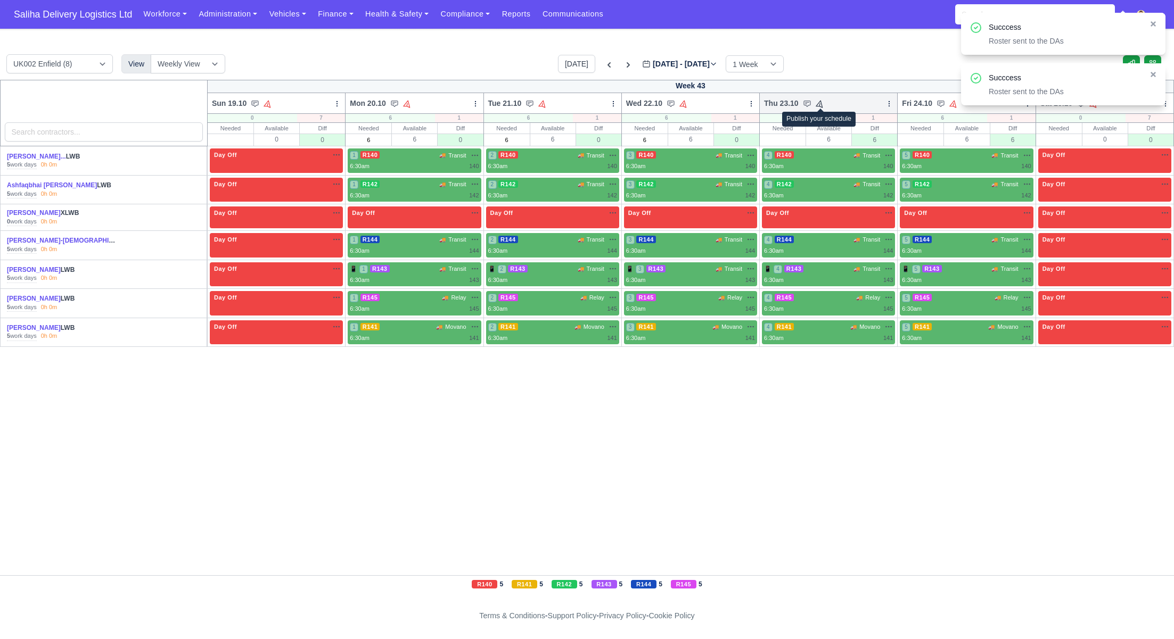
click at [819, 103] on icon at bounding box center [820, 103] width 10 height 10
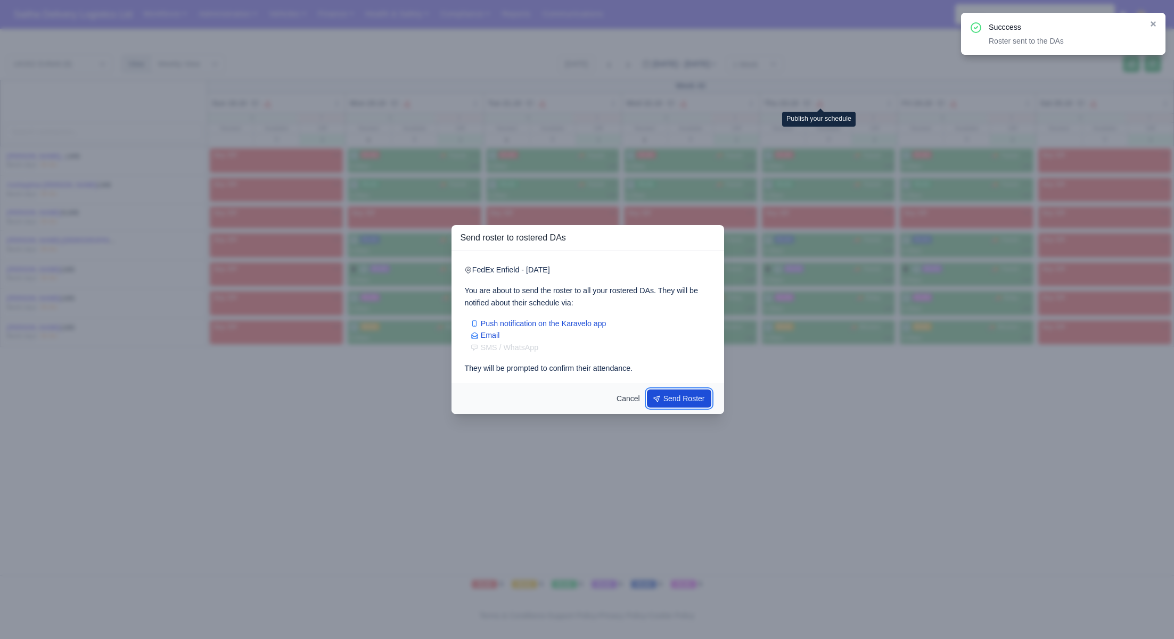
click at [662, 399] on button "Send Roster" at bounding box center [679, 399] width 65 height 18
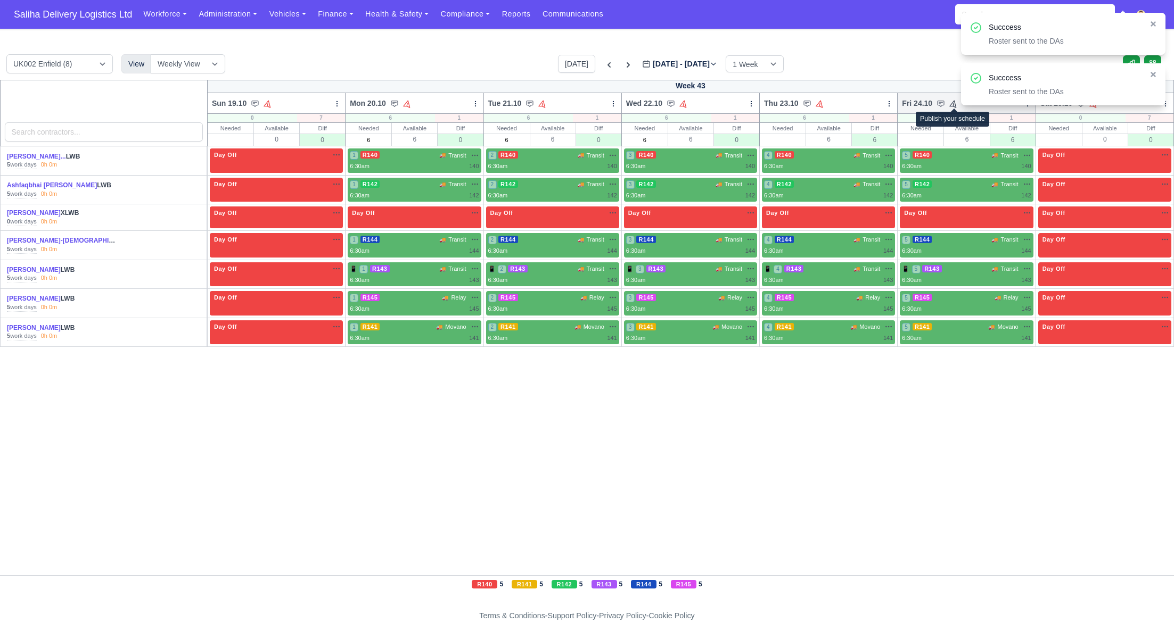
click at [955, 100] on icon at bounding box center [954, 103] width 10 height 10
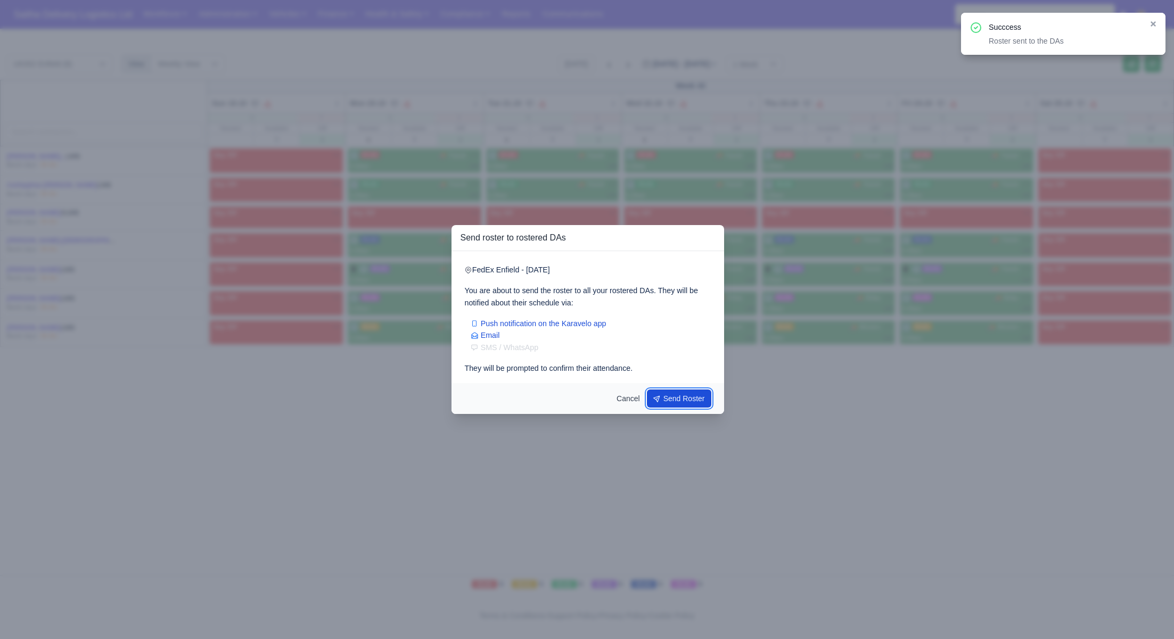
click at [684, 407] on button "Send Roster" at bounding box center [679, 399] width 65 height 18
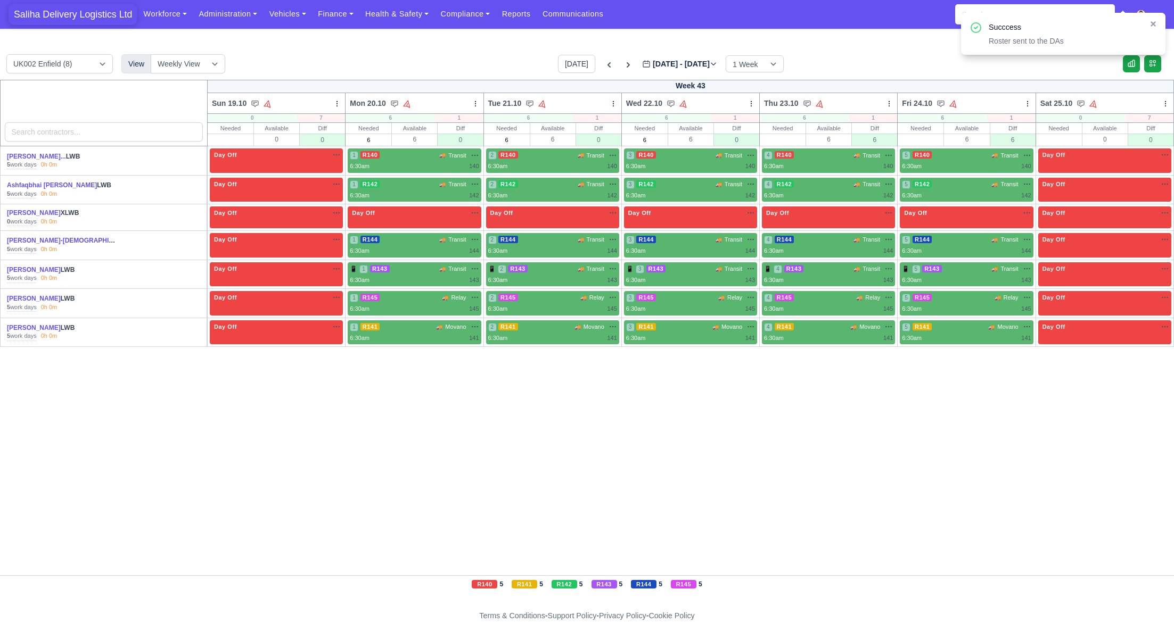
click at [85, 19] on span "Saliha Delivery Logistics Ltd" at bounding box center [73, 14] width 129 height 21
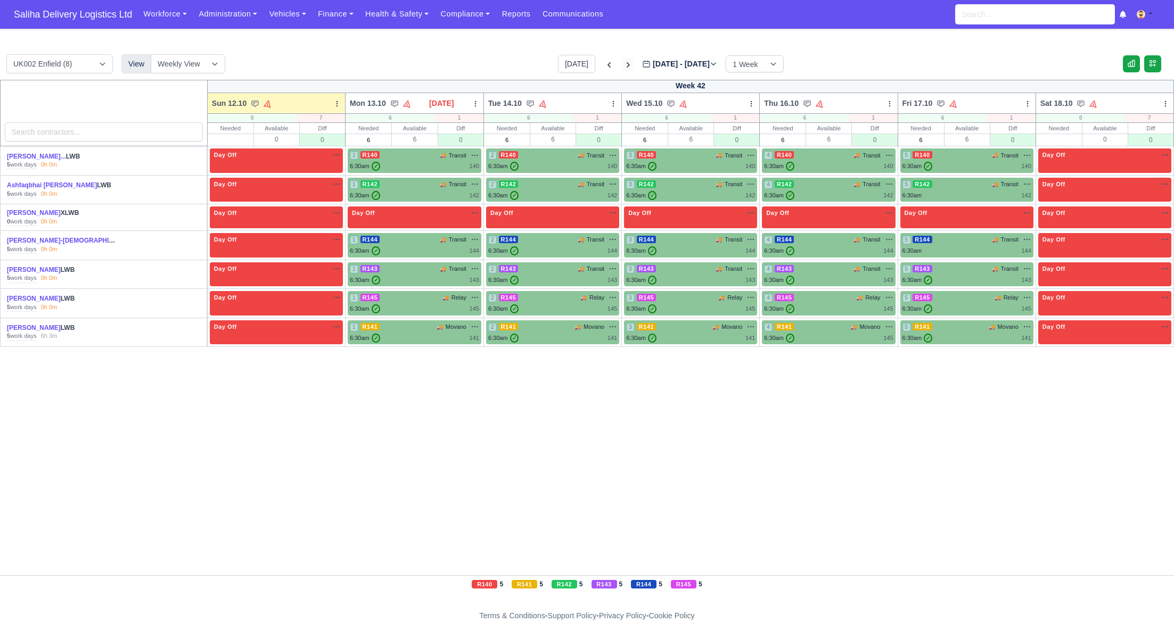
click at [623, 63] on icon at bounding box center [628, 65] width 11 height 11
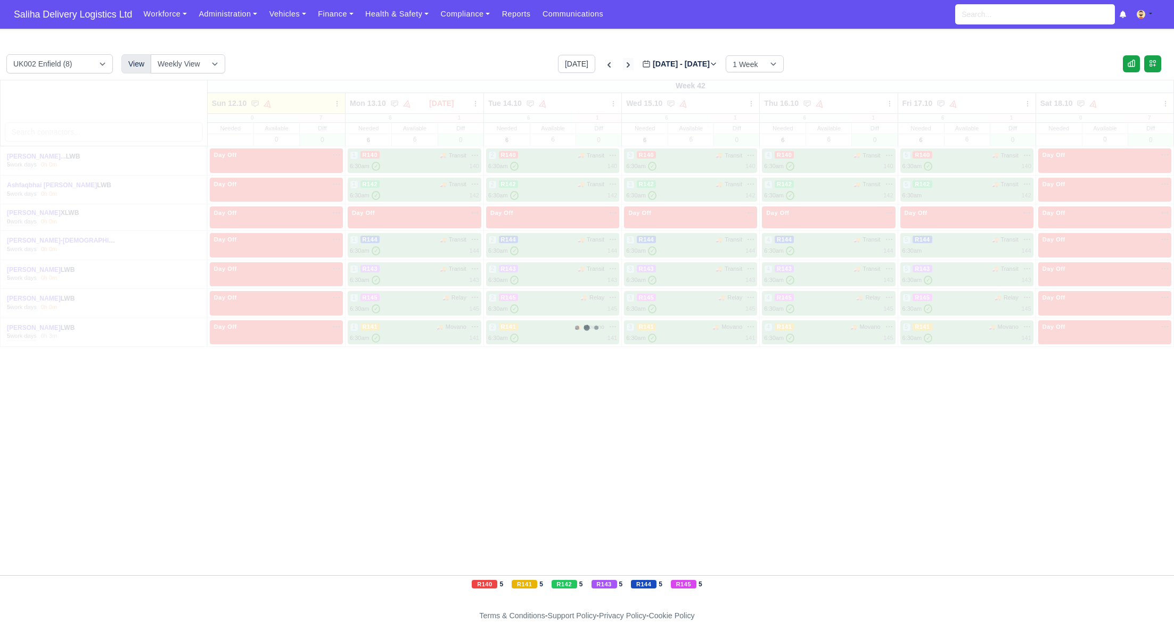
type input "2025-10-19"
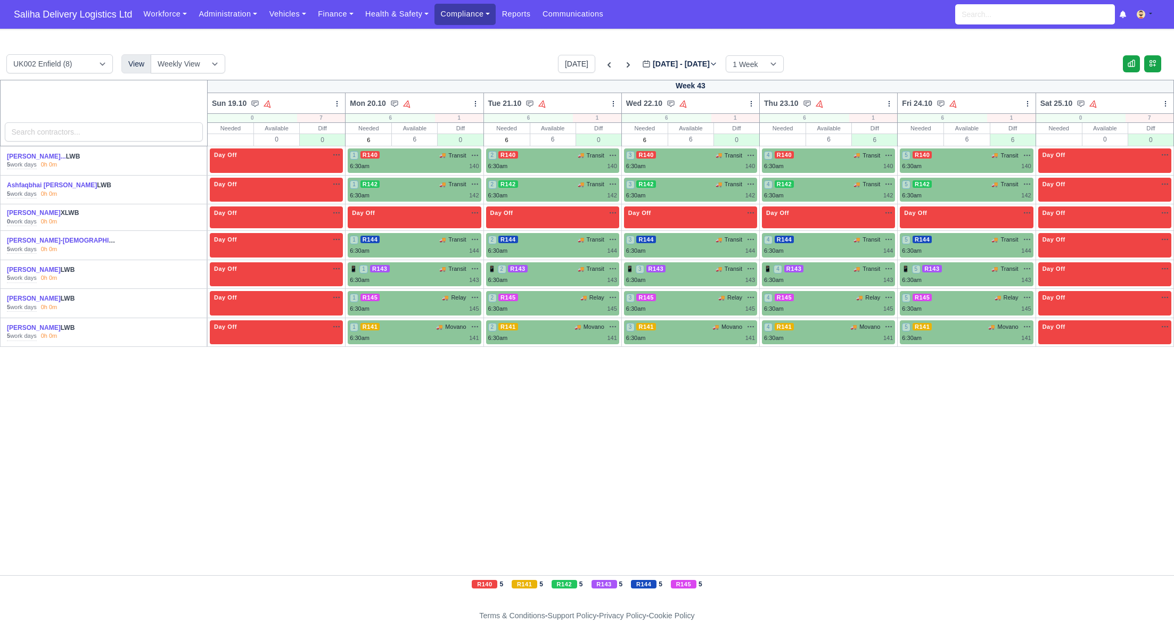
click at [478, 12] on link "Compliance" at bounding box center [464, 14] width 61 height 21
click at [509, 107] on link "Communication Center" at bounding box center [486, 104] width 95 height 22
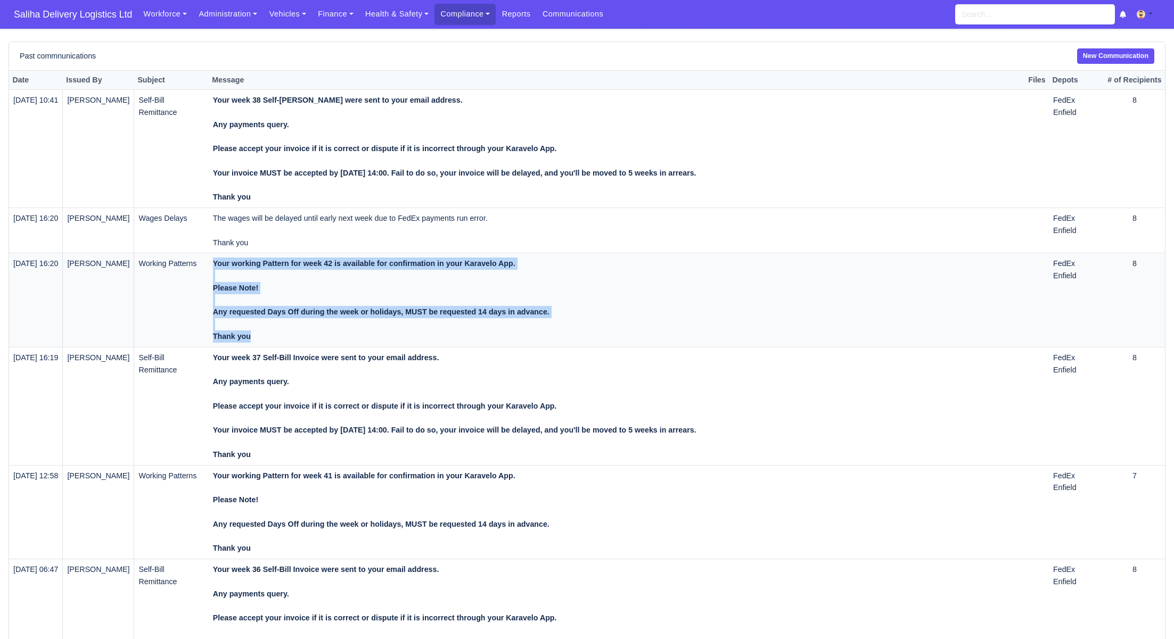
drag, startPoint x: 269, startPoint y: 336, endPoint x: 216, endPoint y: 277, distance: 79.6
click at [217, 277] on tr "[DATE] 16:20 [PERSON_NAME] Working Patterns Your working Pattern for week 42 is…" at bounding box center [587, 300] width 1156 height 94
copy tr "Your working Pattern for week 42 is available for confirmation in your Karavelo…"
click at [1136, 54] on link "New Communication" at bounding box center [1115, 55] width 77 height 15
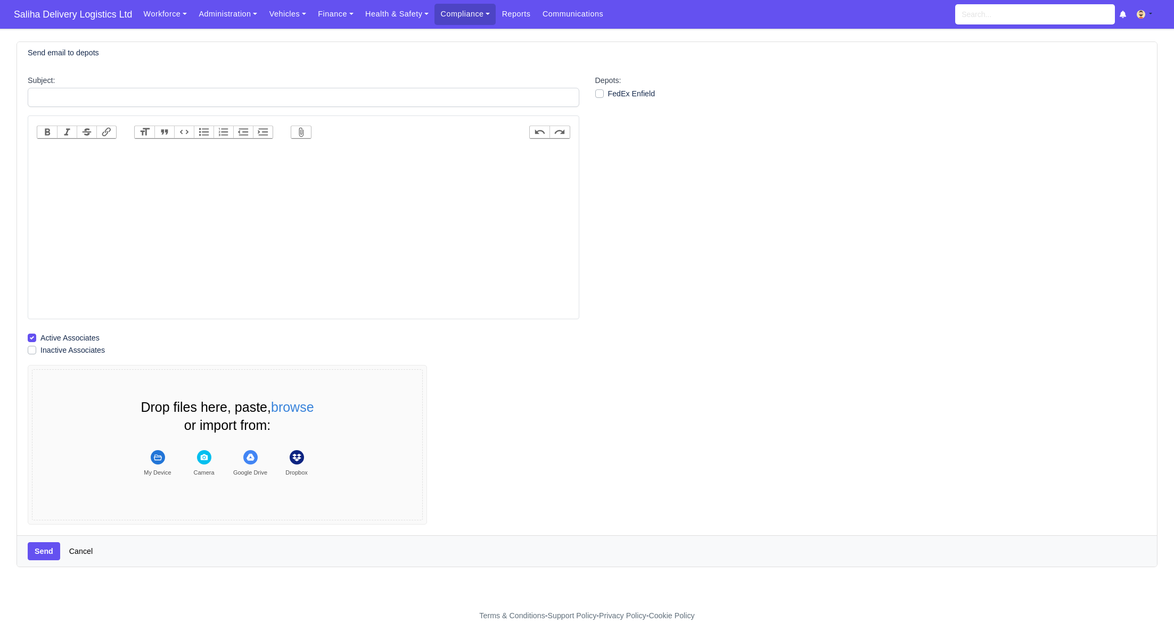
click at [163, 150] on trix-editor at bounding box center [303, 231] width 533 height 170
paste trix-editor "<div><strong><br>Your working Pattern for week 42 is available for confirmation…"
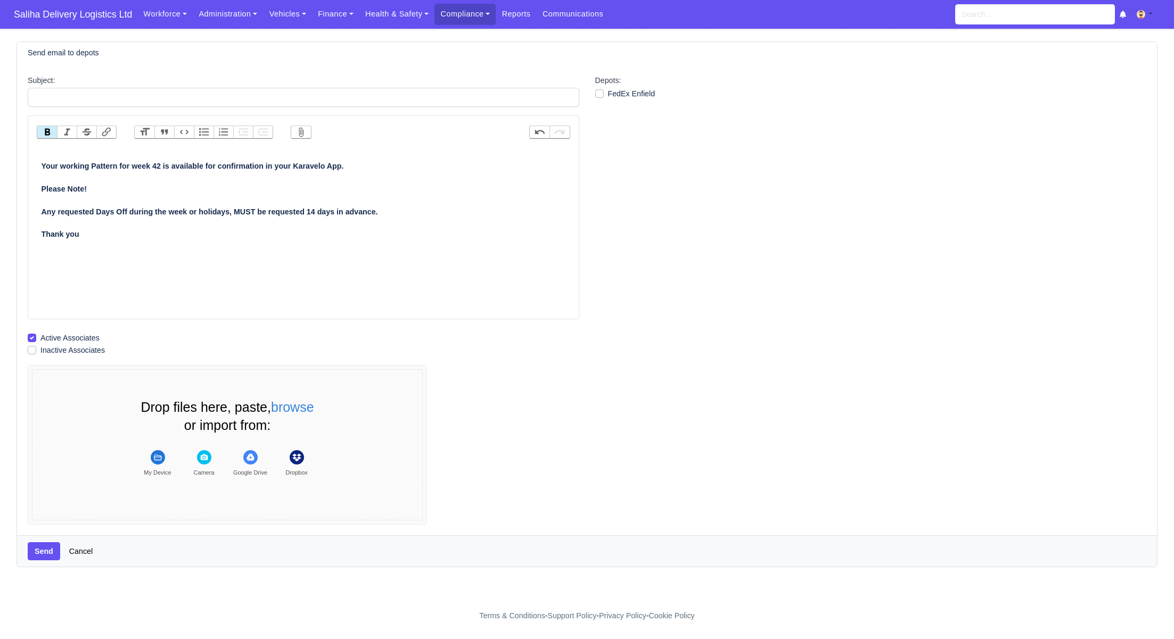
click at [43, 166] on strong "Your working Pattern for week 42 is available for confirmation in your Karavelo…" at bounding box center [210, 189] width 336 height 54
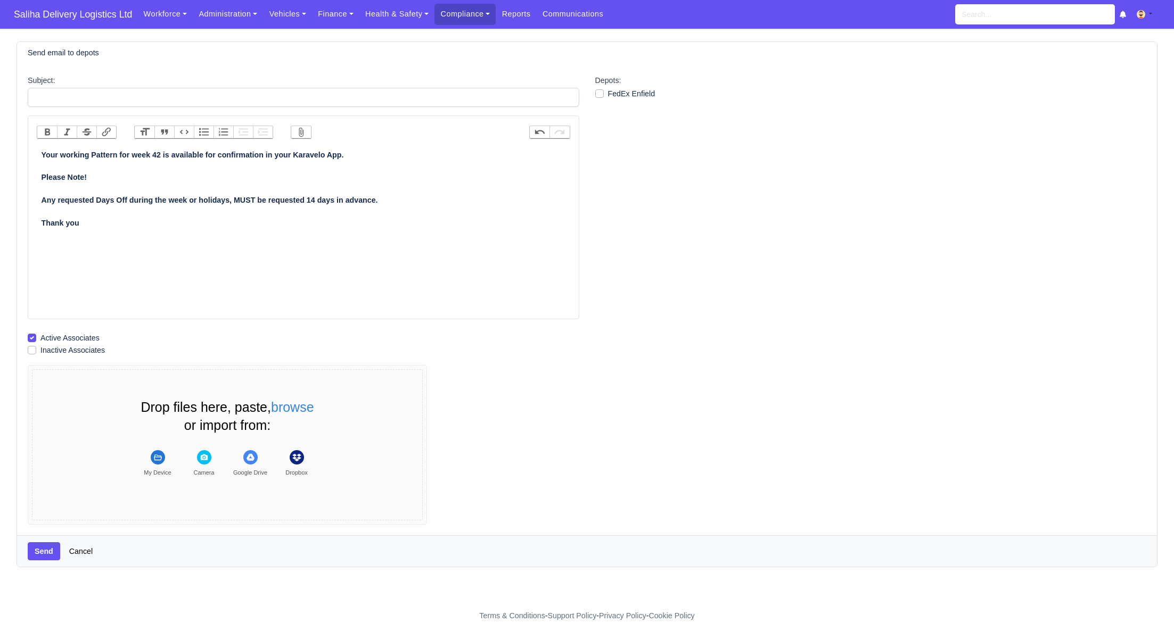
click at [166, 152] on strong "Your working Pattern for week 42 is available for confirmation in your Karavelo…" at bounding box center [210, 178] width 336 height 54
type trix-editor "<div><strong>Your working Pattern for week 43 is available for confirmation in …"
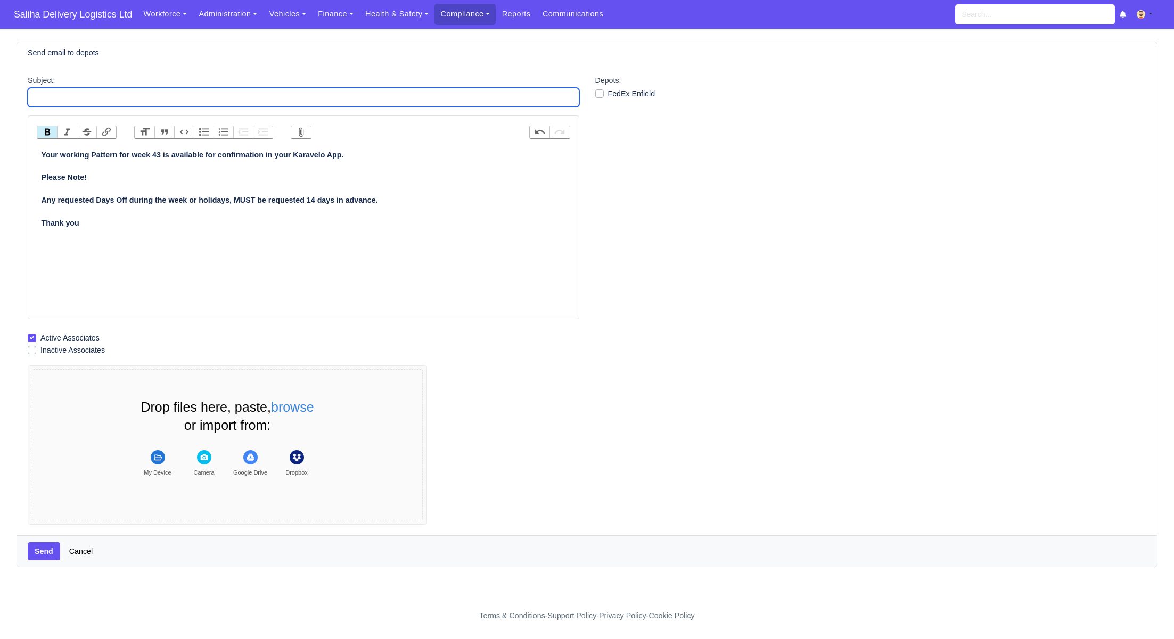
click at [146, 97] on input "Subject:" at bounding box center [304, 97] width 552 height 19
type input "Working Patterns"
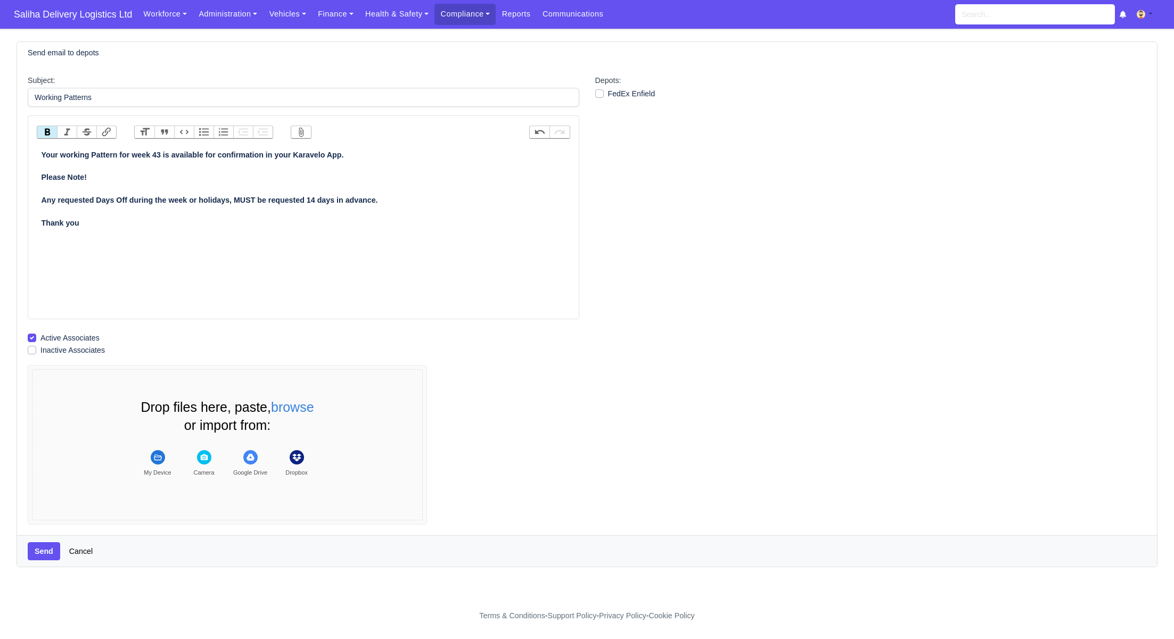
click at [608, 91] on label "FedEx Enfield" at bounding box center [631, 94] width 47 height 12
click at [600, 91] on input "FedEx Enfield" at bounding box center [599, 92] width 9 height 9
checkbox input "true"
click at [47, 549] on button "Send" at bounding box center [44, 551] width 32 height 18
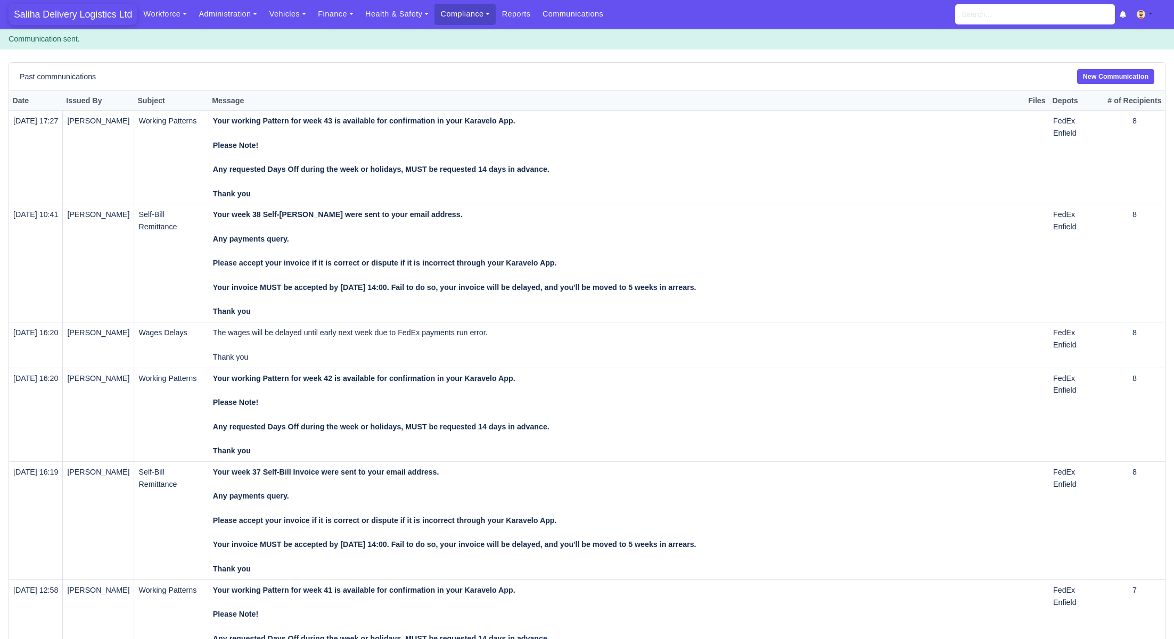
click at [92, 13] on span "Saliha Delivery Logistics Ltd" at bounding box center [73, 14] width 129 height 21
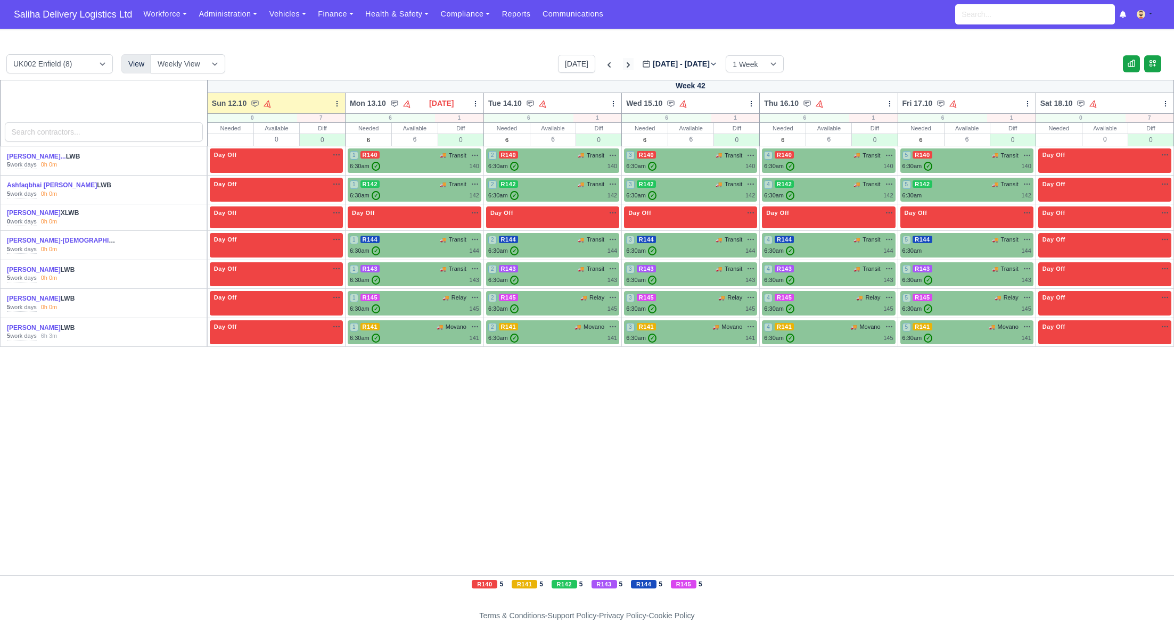
click at [627, 64] on icon at bounding box center [628, 64] width 3 height 5
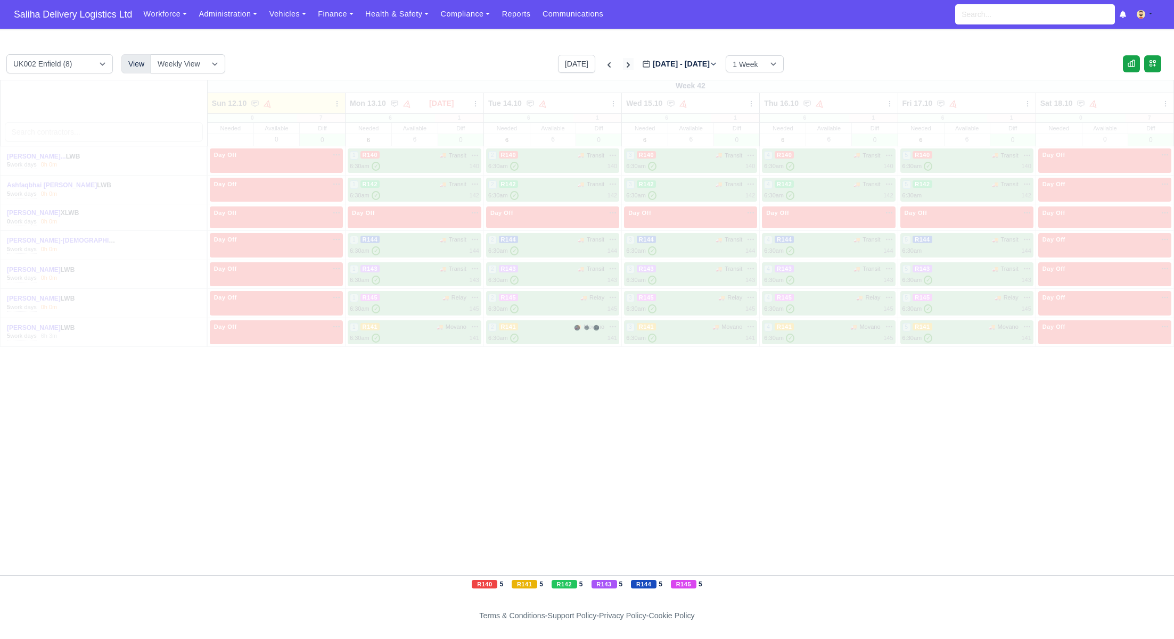
type input "[DATE]"
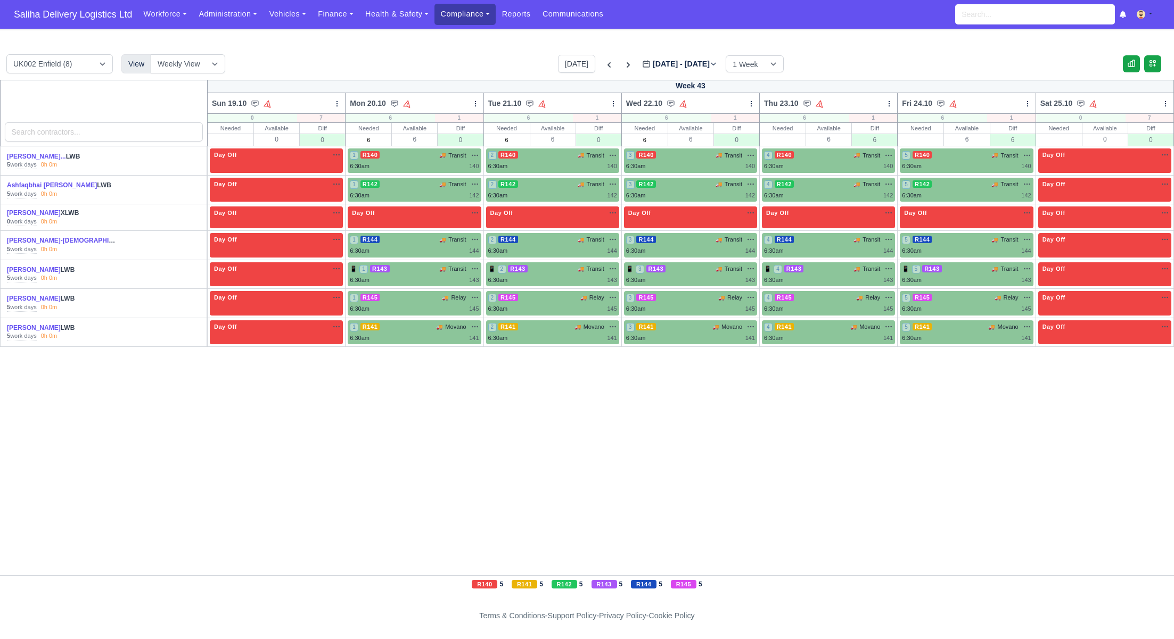
click at [455, 19] on link "Compliance" at bounding box center [464, 14] width 61 height 21
click at [492, 105] on link "Communication Center" at bounding box center [486, 104] width 95 height 22
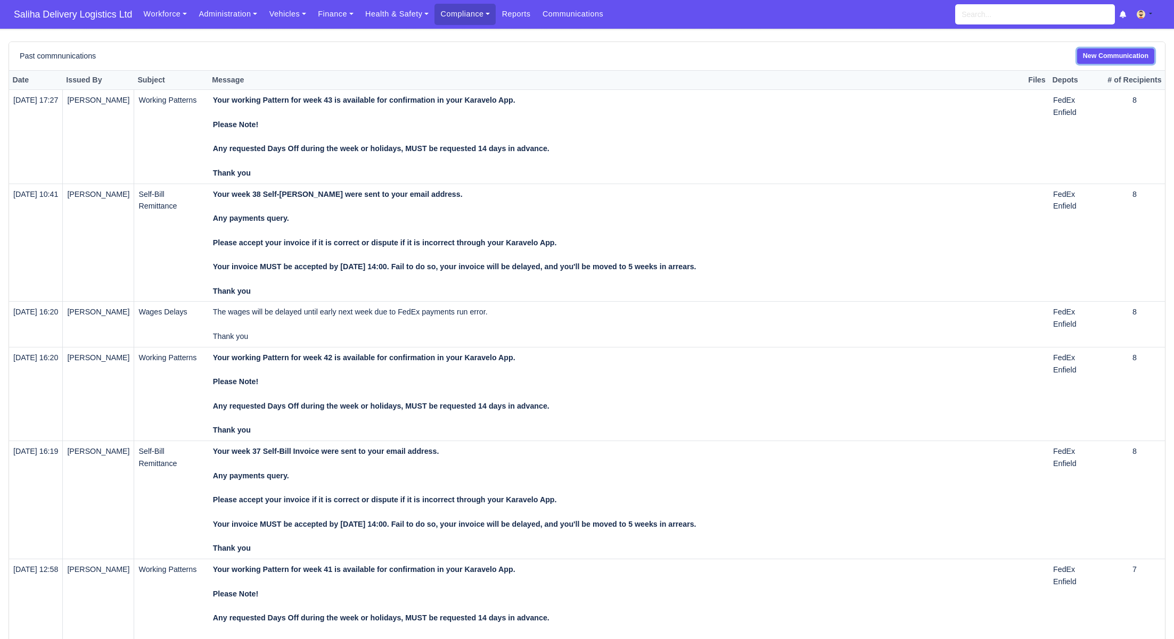
drag, startPoint x: 1098, startPoint y: 52, endPoint x: 980, endPoint y: 57, distance: 118.3
click at [1097, 52] on link "New Communication" at bounding box center [1115, 55] width 77 height 15
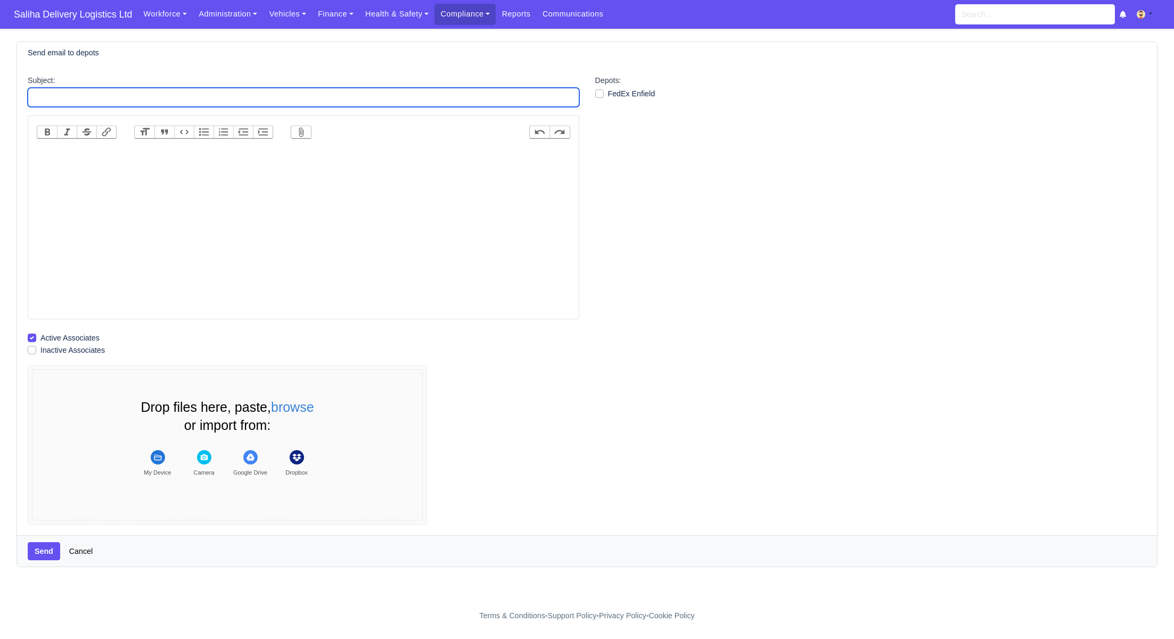
click at [194, 92] on input "Subject:" at bounding box center [304, 97] width 552 height 19
type input "Wages Update"
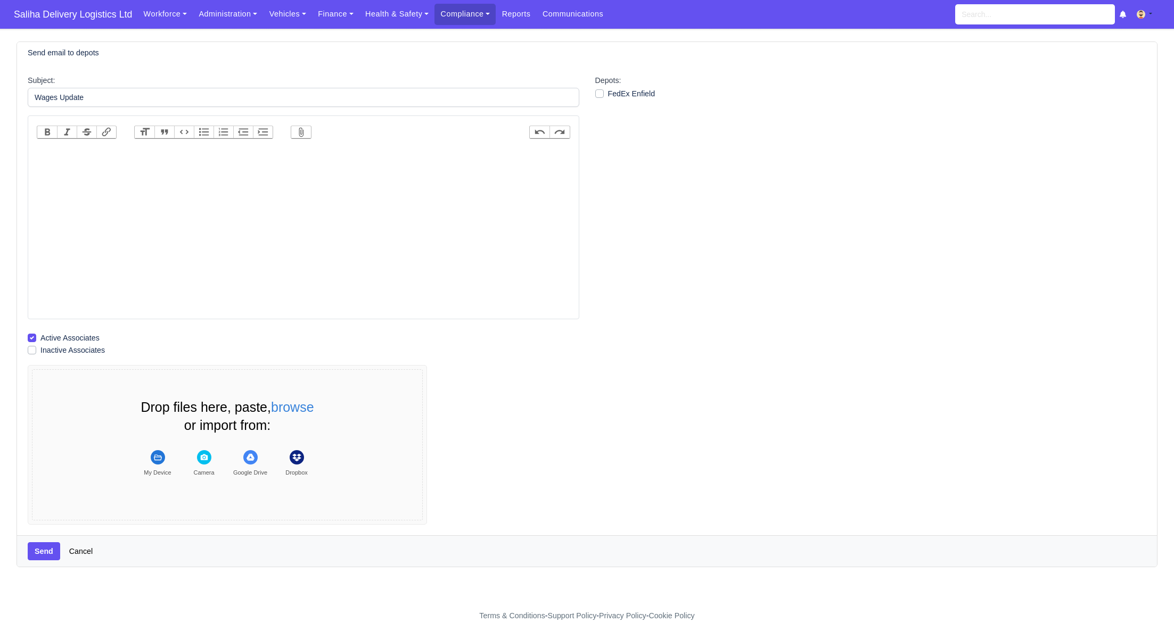
drag, startPoint x: 597, startPoint y: 95, endPoint x: 564, endPoint y: 103, distance: 34.0
click at [608, 95] on label "FedEx Enfield" at bounding box center [631, 94] width 47 height 12
click at [596, 95] on input "FedEx Enfield" at bounding box center [599, 92] width 9 height 9
checkbox input "true"
click at [289, 171] on trix-editor at bounding box center [303, 231] width 533 height 170
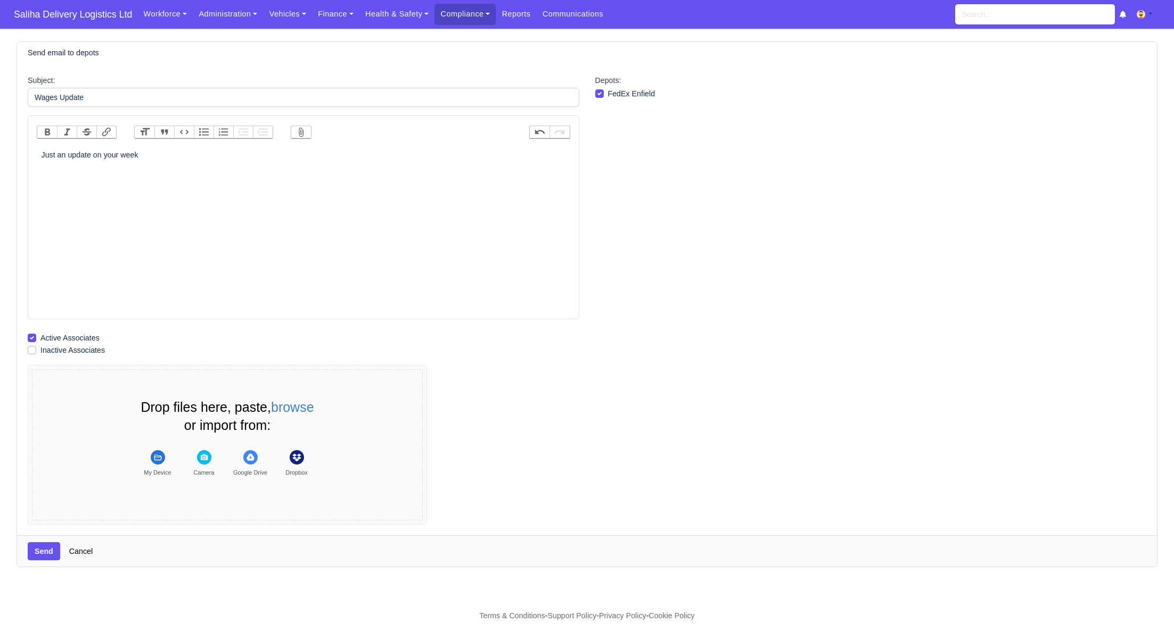
type trix-editor "<div>Just an update on your week&nbsp;</div>"
drag, startPoint x: 154, startPoint y: 155, endPoint x: 21, endPoint y: 152, distance: 133.1
click at [21, 152] on div "Subject: Wages Update Bold Italic Strikethrough Link Heading Quote Code Bullets…" at bounding box center [303, 300] width 567 height 450
copy div "Just an update on your week"
click at [80, 19] on span "Saliha Delivery Logistics Ltd" at bounding box center [73, 14] width 129 height 21
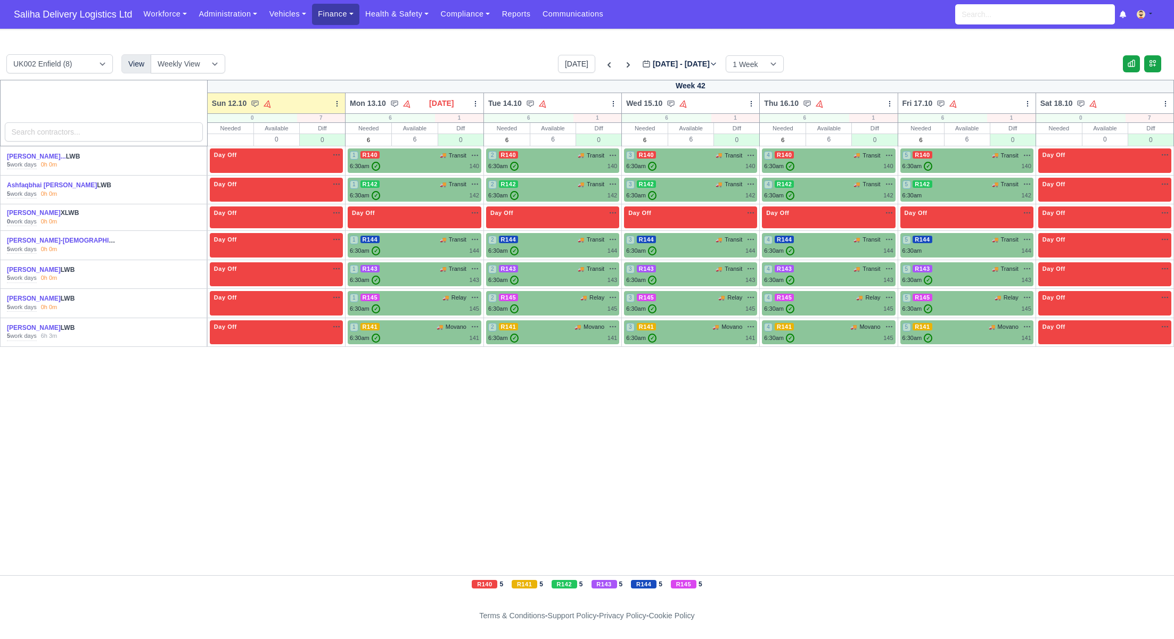
drag, startPoint x: 338, startPoint y: 17, endPoint x: 340, endPoint y: 26, distance: 9.3
click at [338, 17] on link "Finance" at bounding box center [335, 14] width 47 height 21
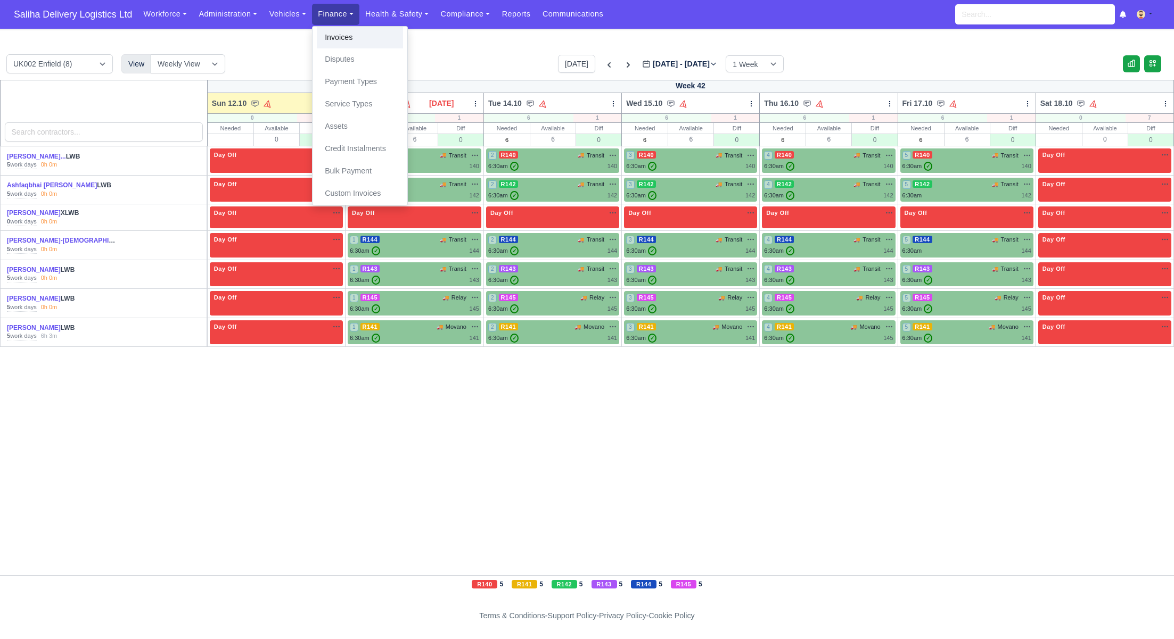
click at [341, 35] on link "Invoices" at bounding box center [360, 38] width 86 height 22
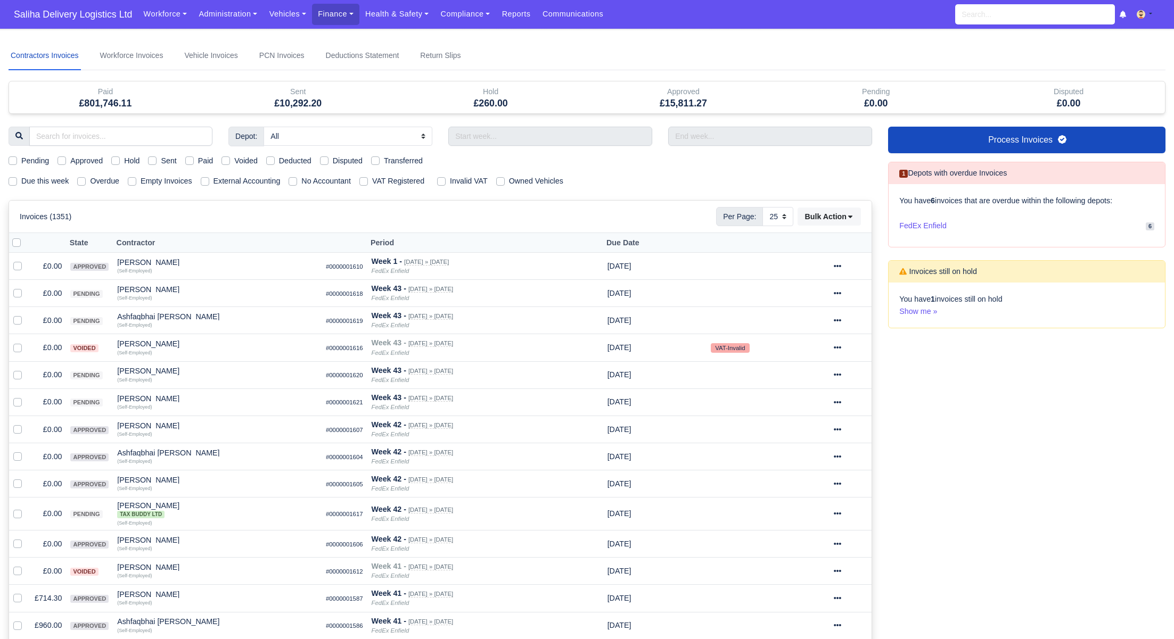
select select "25"
click at [161, 159] on label "Sent" at bounding box center [168, 161] width 15 height 12
click at [155, 159] on input "Sent" at bounding box center [152, 159] width 9 height 9
checkbox input "true"
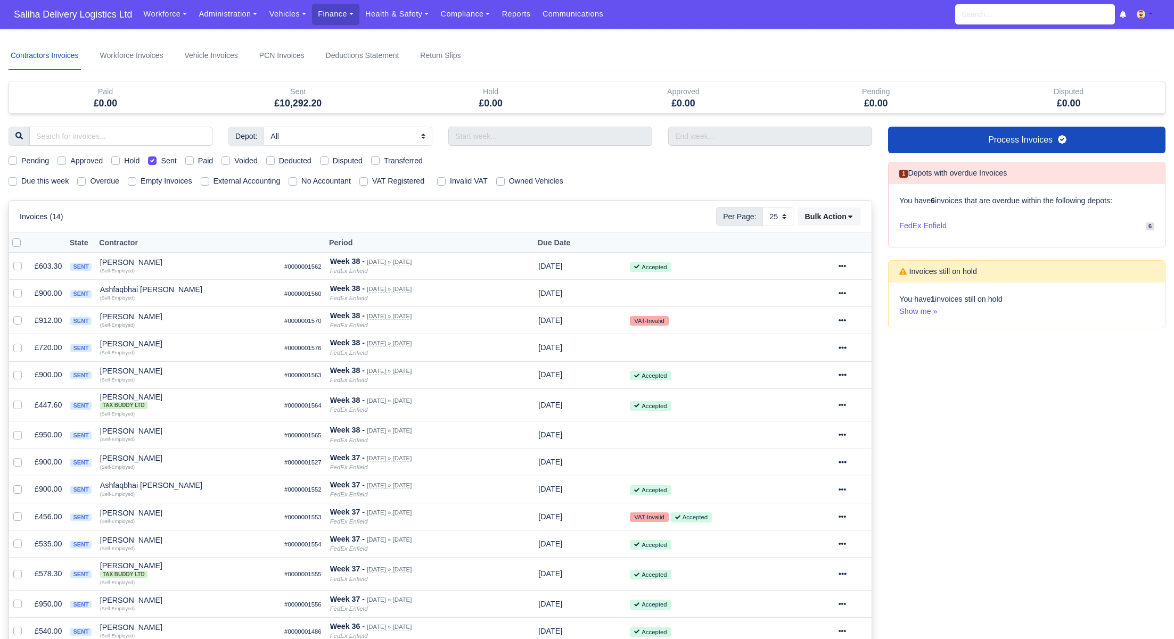
click at [7, 180] on div "Due this week Overdue Empty Invoices External Accounting No Accountant VAT Regi…" at bounding box center [440, 181] width 879 height 12
click at [21, 179] on label "Due this week" at bounding box center [44, 181] width 47 height 12
click at [11, 179] on input "Due this week" at bounding box center [13, 179] width 9 height 9
checkbox input "true"
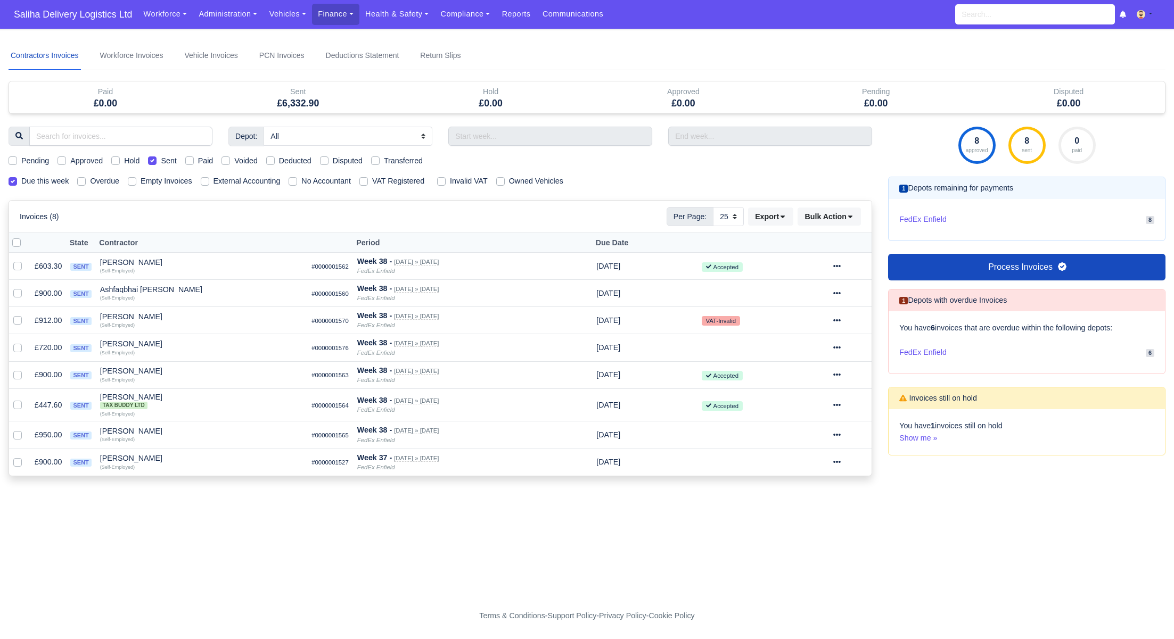
click at [21, 179] on label "Due this week" at bounding box center [44, 181] width 47 height 12
click at [11, 179] on input "Due this week" at bounding box center [13, 179] width 9 height 9
checkbox input "false"
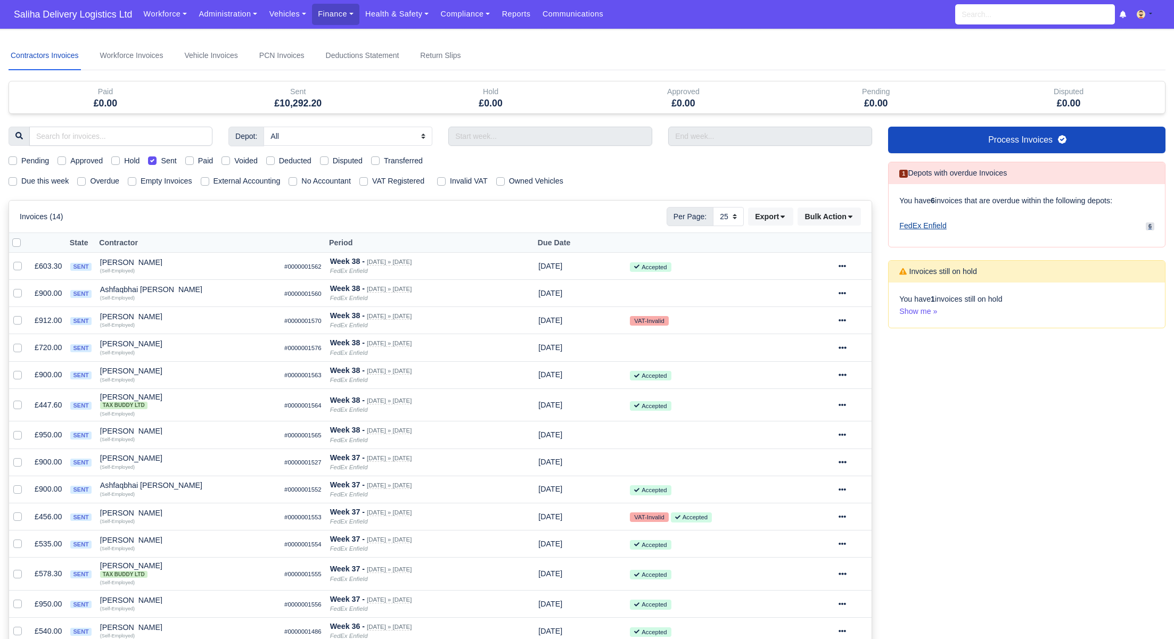
click at [933, 223] on span "FedEx Enfield" at bounding box center [922, 226] width 47 height 12
select select "1"
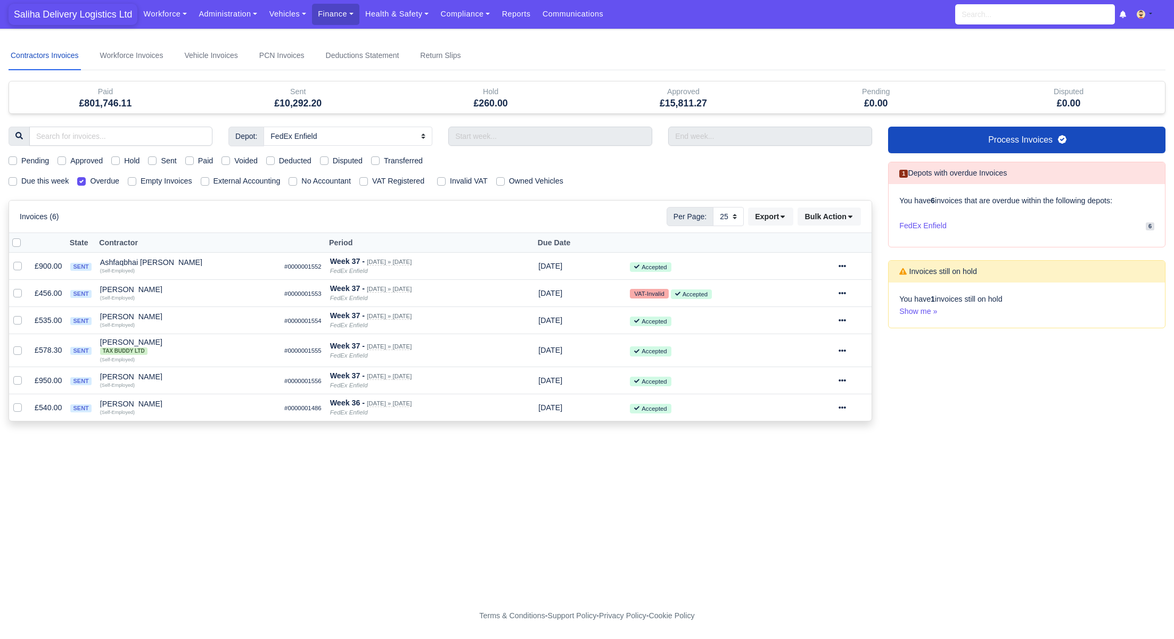
click at [81, 19] on span "Saliha Delivery Logistics Ltd" at bounding box center [73, 14] width 129 height 21
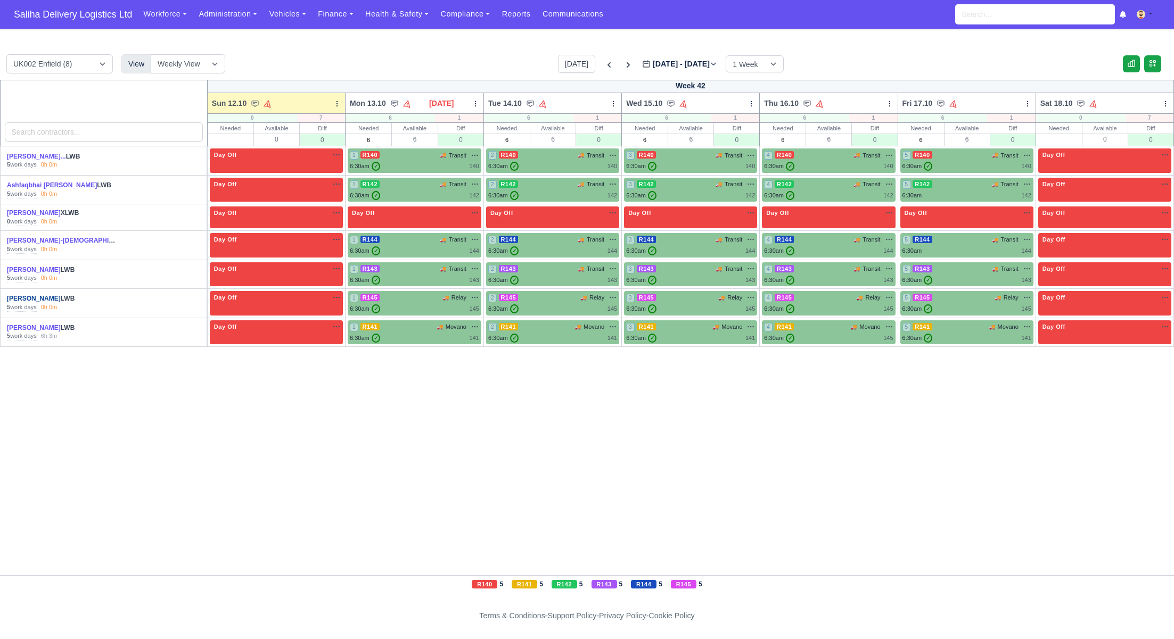
click at [28, 296] on link "[PERSON_NAME]" at bounding box center [34, 298] width 54 height 7
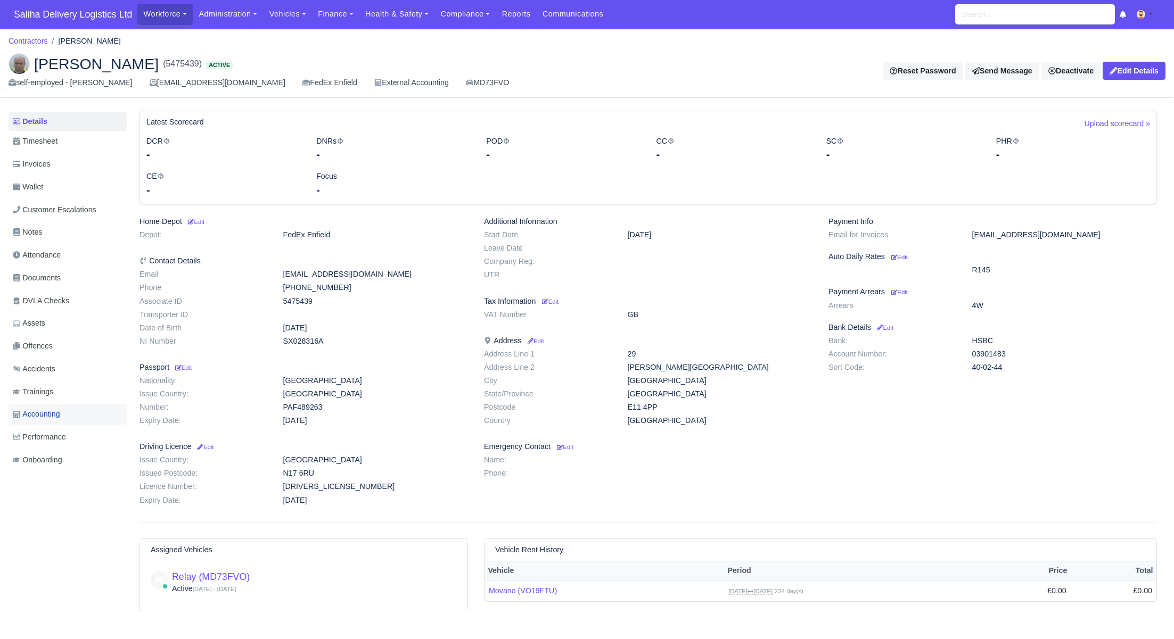
click at [37, 420] on link "Accounting" at bounding box center [68, 414] width 118 height 21
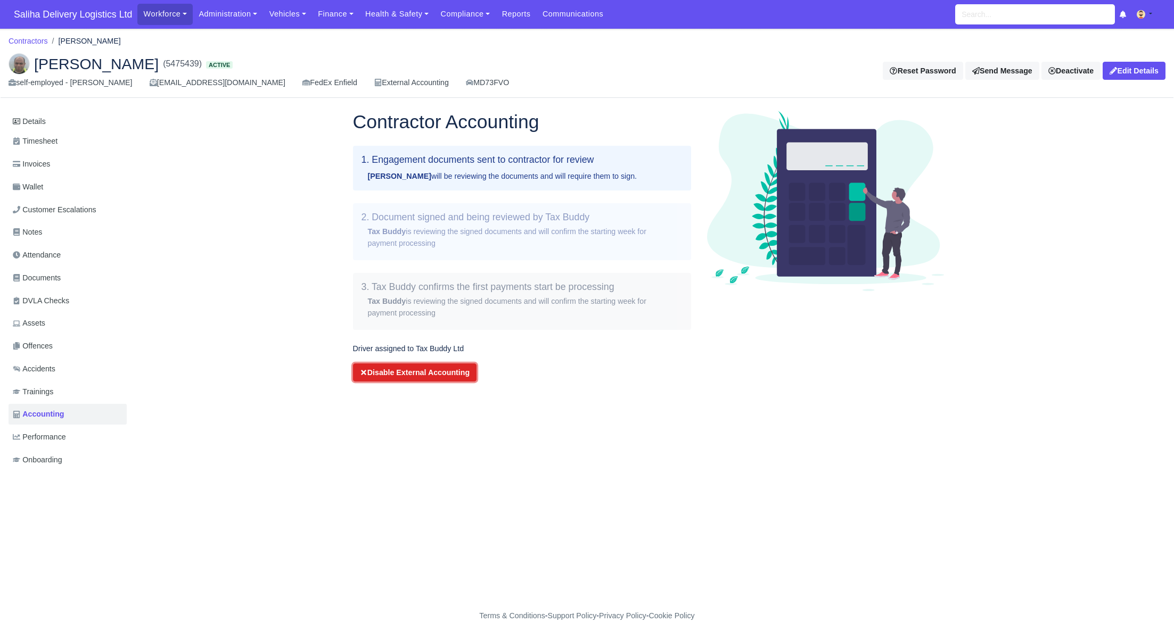
click at [364, 374] on icon "submit" at bounding box center [363, 372] width 5 height 5
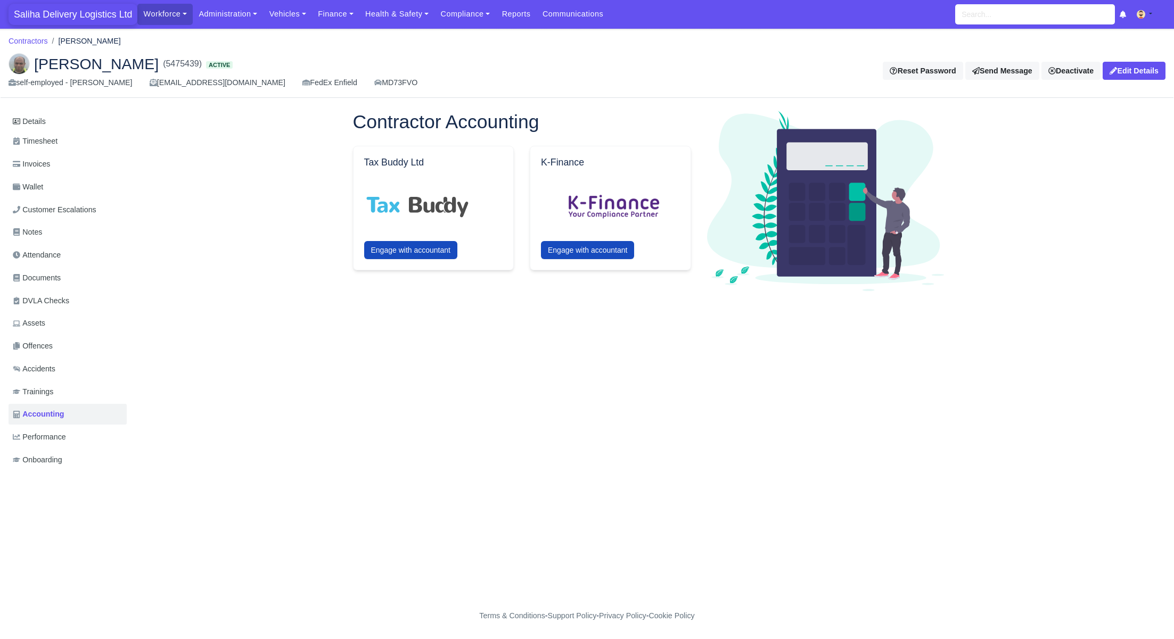
click at [70, 14] on span "Saliha Delivery Logistics Ltd" at bounding box center [73, 14] width 129 height 21
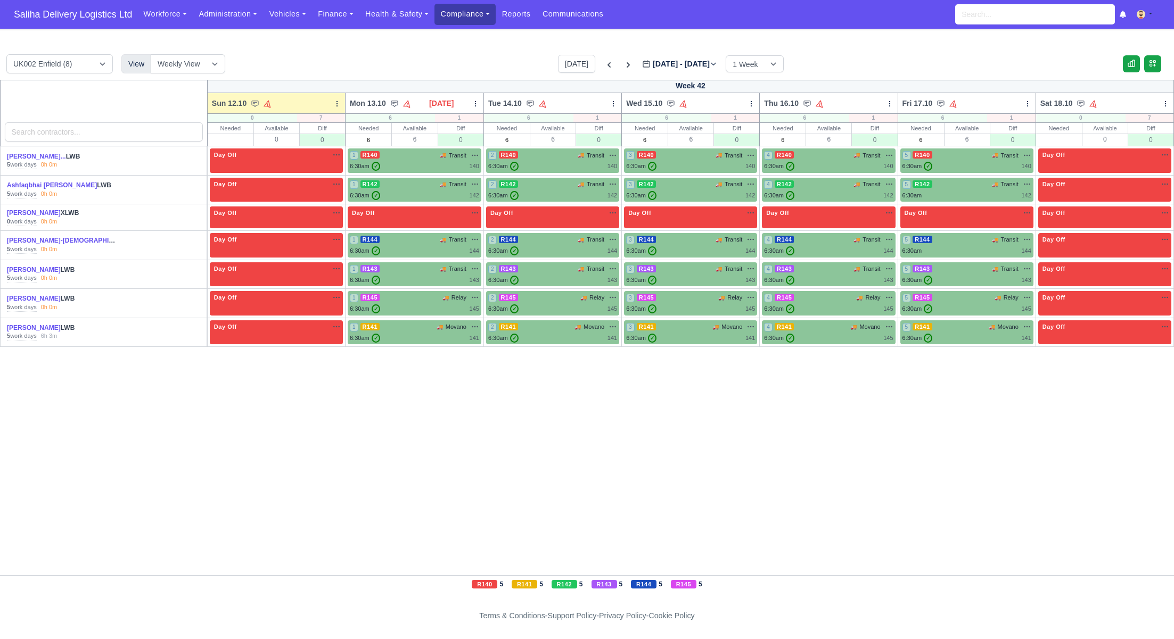
drag, startPoint x: 471, startPoint y: 13, endPoint x: 476, endPoint y: 31, distance: 19.0
click at [471, 13] on link "Compliance" at bounding box center [464, 14] width 61 height 21
click at [480, 104] on link "Communication Center" at bounding box center [486, 104] width 95 height 22
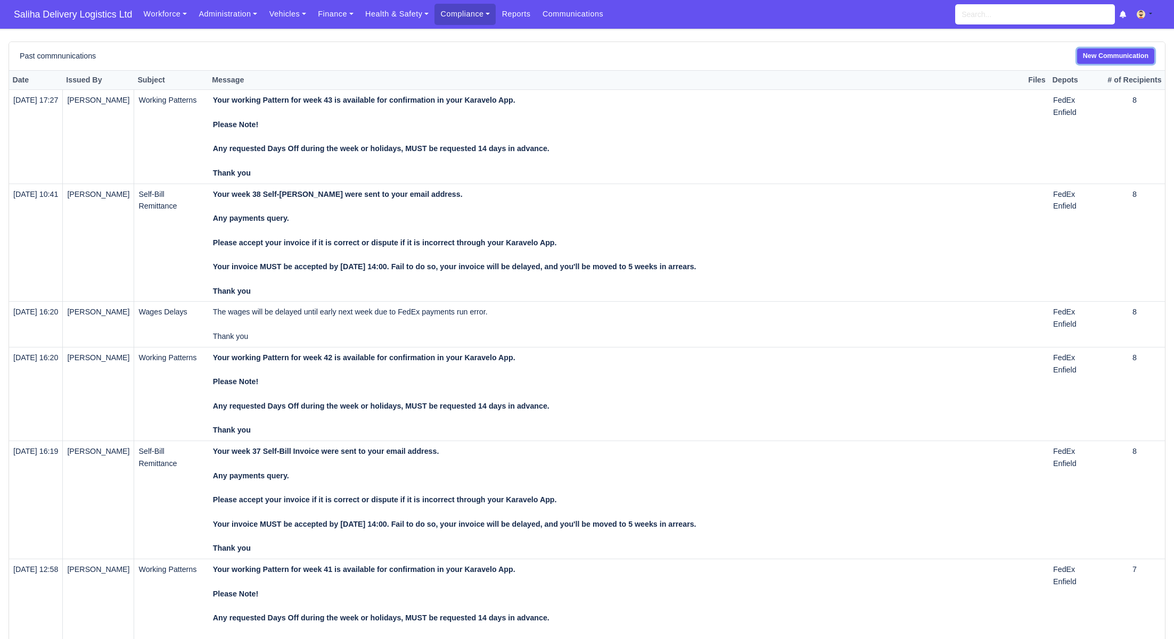
drag, startPoint x: 1106, startPoint y: 57, endPoint x: 1014, endPoint y: 77, distance: 94.2
click at [1106, 57] on link "New Communication" at bounding box center [1115, 55] width 77 height 15
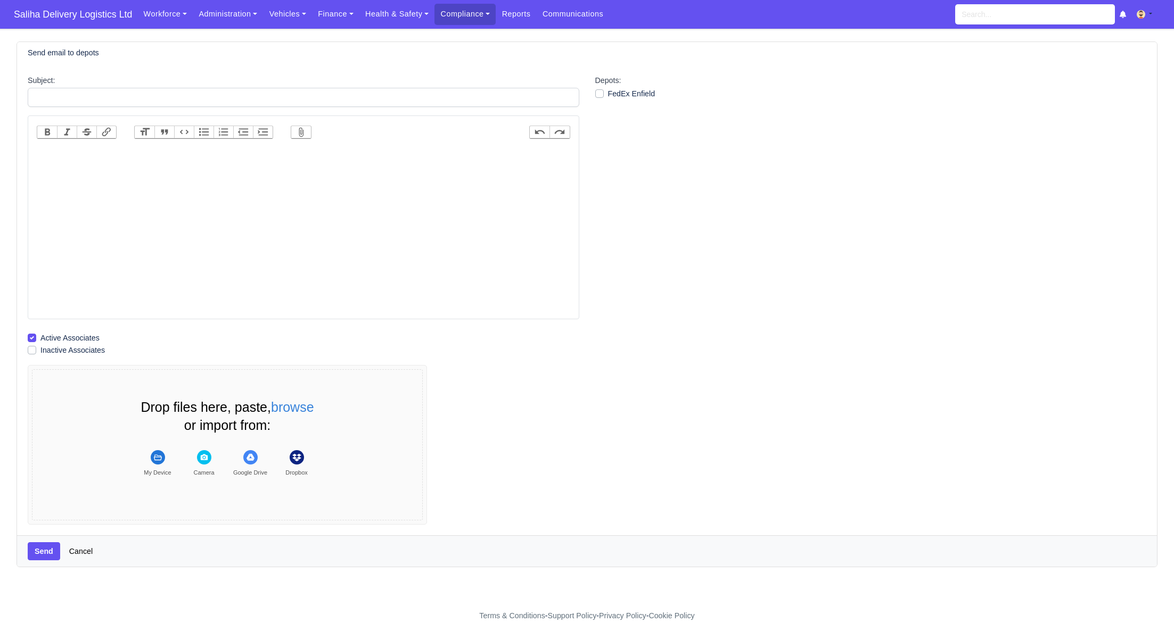
click at [278, 146] on div "Bold Italic Strikethrough Link Heading Quote Code Bullets Numbers Decrease Leve…" at bounding box center [303, 217] width 533 height 199
click at [268, 151] on trix-editor at bounding box center [303, 231] width 533 height 170
paste trix-editor "<div>Just an update on your week&nbsp;</div>"
type trix-editor "<div>Just an update on your week 37 wages.&nbsp;<br><br>The wages will be proce…"
click at [66, 21] on span "Saliha Delivery Logistics Ltd" at bounding box center [73, 14] width 129 height 21
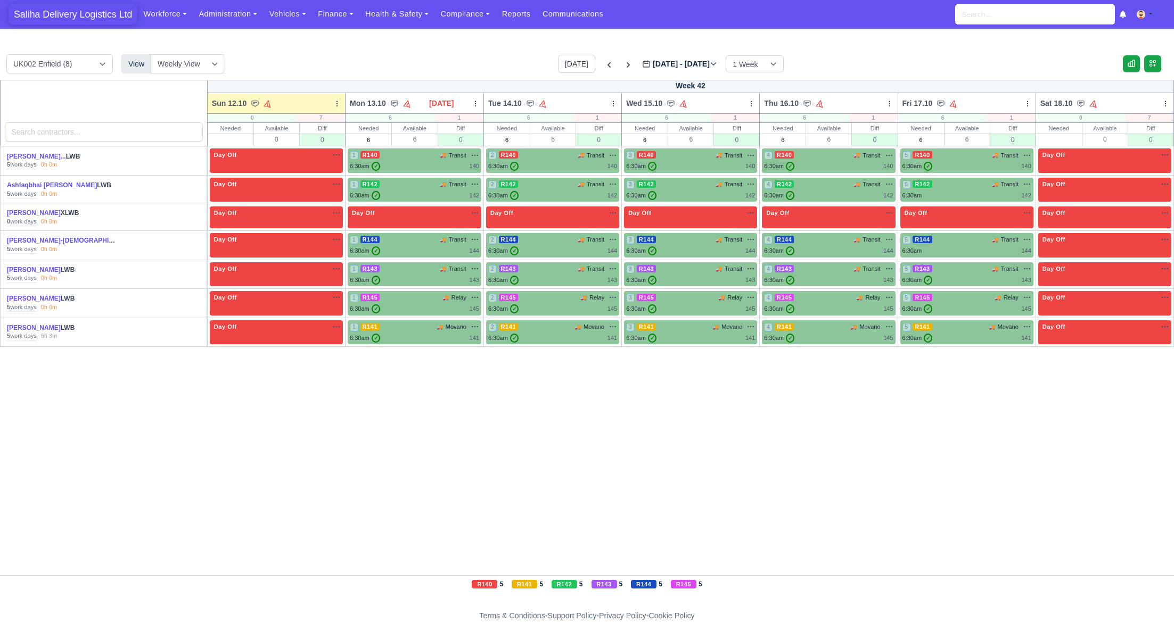
click at [74, 10] on span "Saliha Delivery Logistics Ltd" at bounding box center [73, 14] width 129 height 21
